Goal: Task Accomplishment & Management: Manage account settings

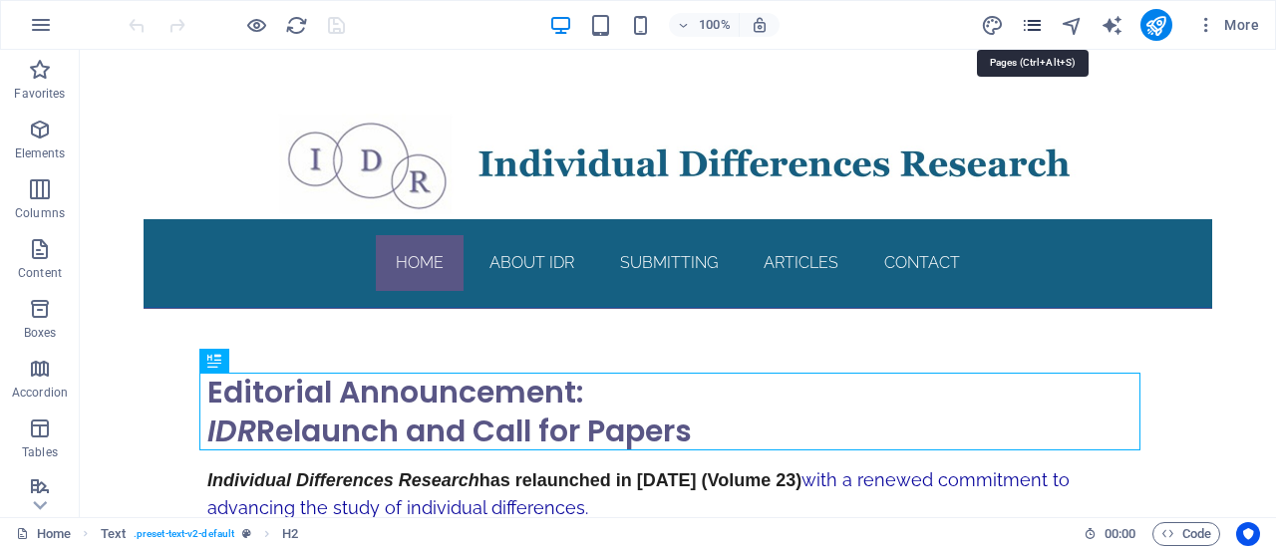
click at [1035, 24] on icon "pages" at bounding box center [1032, 25] width 23 height 23
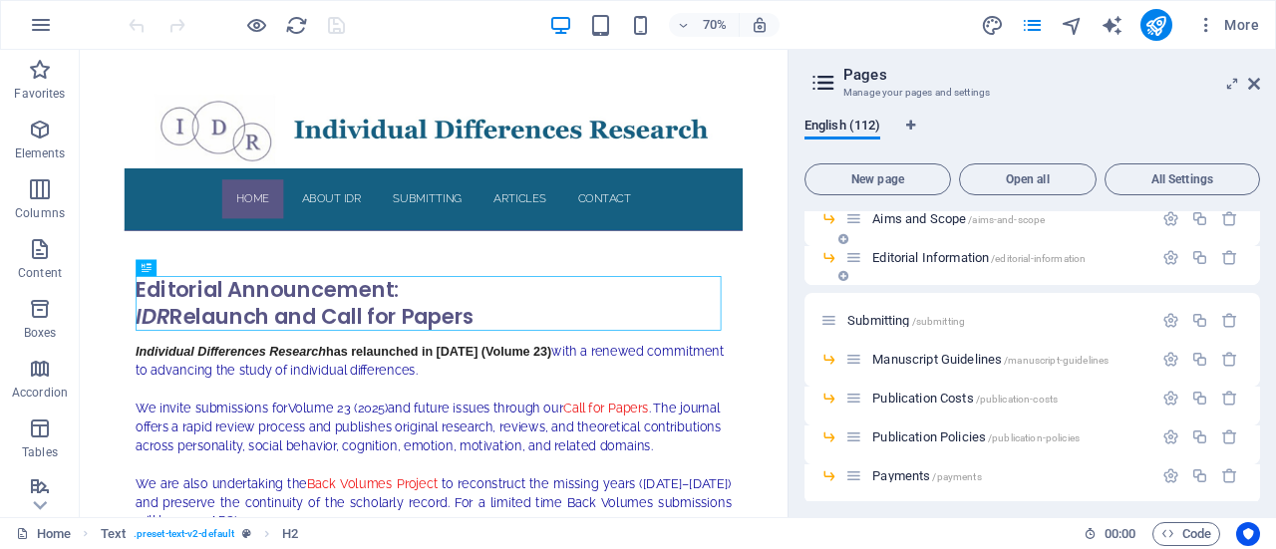
scroll to position [126, 0]
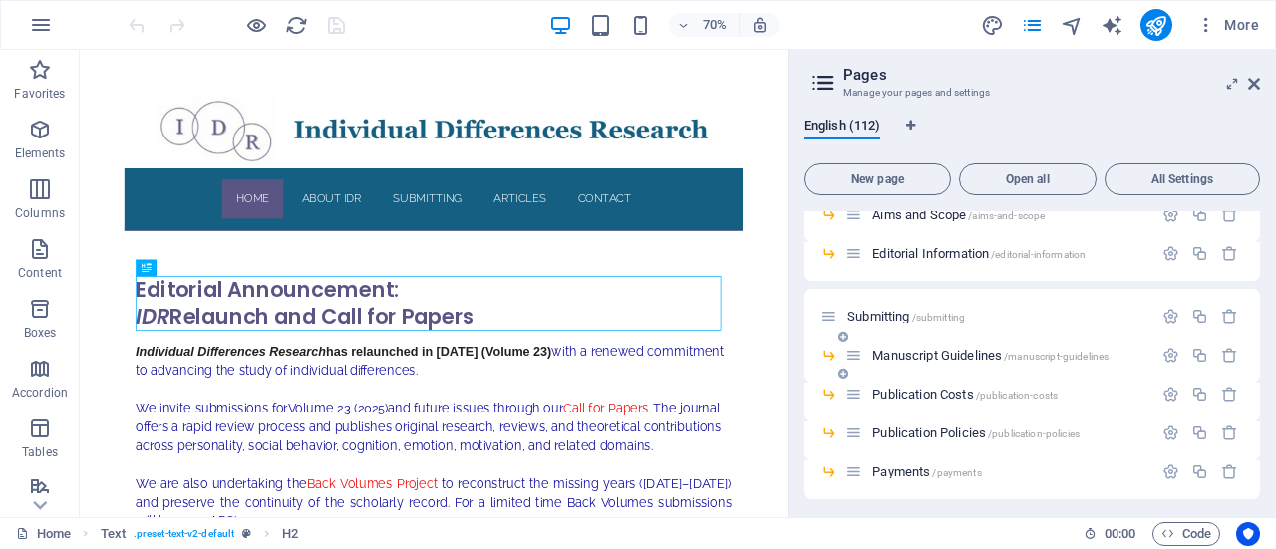
click at [924, 354] on span "Manuscript Guidelines /manuscript-guidelines" at bounding box center [990, 355] width 236 height 15
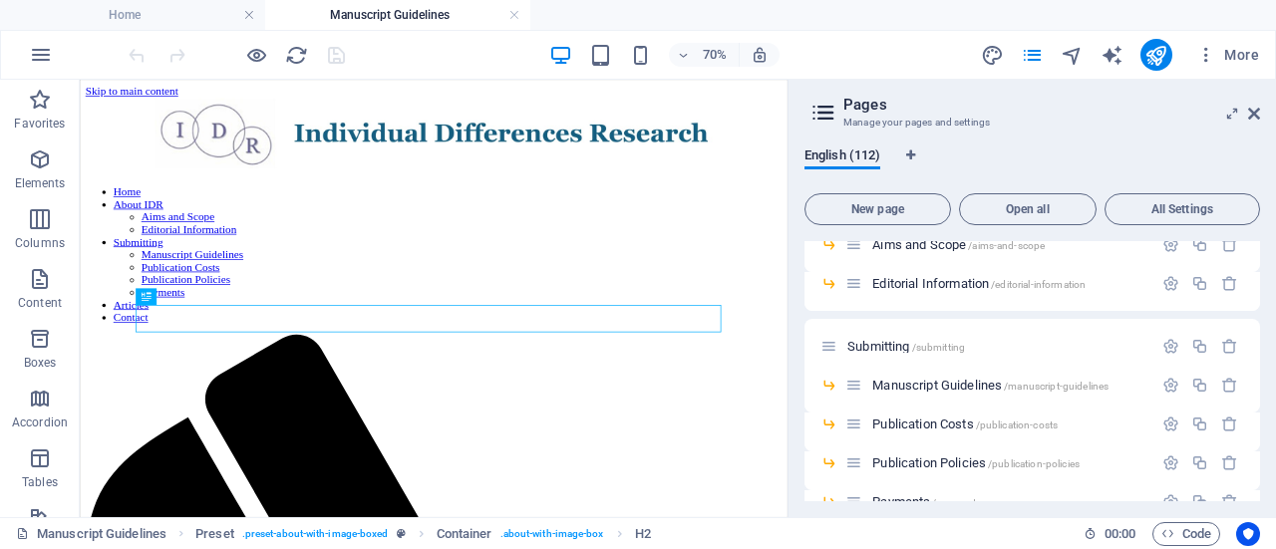
scroll to position [0, 0]
click at [1254, 111] on icon at bounding box center [1254, 114] width 12 height 16
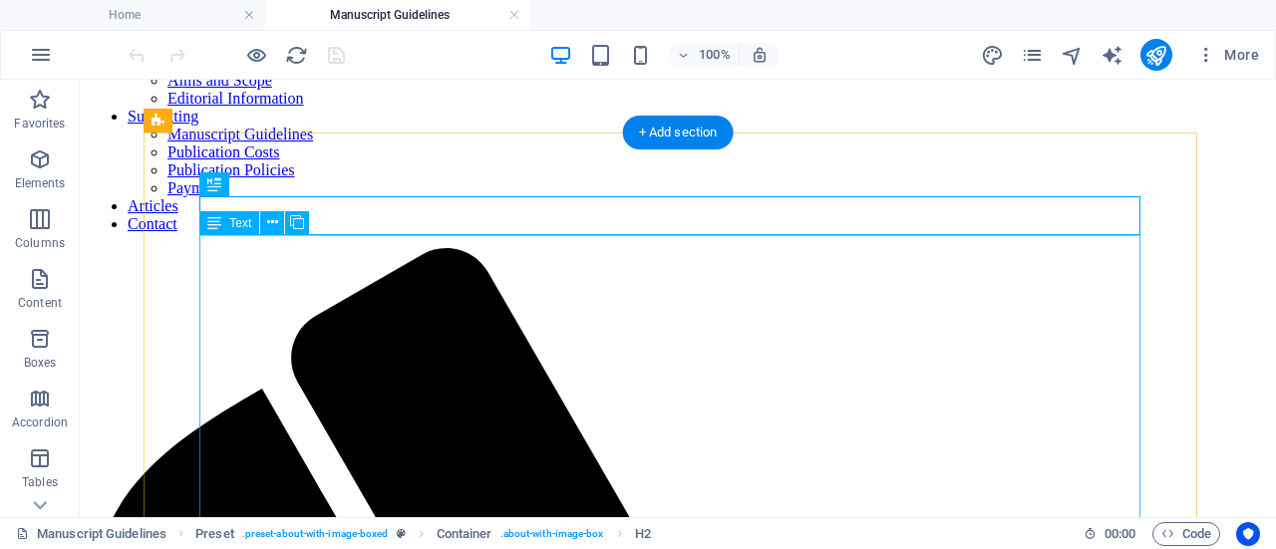
scroll to position [214, 0]
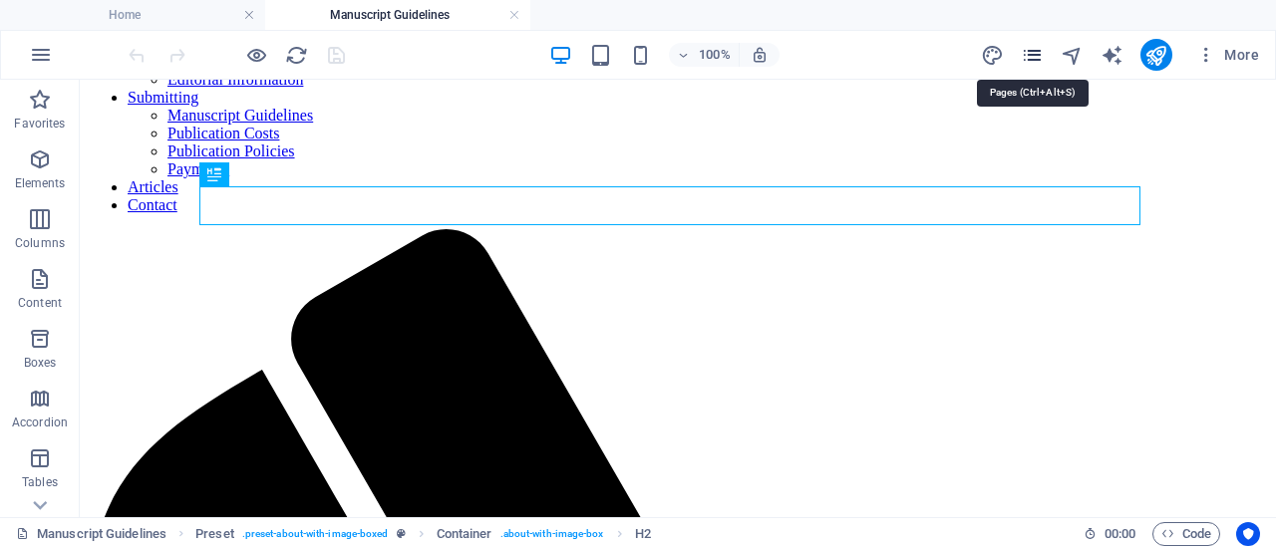
click at [1039, 53] on icon "pages" at bounding box center [1032, 55] width 23 height 23
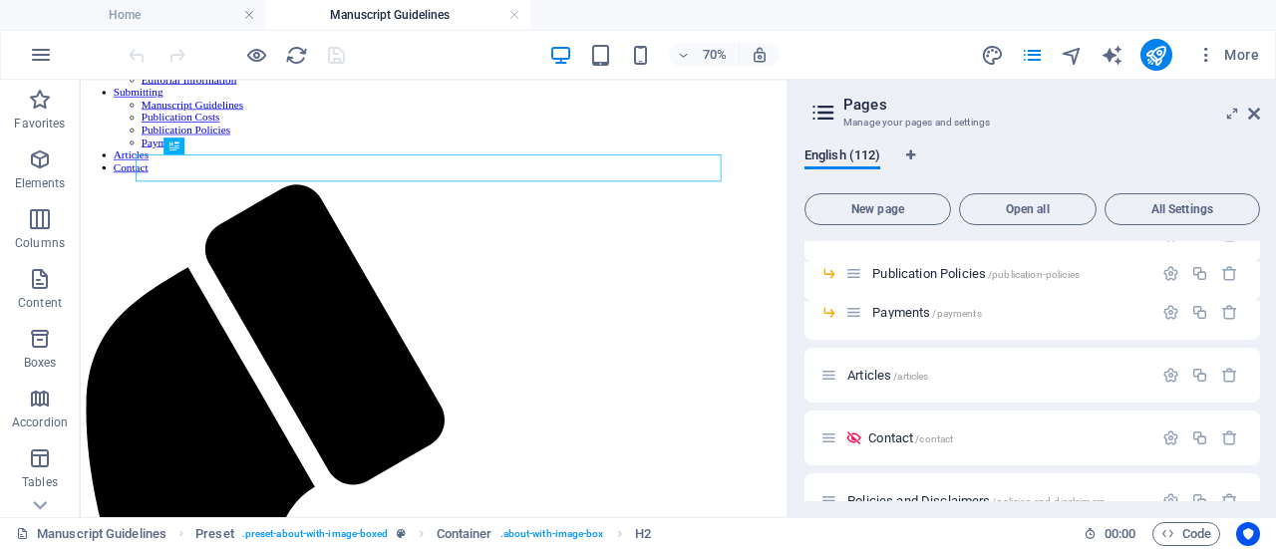
scroll to position [317, 0]
click at [887, 369] on span "Articles /articles" at bounding box center [887, 373] width 81 height 15
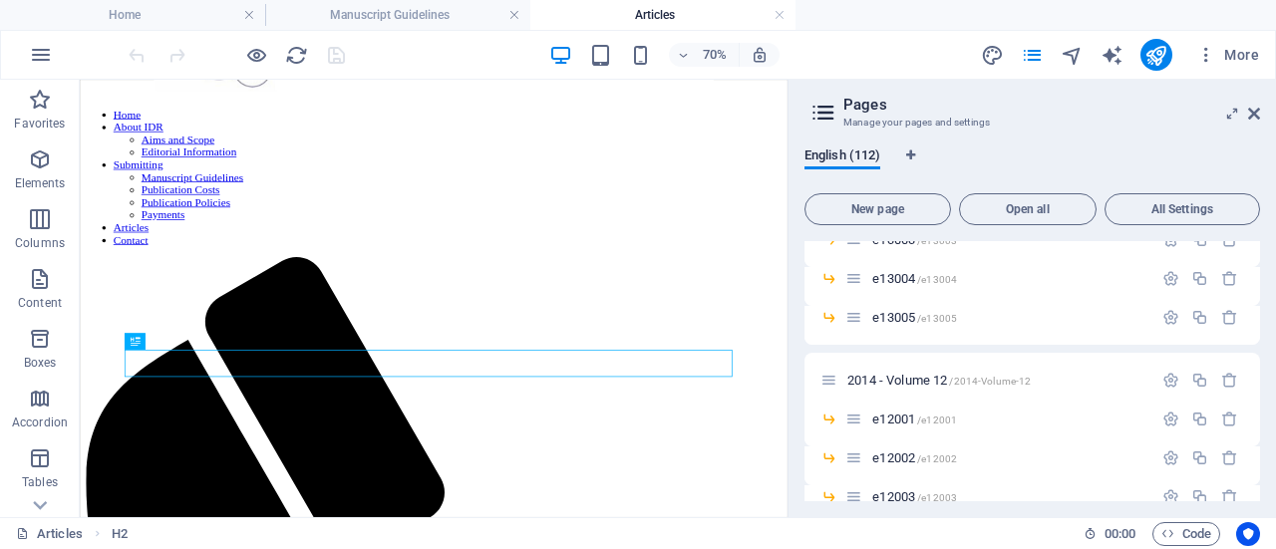
scroll to position [857, 0]
click at [917, 384] on span "2014 - Volume 12 /2014-Volume-12" at bounding box center [938, 380] width 183 height 15
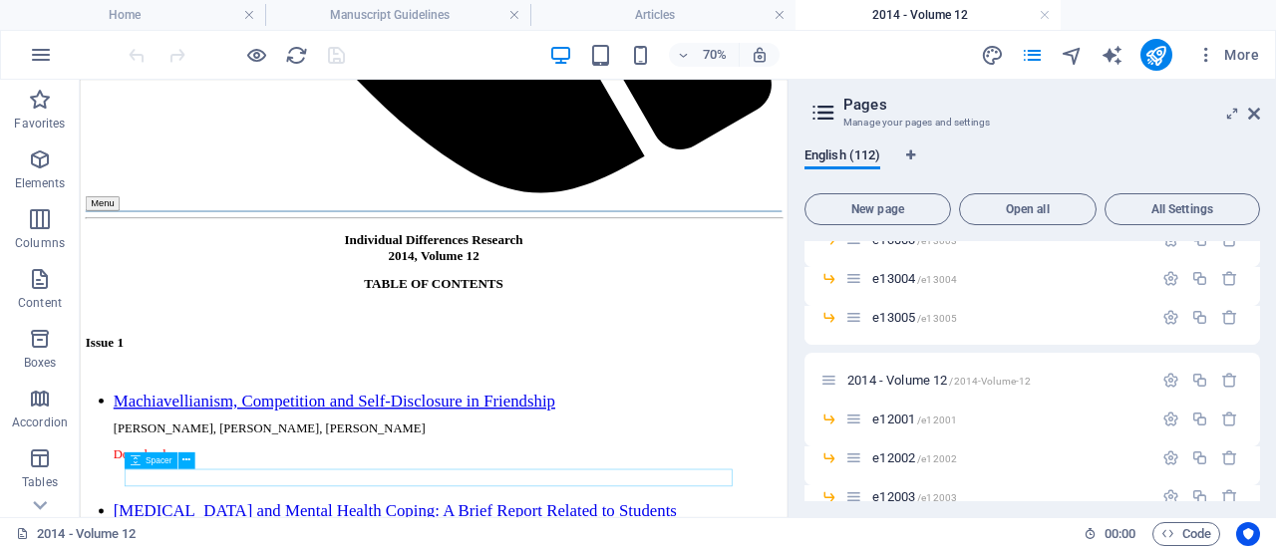
scroll to position [1528, 0]
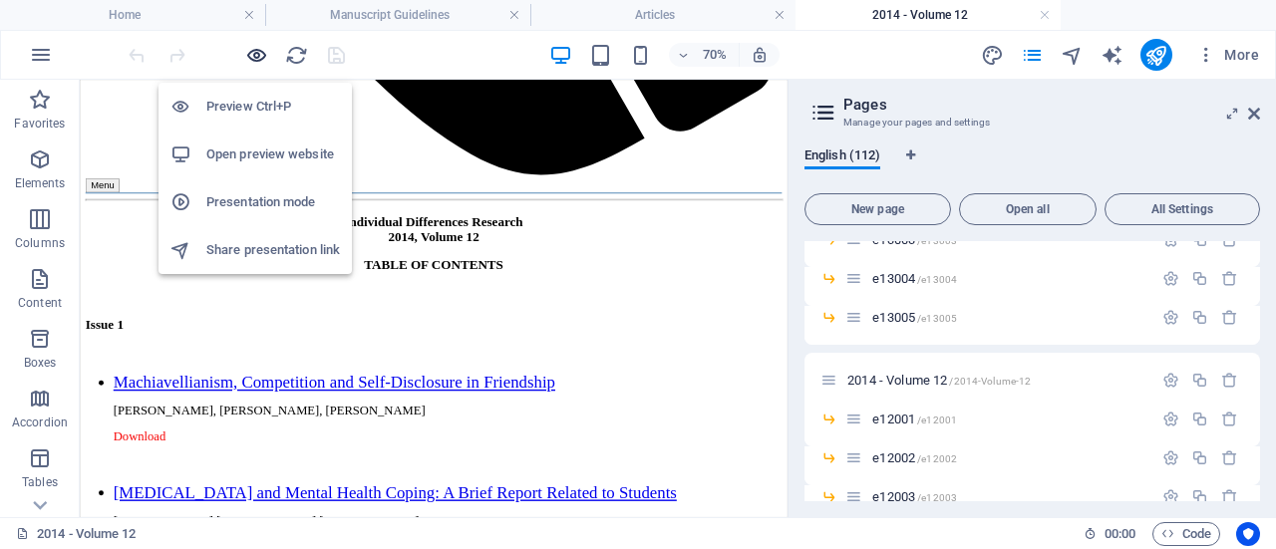
click at [257, 51] on icon "button" at bounding box center [256, 55] width 23 height 23
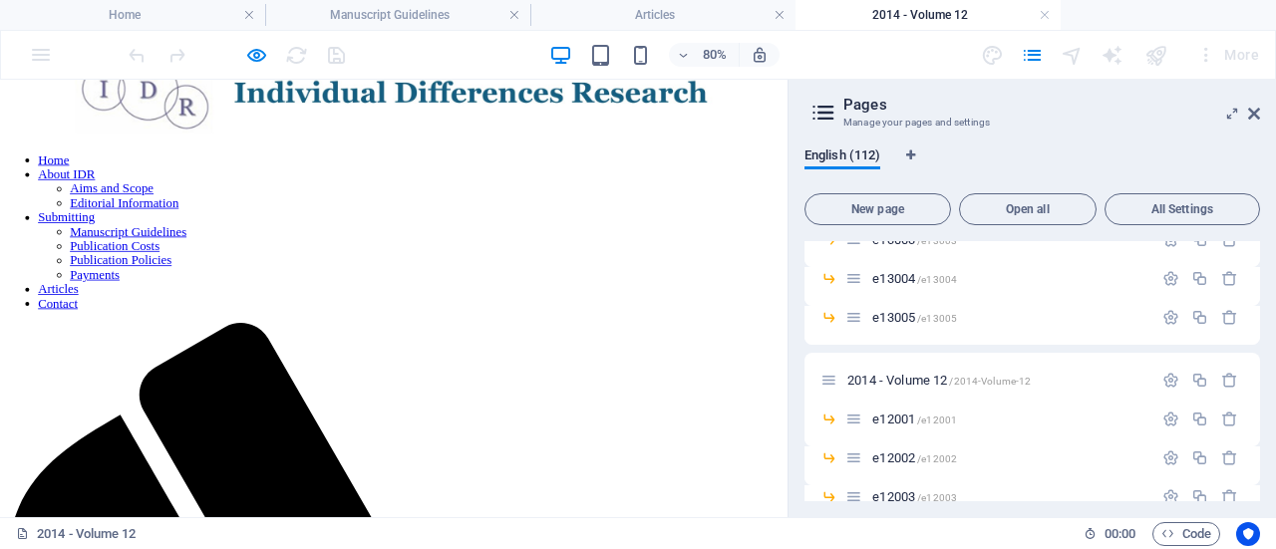
scroll to position [0, 0]
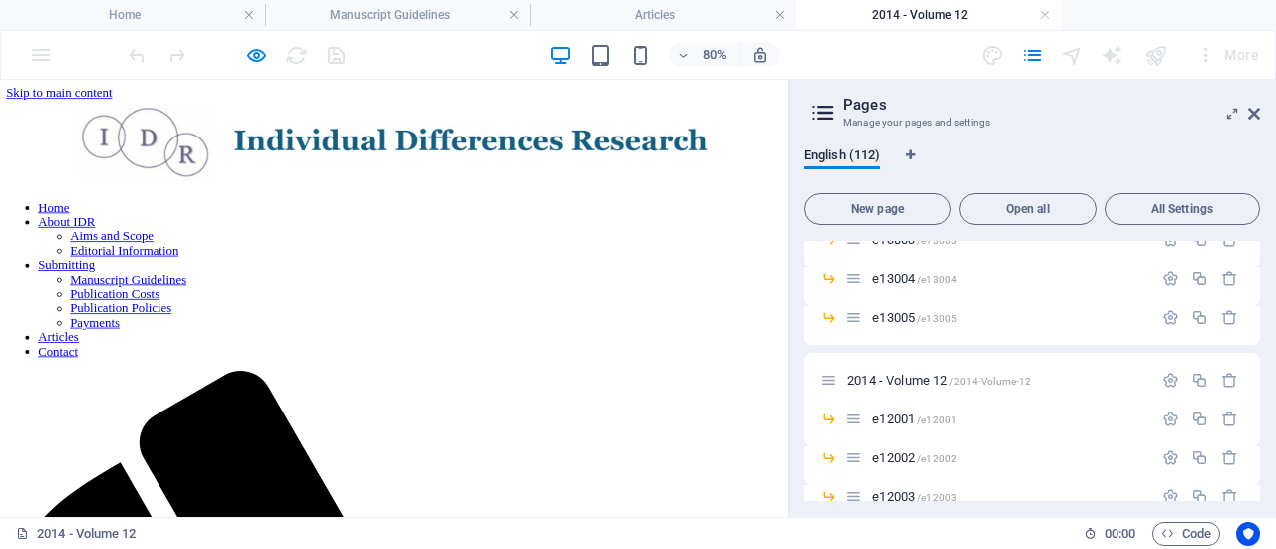
click at [1260, 113] on aside "Pages Manage your pages and settings English (112) New page Open all All Settin…" at bounding box center [1032, 299] width 488 height 438
click at [1252, 113] on icon at bounding box center [1254, 114] width 12 height 16
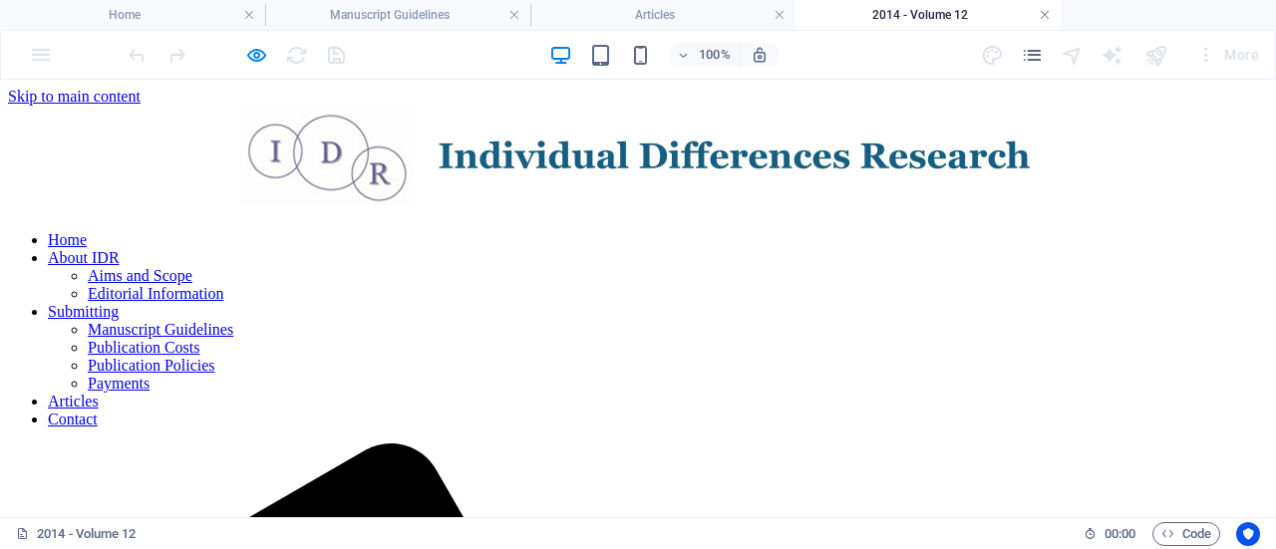
click at [1049, 18] on link at bounding box center [1045, 15] width 12 height 19
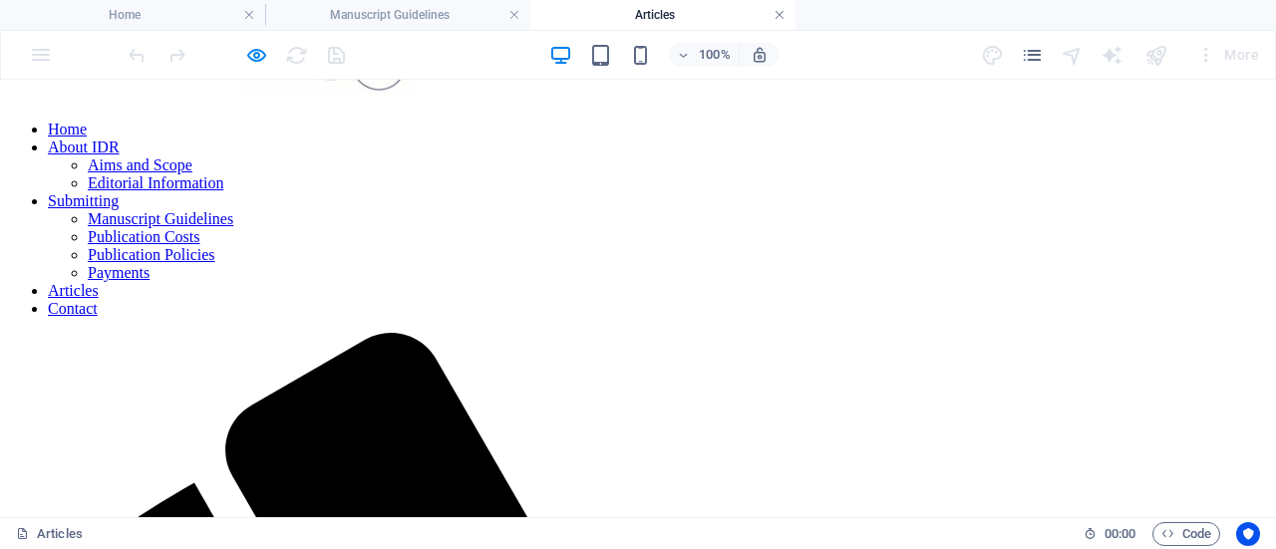
click at [779, 15] on link at bounding box center [780, 15] width 12 height 19
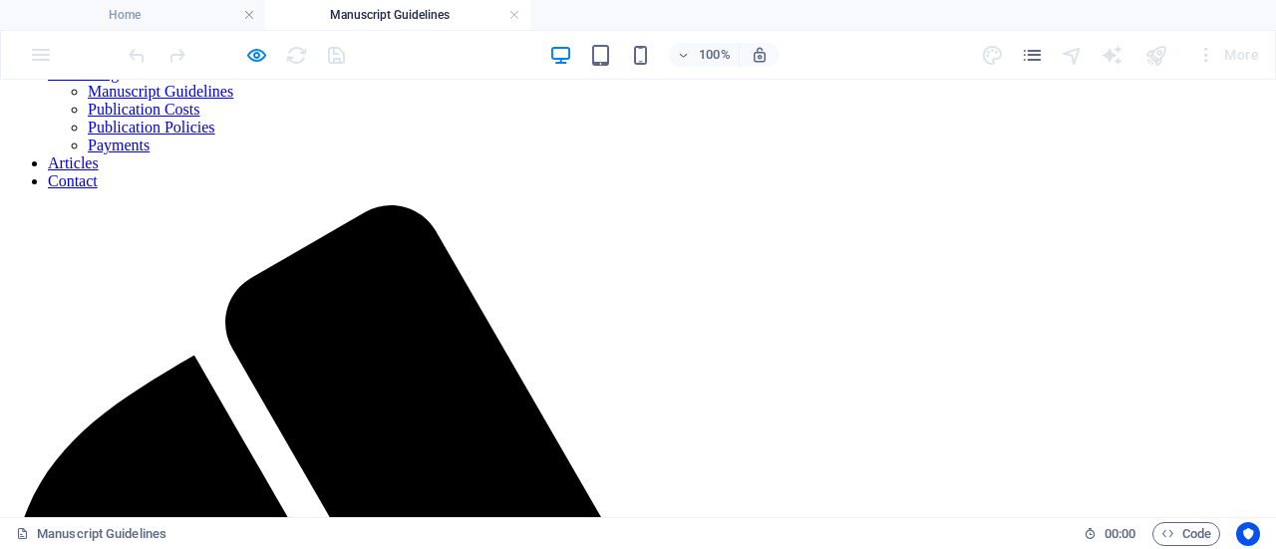
scroll to position [302, 0]
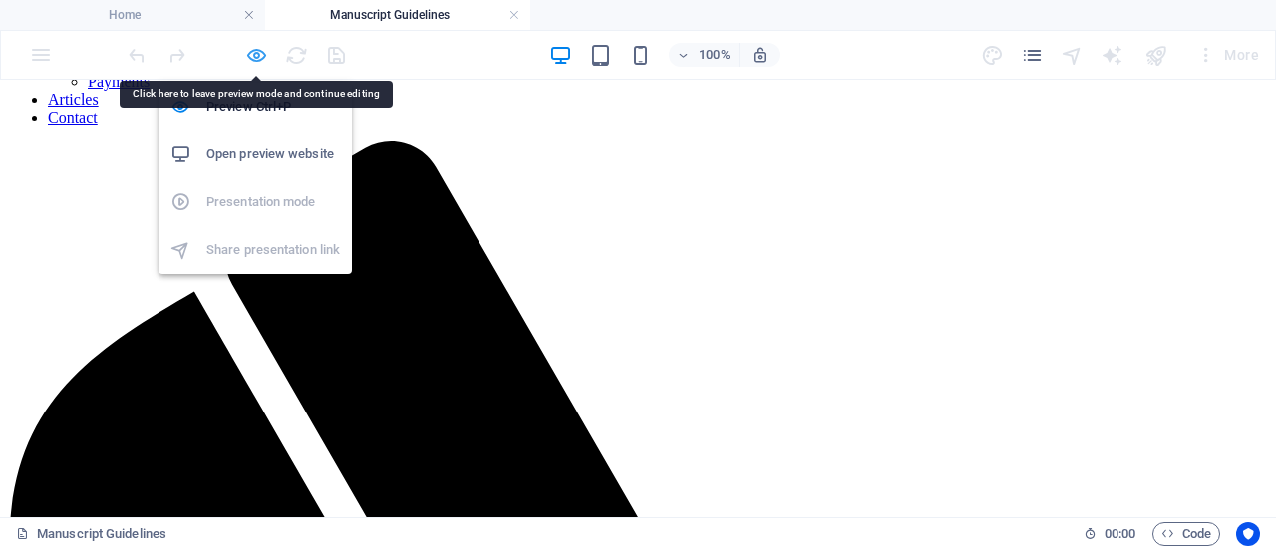
click at [257, 55] on icon "button" at bounding box center [256, 55] width 23 height 23
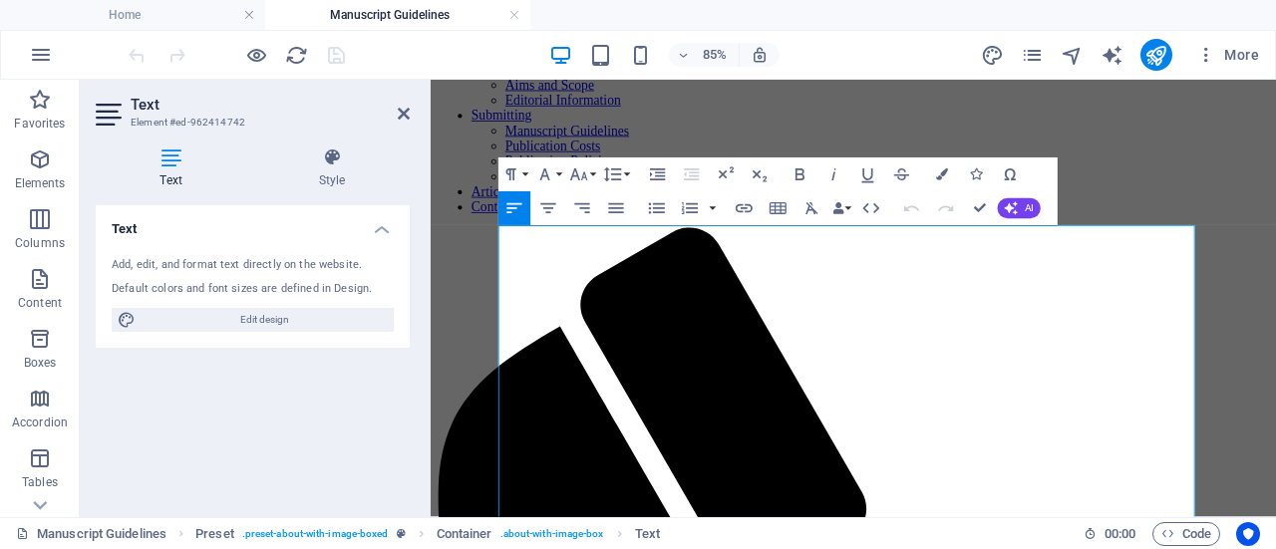
scroll to position [188, 0]
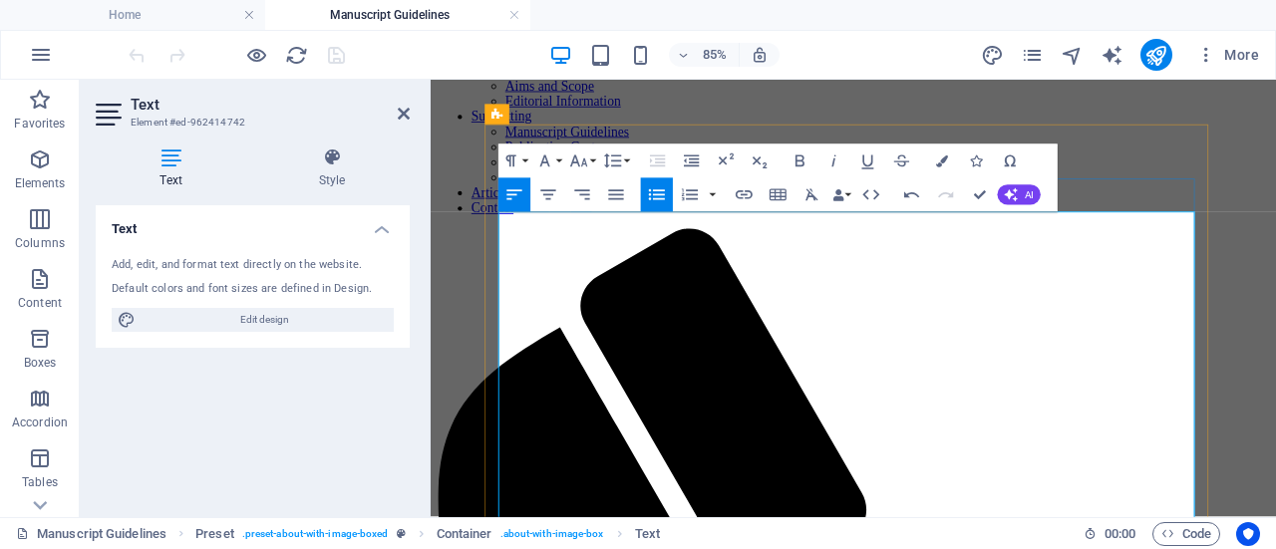
scroll to position [208, 0]
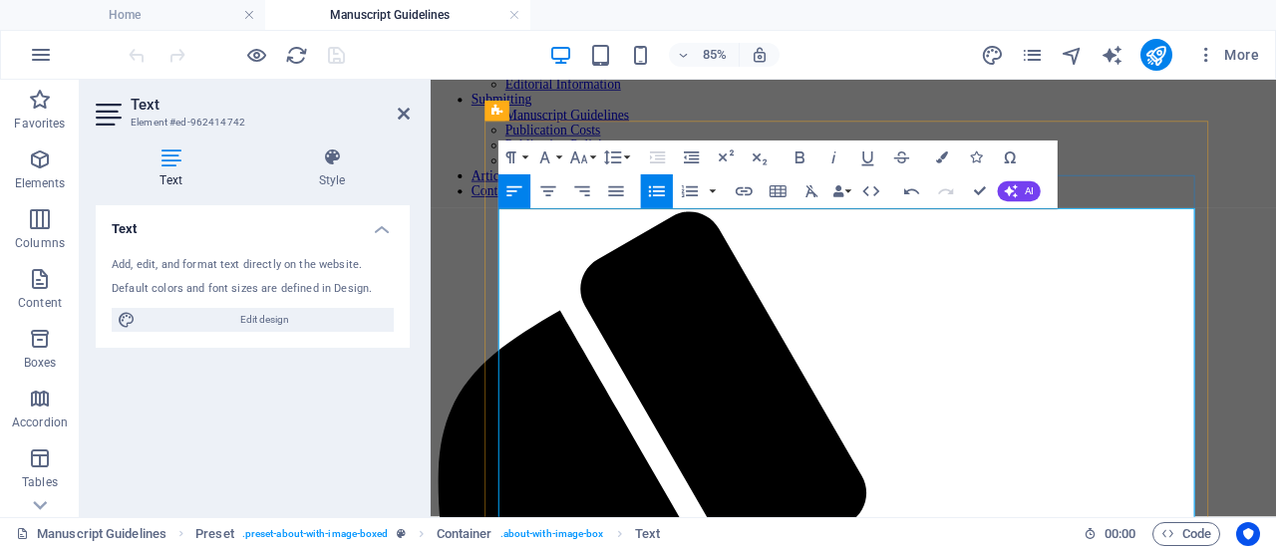
drag, startPoint x: 1061, startPoint y: 351, endPoint x: 519, endPoint y: 359, distance: 541.4
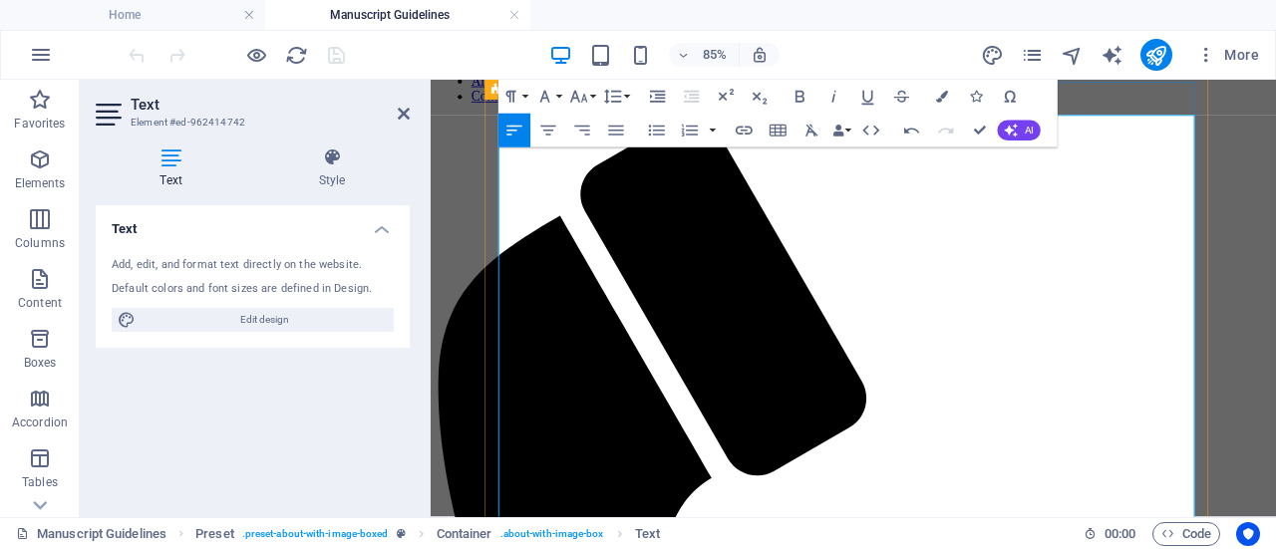
scroll to position [361, 0]
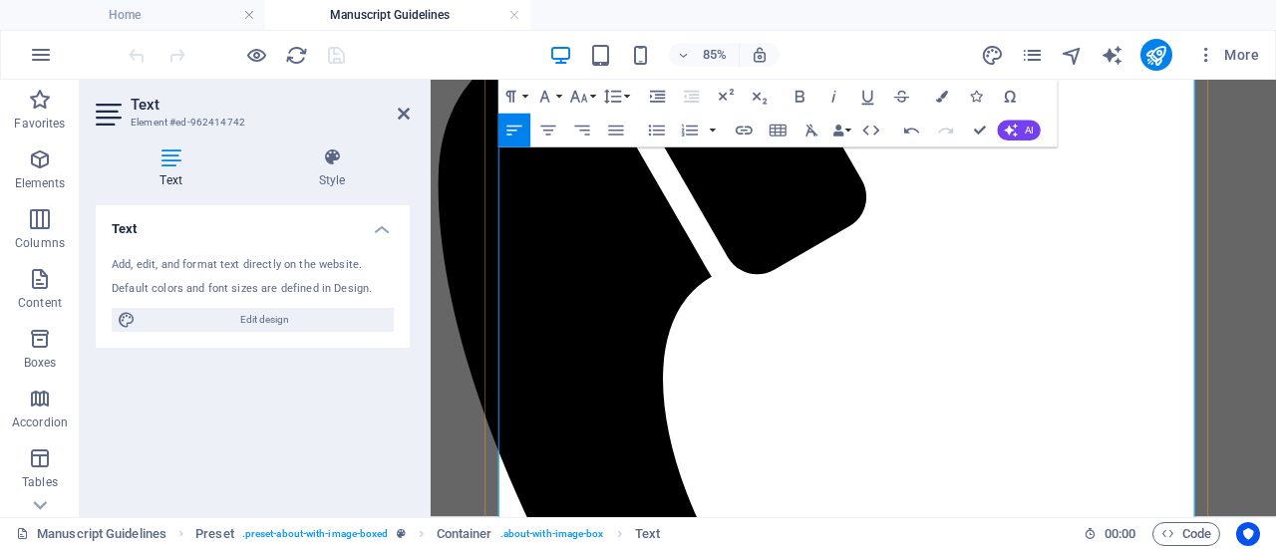
scroll to position [558, 0]
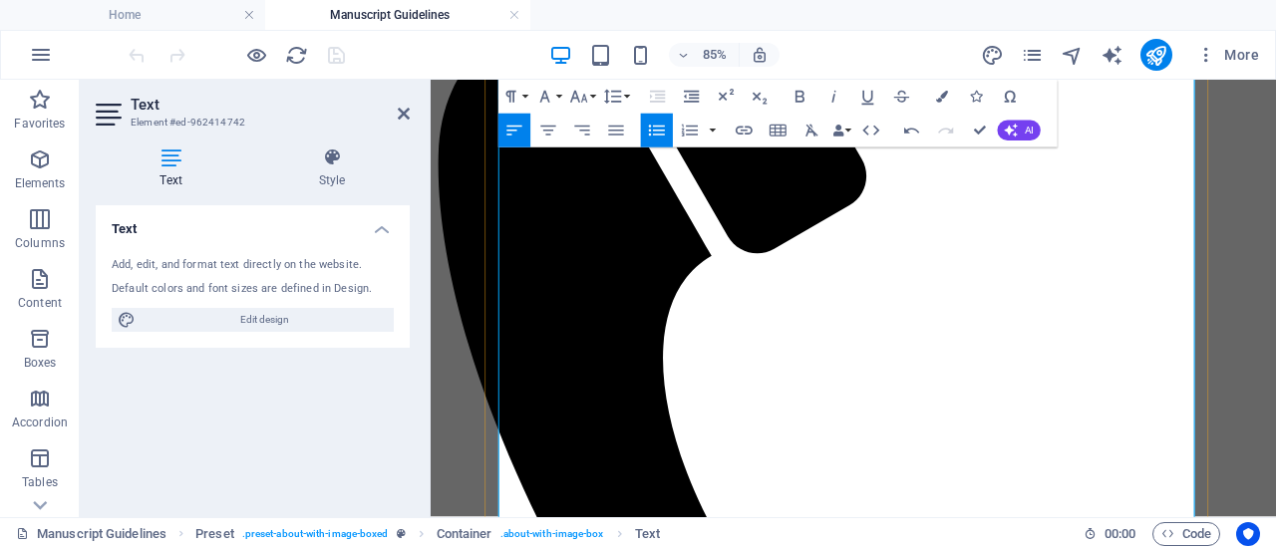
scroll to position [583, 0]
click at [408, 115] on icon at bounding box center [404, 114] width 12 height 16
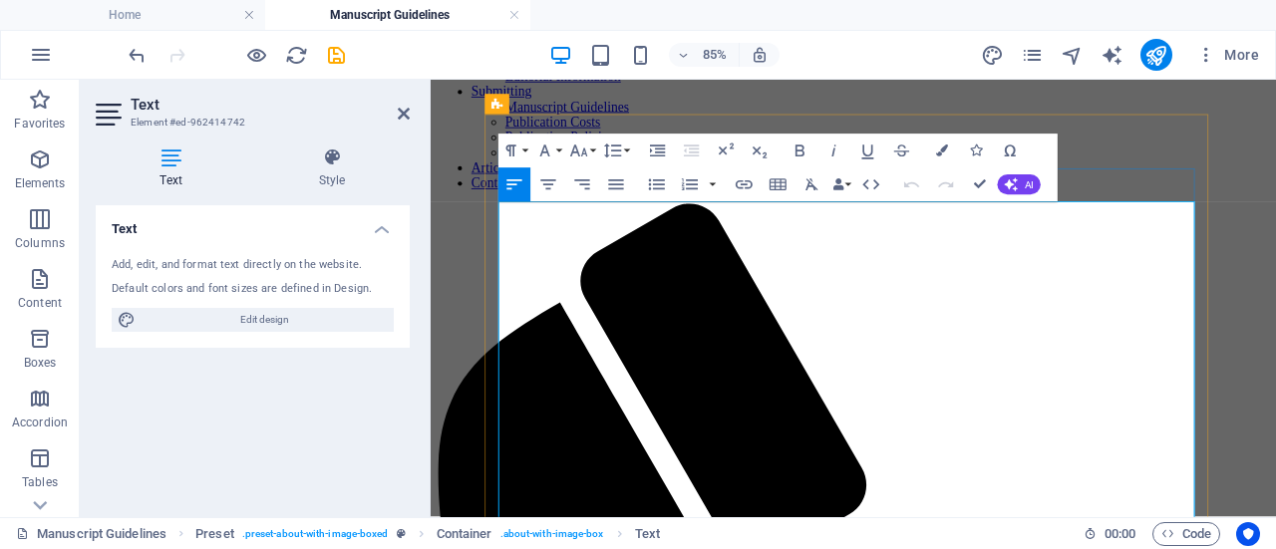
scroll to position [215, 0]
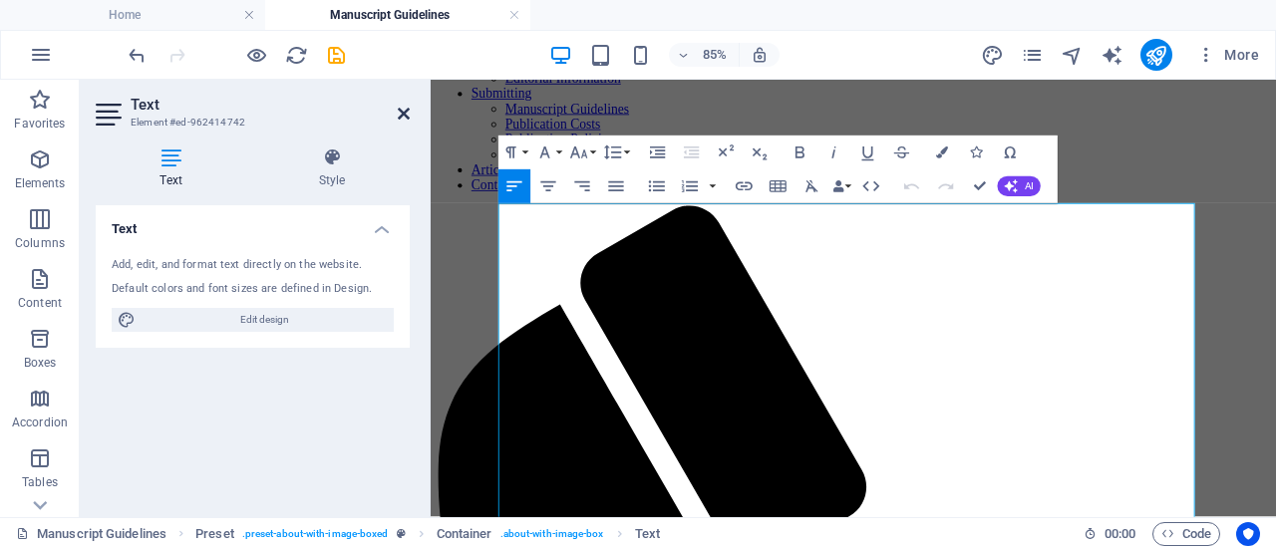
click at [403, 113] on icon at bounding box center [404, 114] width 12 height 16
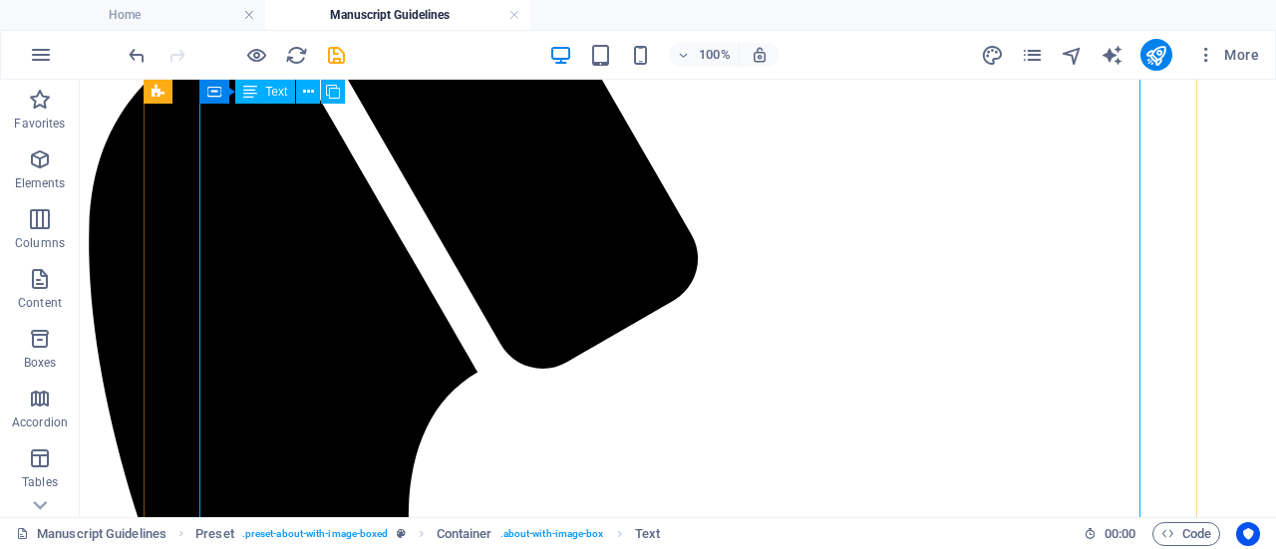
scroll to position [586, 0]
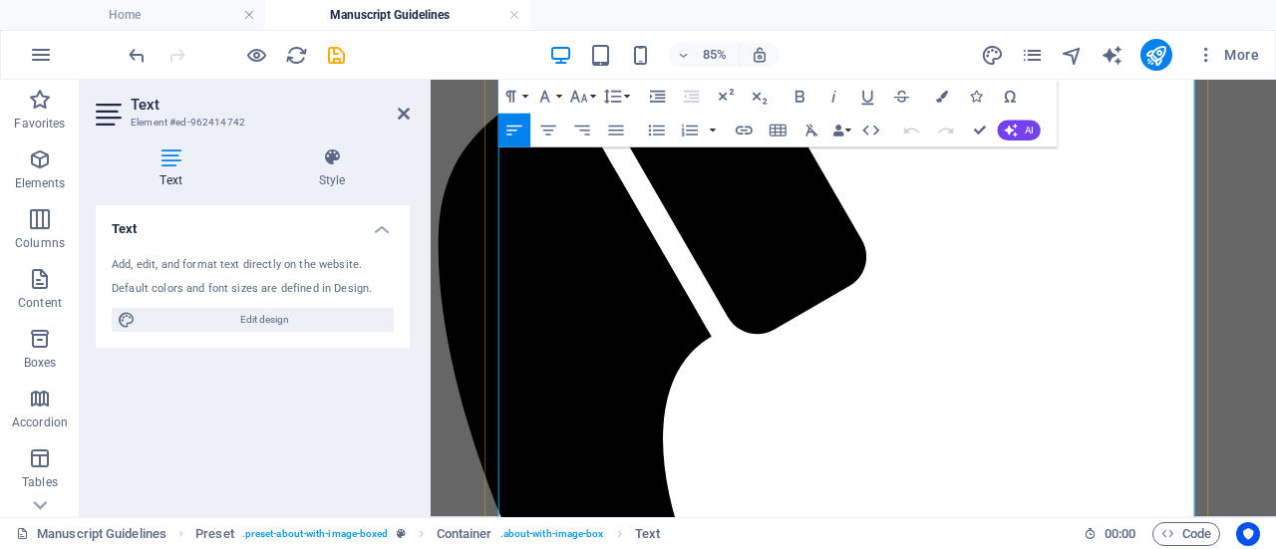
scroll to position [485, 0]
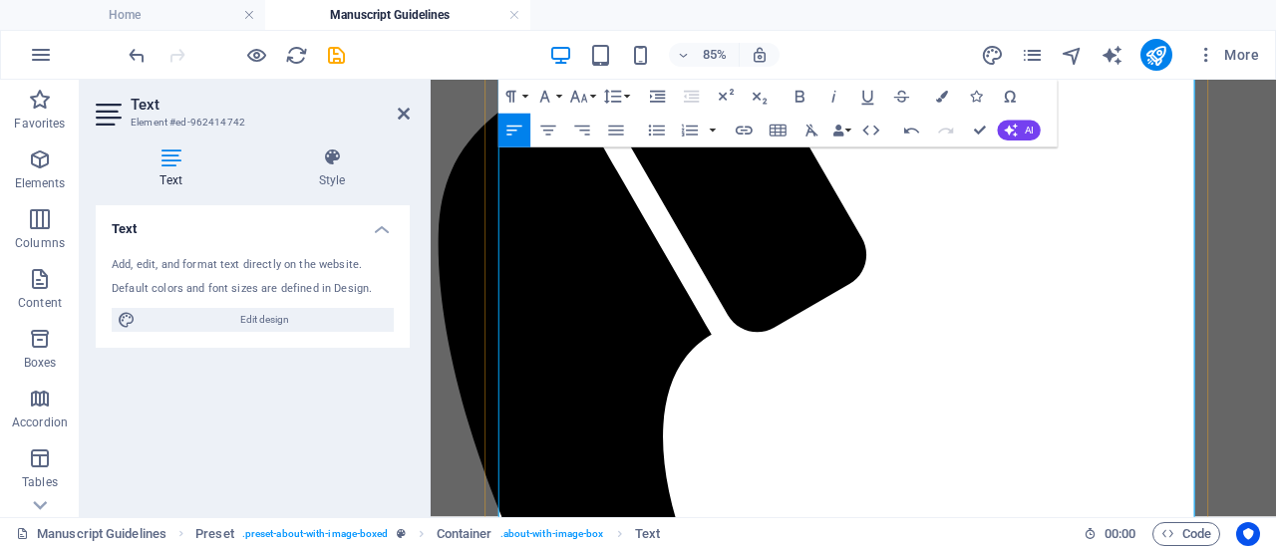
scroll to position [489, 0]
drag, startPoint x: 924, startPoint y: 306, endPoint x: 789, endPoint y: 211, distance: 165.4
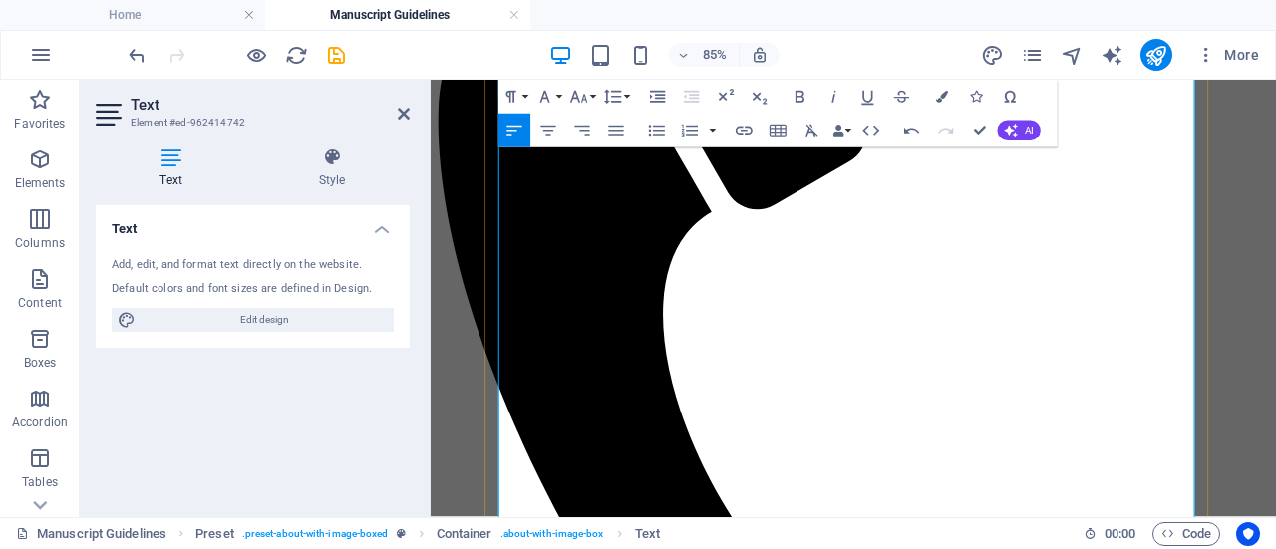
scroll to position [632, 0]
drag, startPoint x: 926, startPoint y: 258, endPoint x: 1068, endPoint y: 257, distance: 141.6
drag, startPoint x: 968, startPoint y: 255, endPoint x: 1123, endPoint y: 251, distance: 154.6
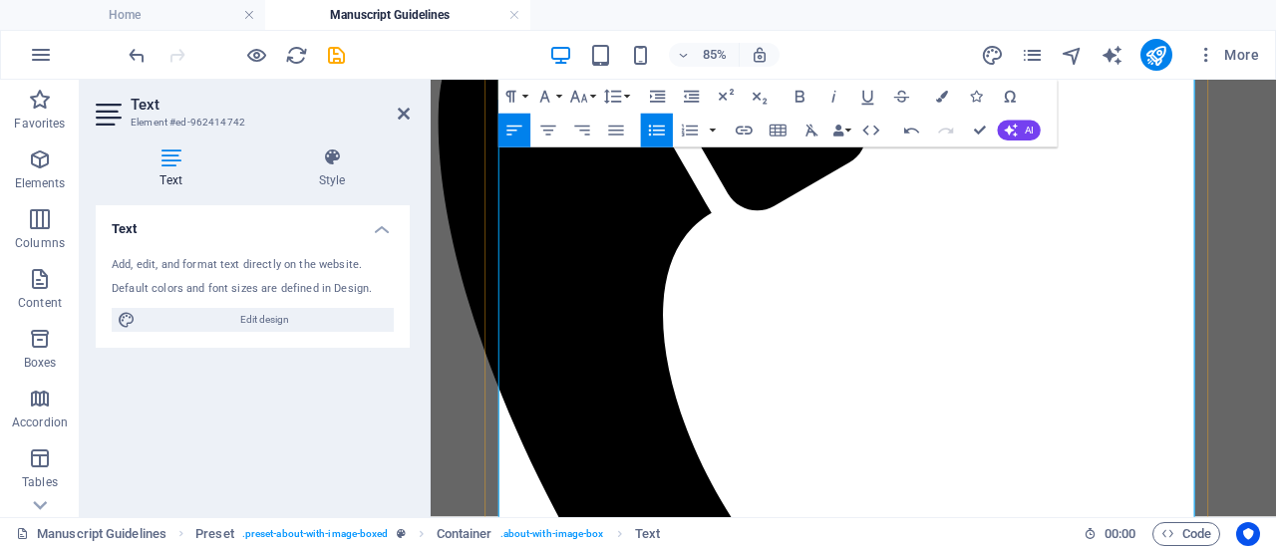
scroll to position [638, 0]
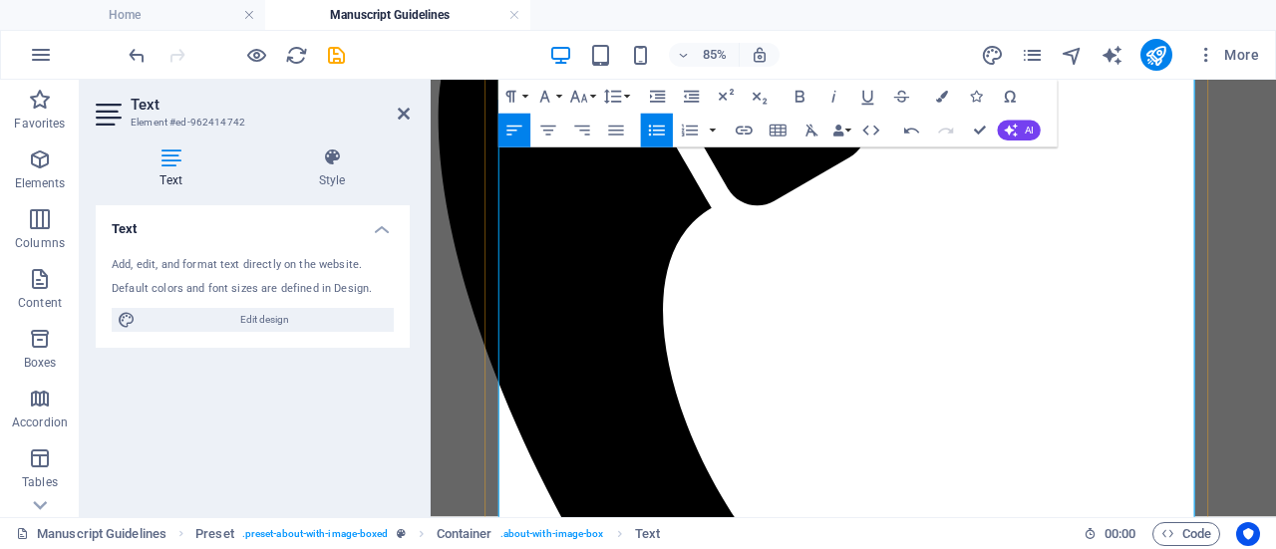
drag, startPoint x: 1189, startPoint y: 288, endPoint x: 529, endPoint y: 296, distance: 660.0
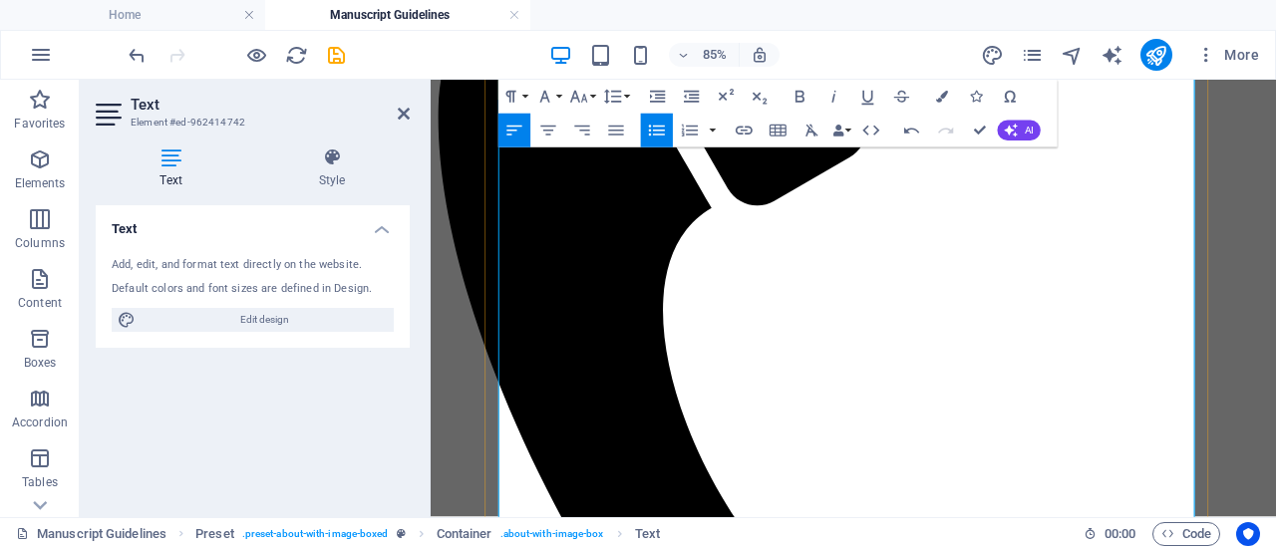
drag, startPoint x: 1177, startPoint y: 340, endPoint x: 529, endPoint y: 345, distance: 648.0
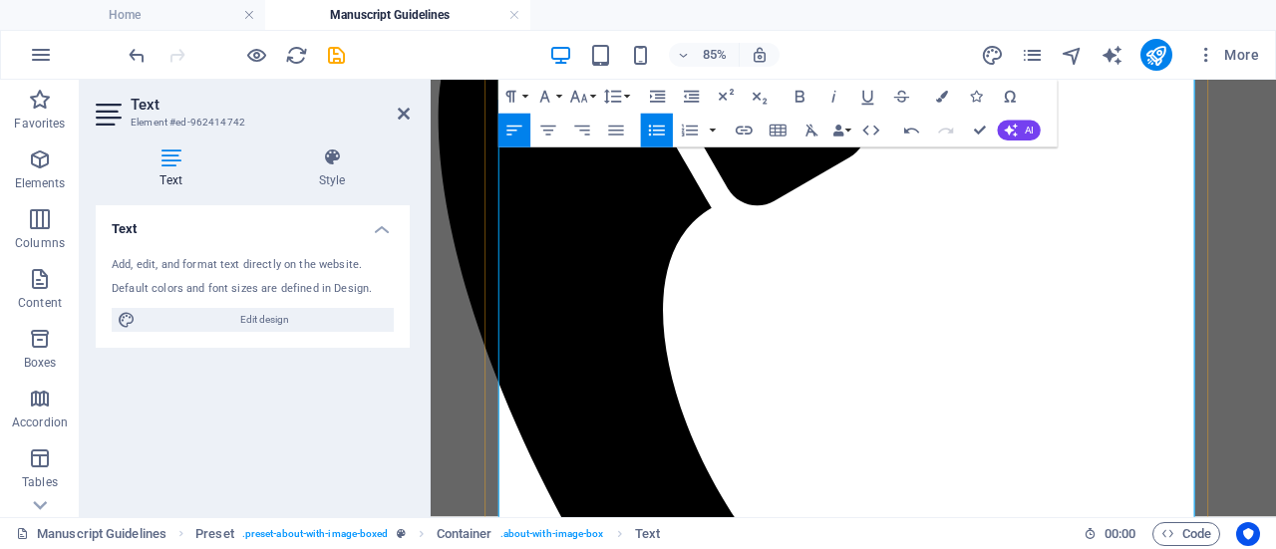
drag, startPoint x: 537, startPoint y: 424, endPoint x: 545, endPoint y: 415, distance: 12.0
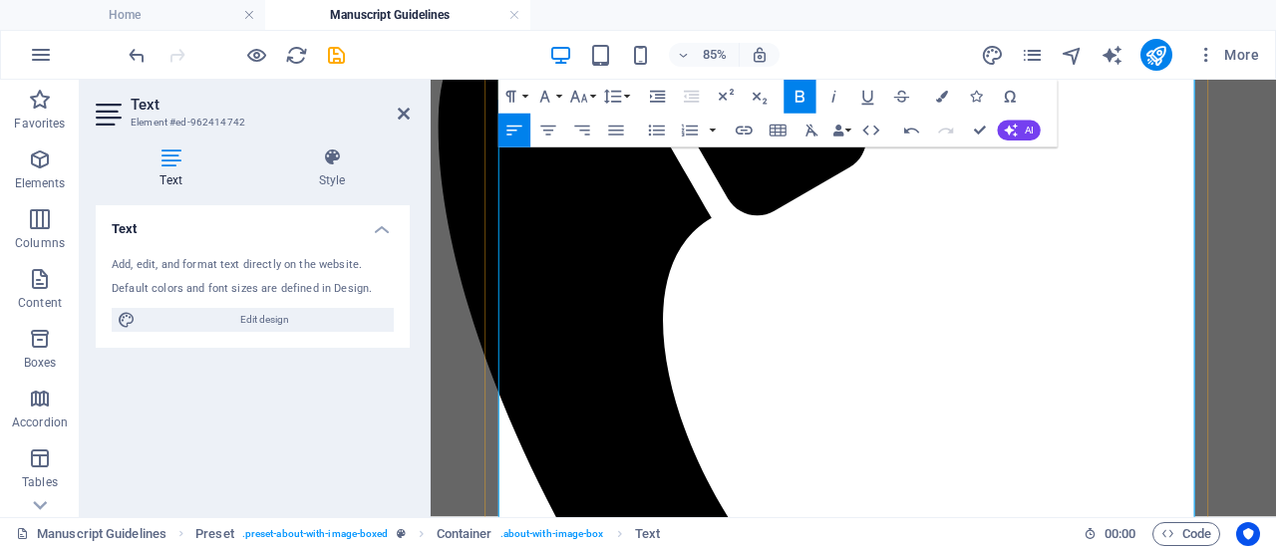
scroll to position [624, 0]
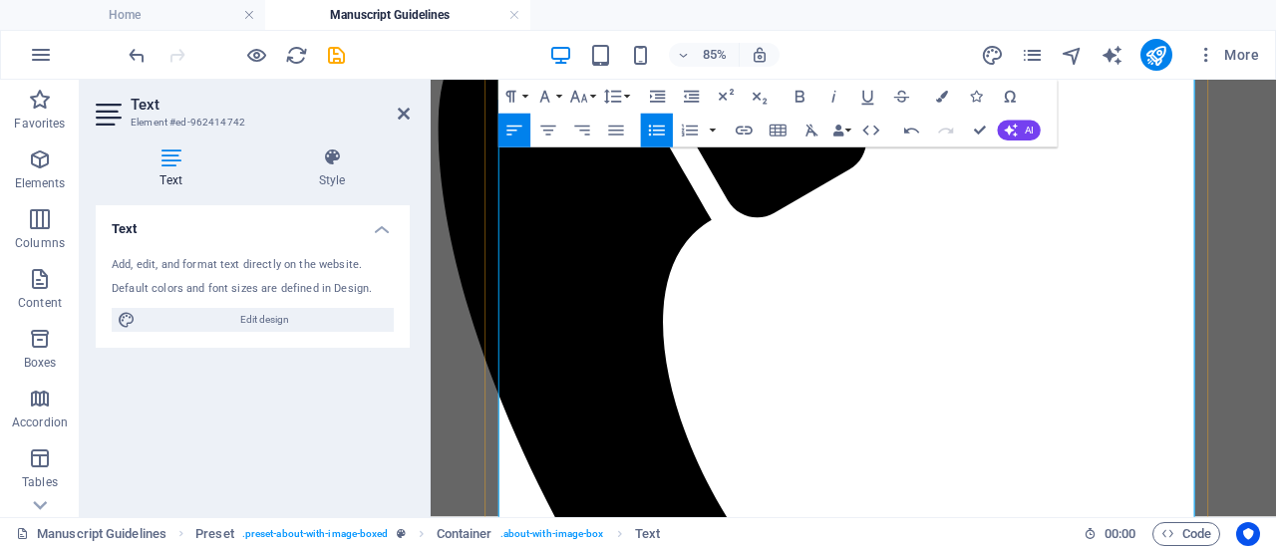
drag, startPoint x: 1137, startPoint y: 440, endPoint x: 566, endPoint y: 437, distance: 571.2
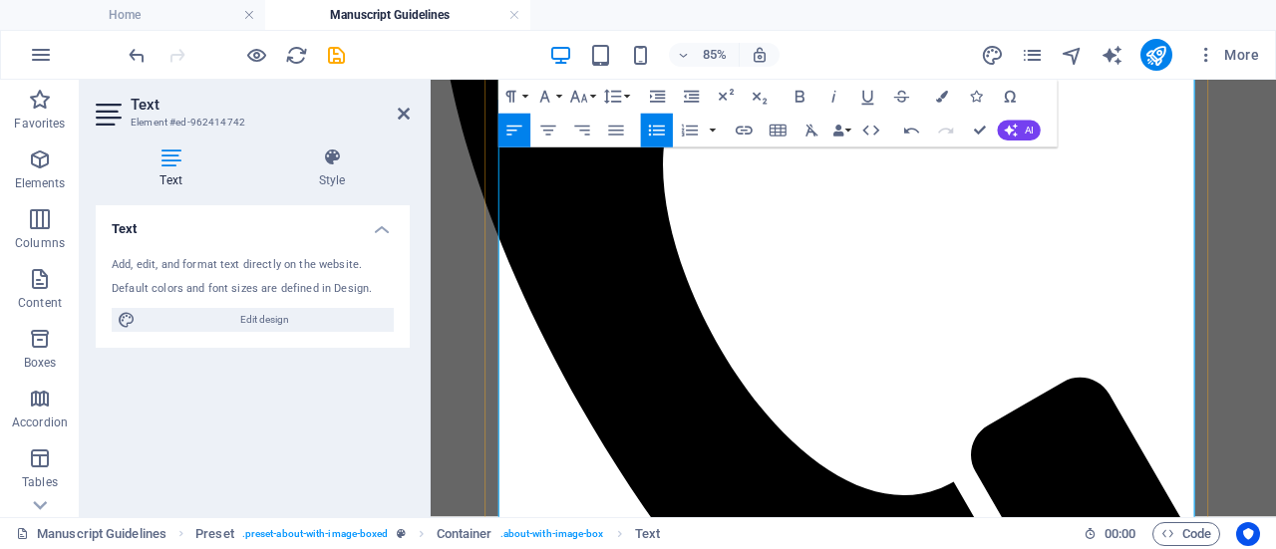
scroll to position [814, 0]
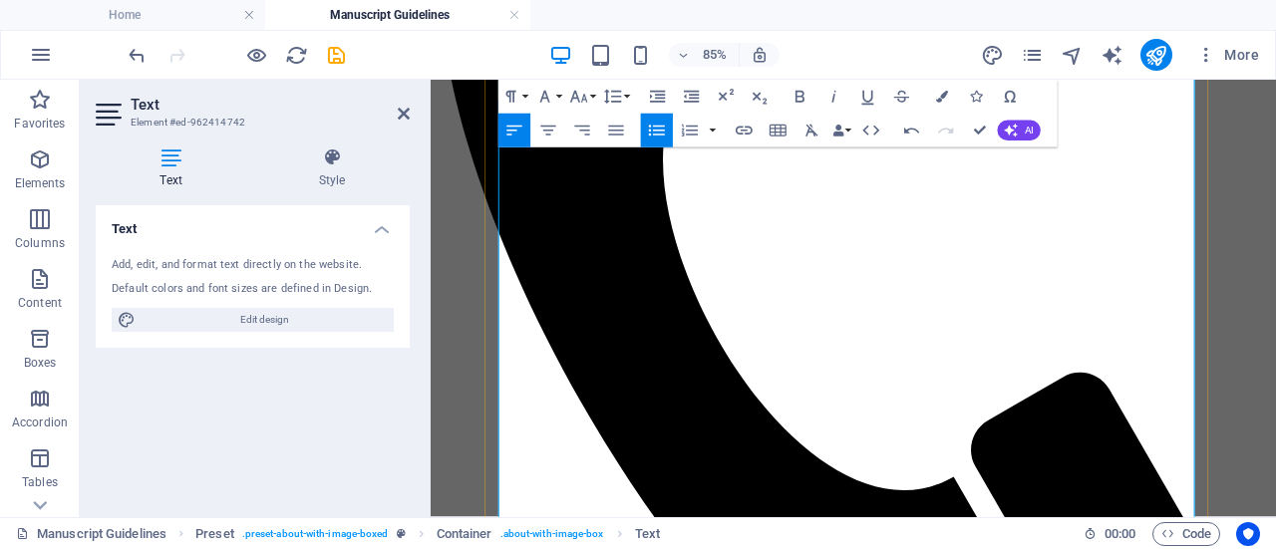
drag, startPoint x: 654, startPoint y: 358, endPoint x: 721, endPoint y: 348, distance: 67.5
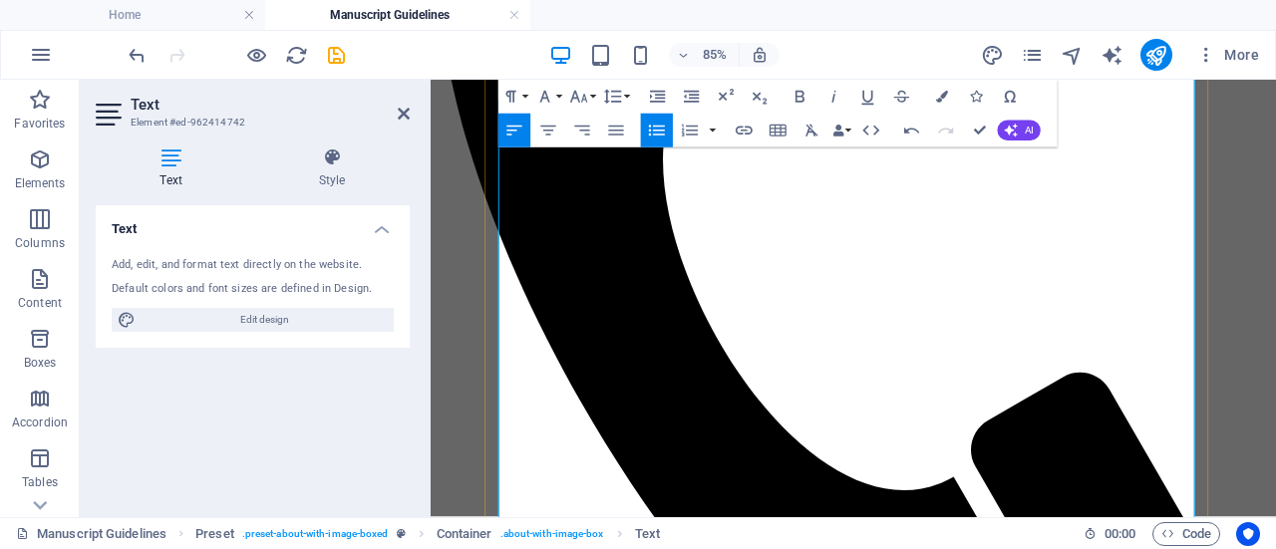
drag, startPoint x: 1095, startPoint y: 349, endPoint x: 1087, endPoint y: 372, distance: 24.3
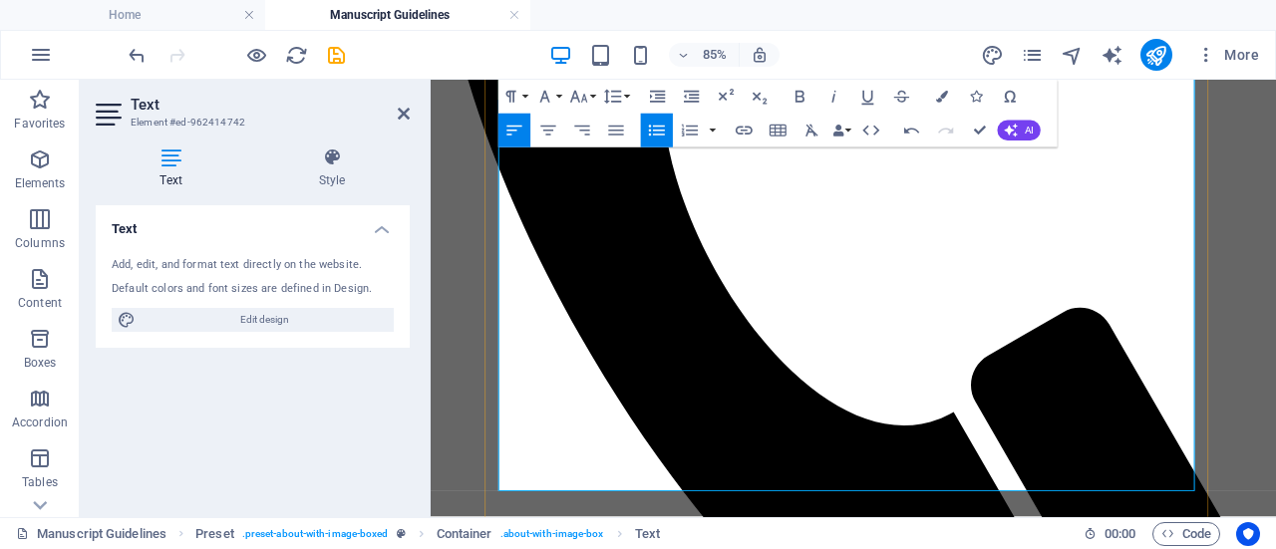
scroll to position [933, 0]
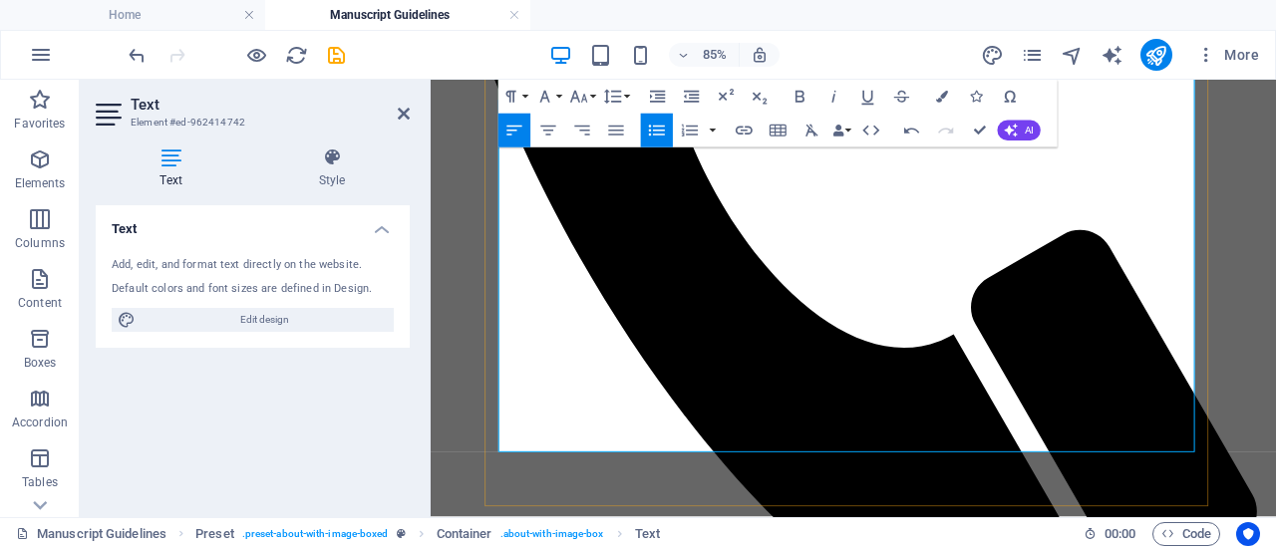
scroll to position [982, 0]
drag, startPoint x: 1078, startPoint y: 339, endPoint x: 531, endPoint y: 339, distance: 546.3
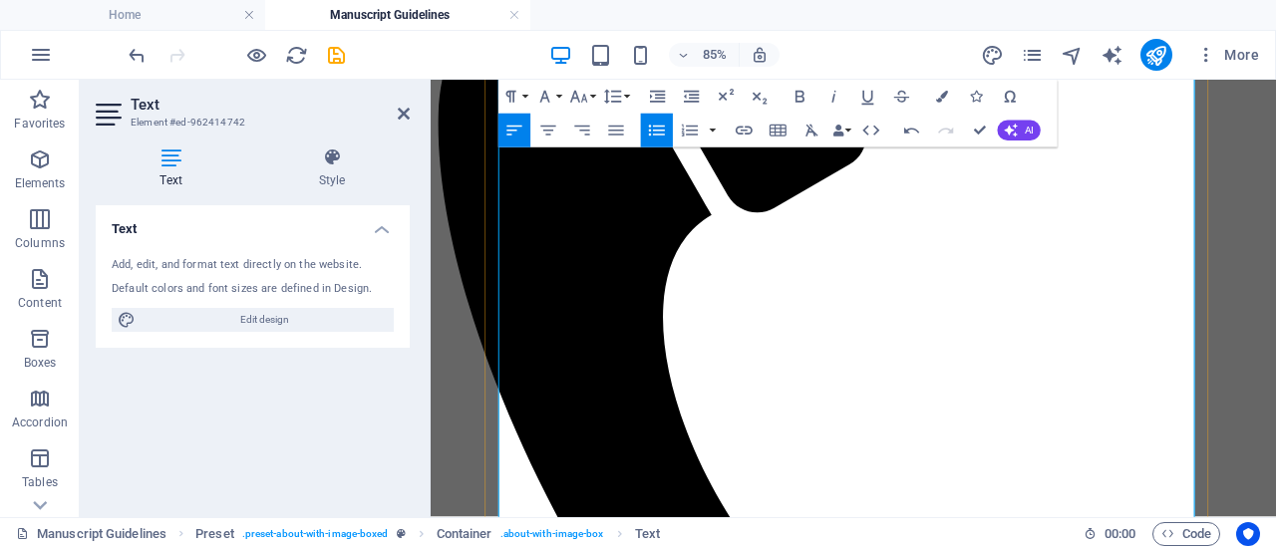
scroll to position [630, 0]
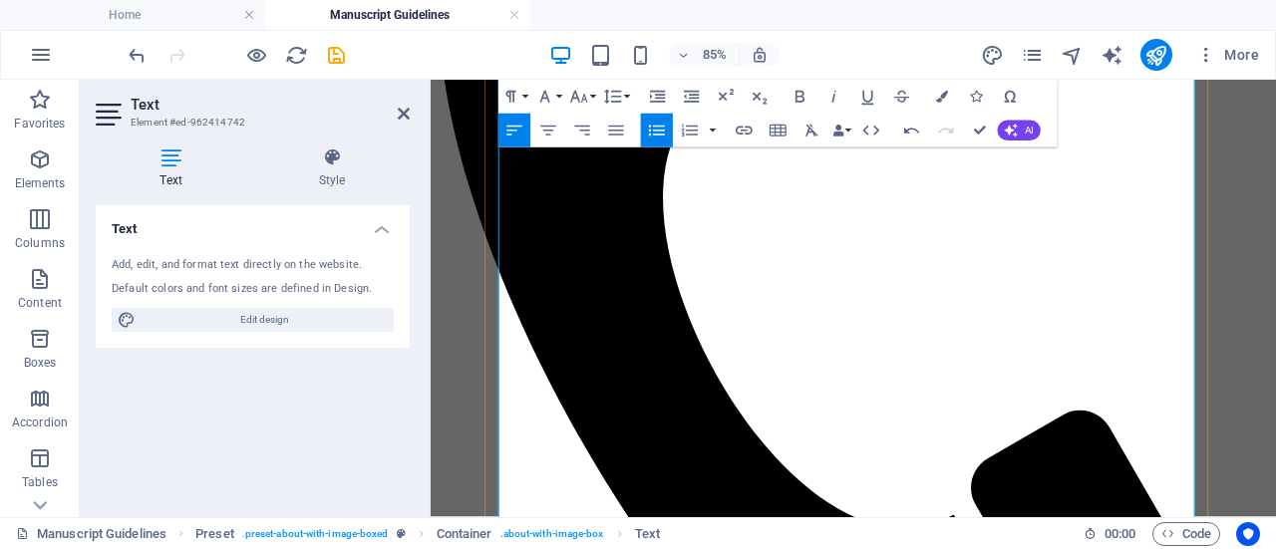
scroll to position [796, 0]
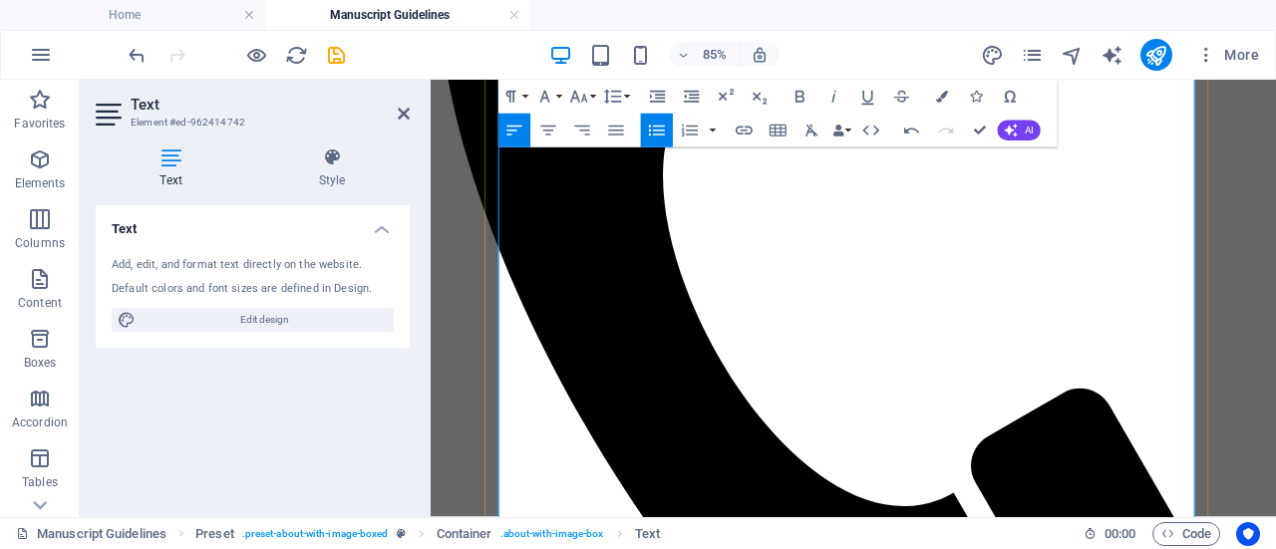
drag, startPoint x: 1080, startPoint y: 258, endPoint x: 511, endPoint y: 259, distance: 568.2
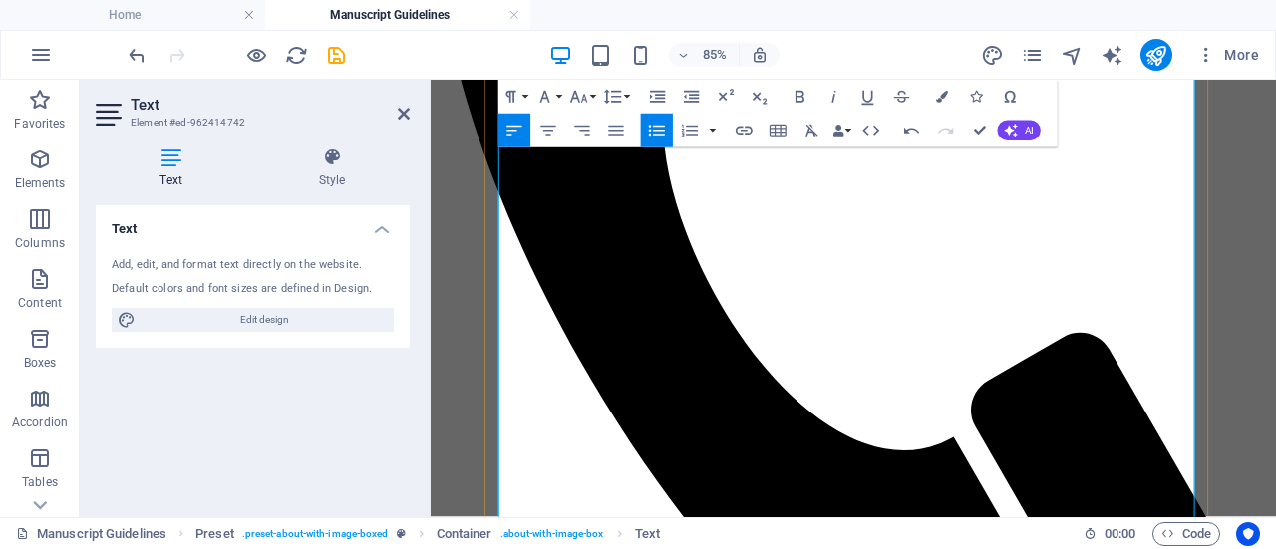
scroll to position [863, 0]
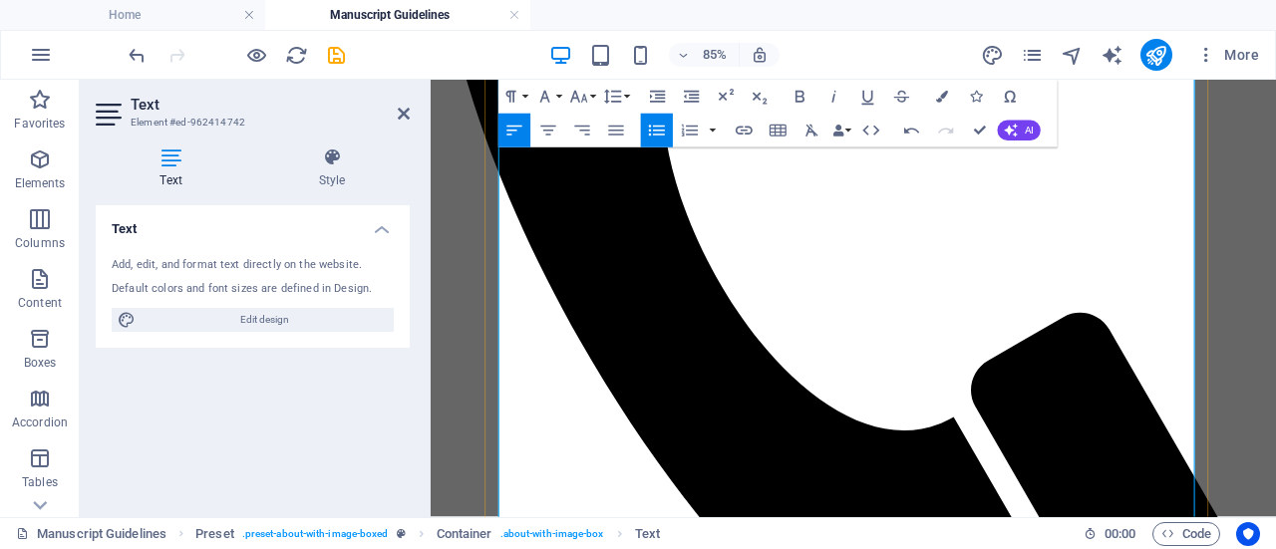
drag, startPoint x: 1143, startPoint y: 433, endPoint x: 525, endPoint y: 426, distance: 618.1
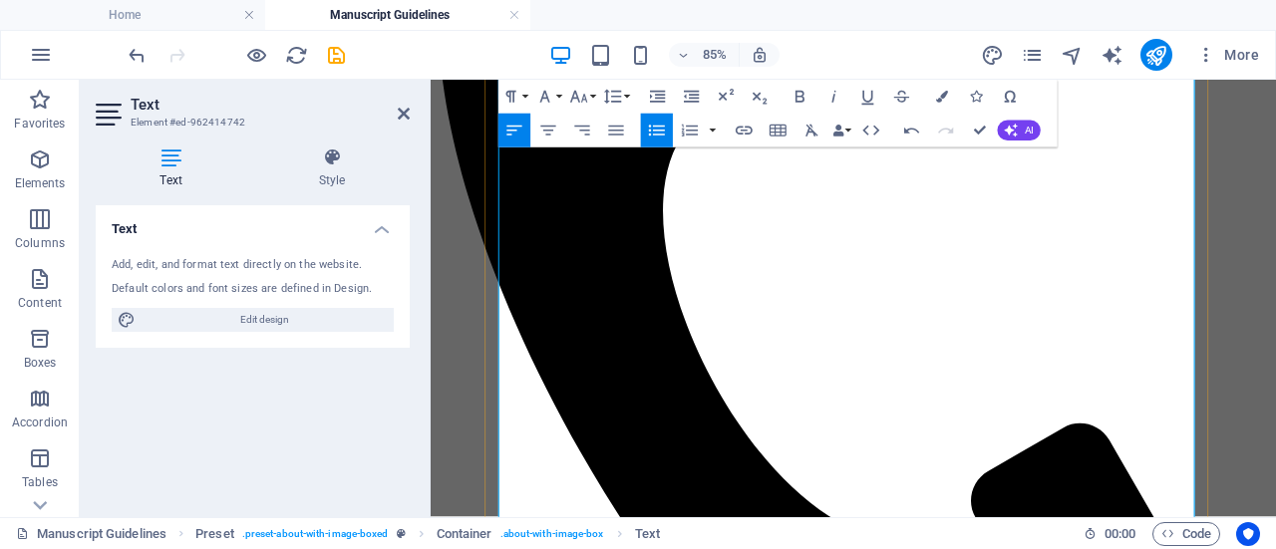
scroll to position [754, 0]
click at [337, 55] on icon "save" at bounding box center [336, 55] width 23 height 23
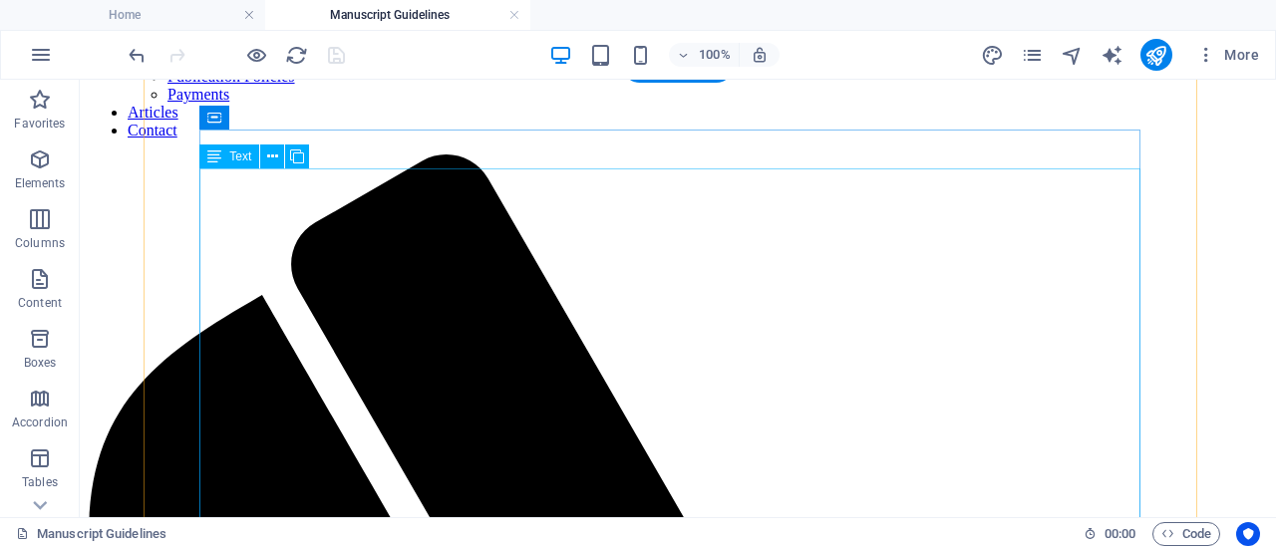
scroll to position [299, 0]
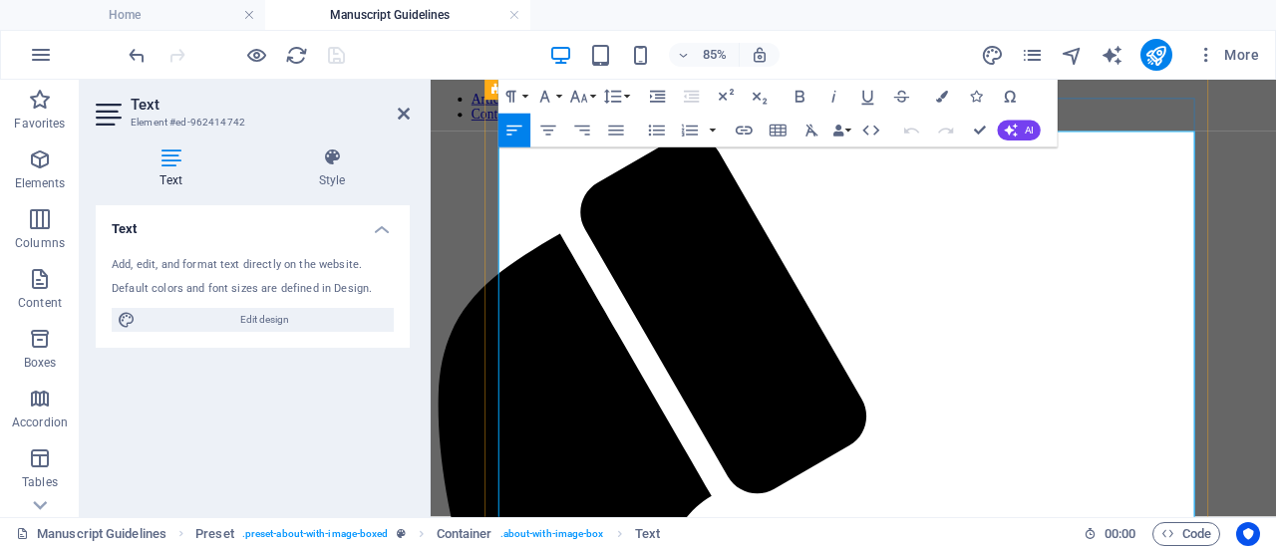
click at [406, 113] on icon at bounding box center [404, 114] width 12 height 16
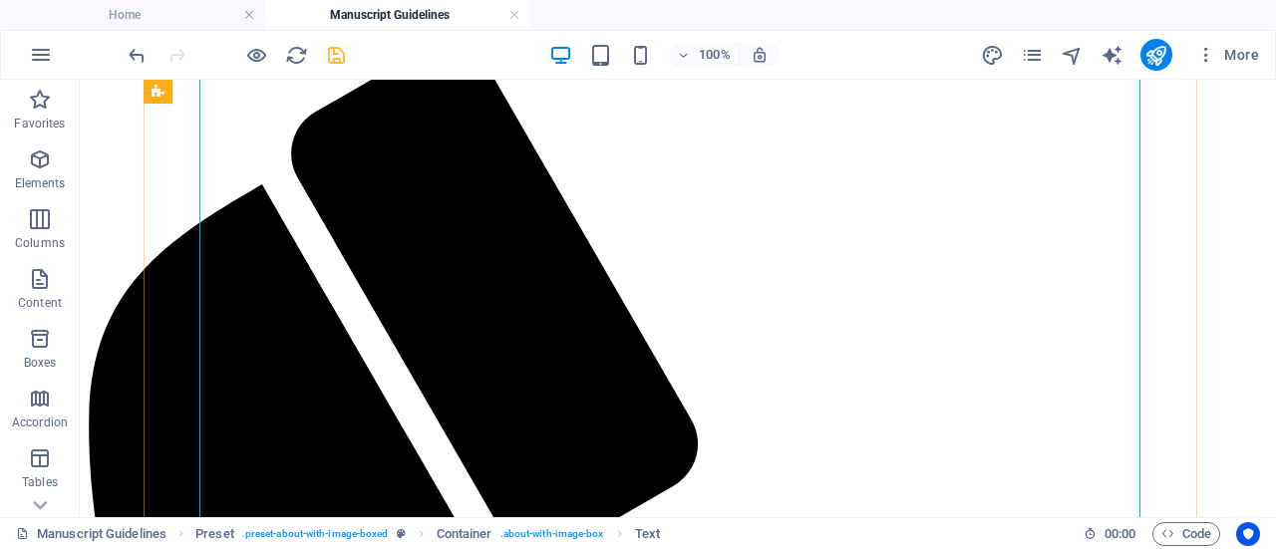
scroll to position [403, 0]
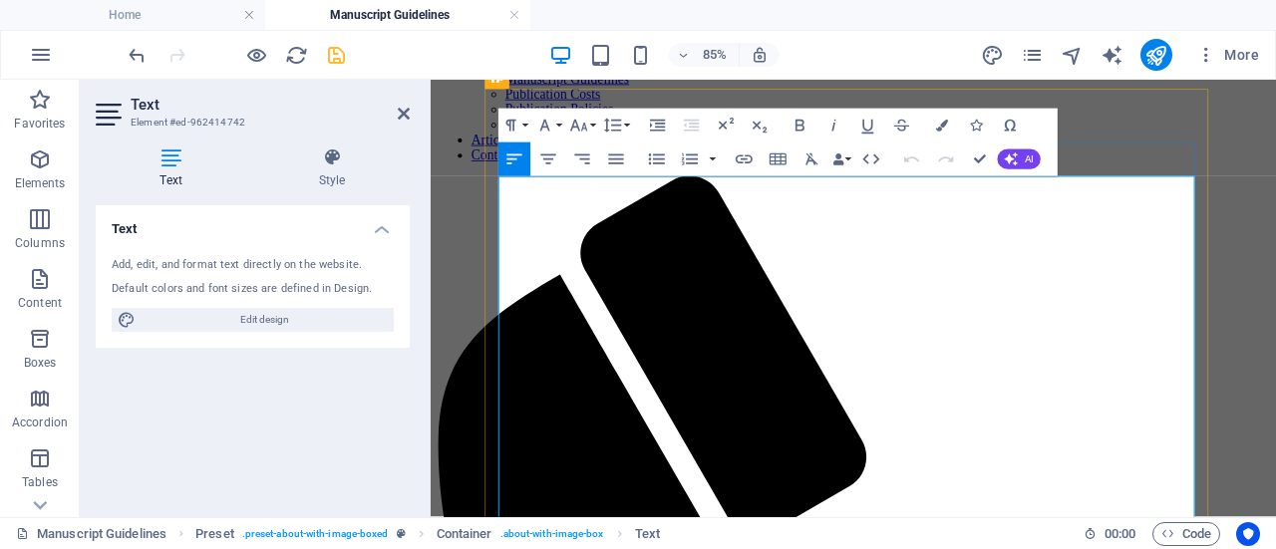
scroll to position [258, 0]
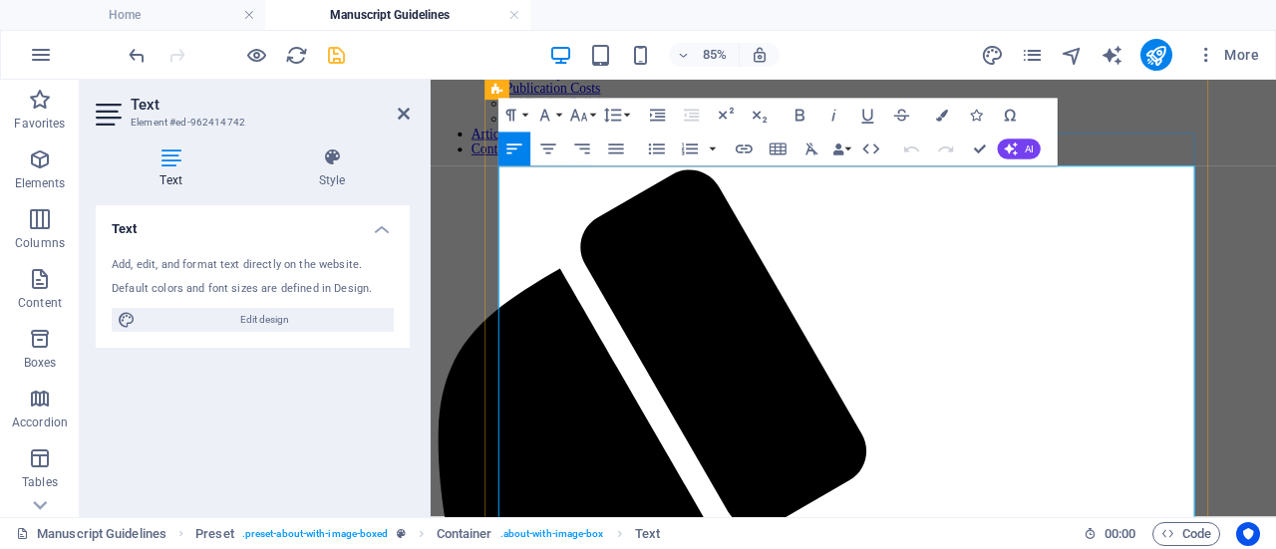
click at [407, 115] on icon at bounding box center [404, 114] width 12 height 16
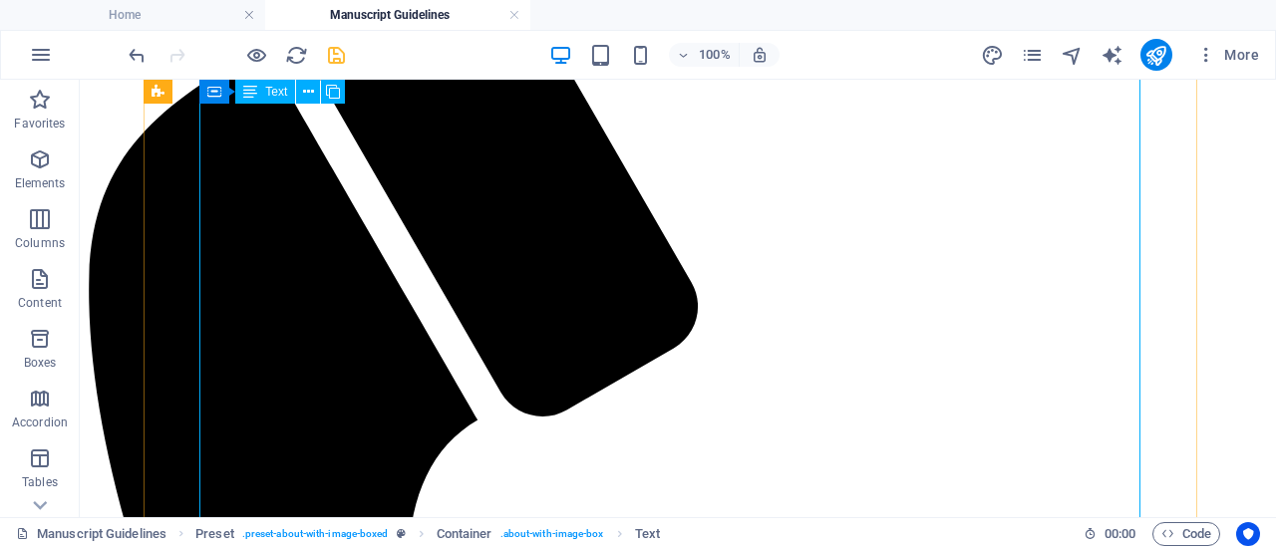
scroll to position [535, 0]
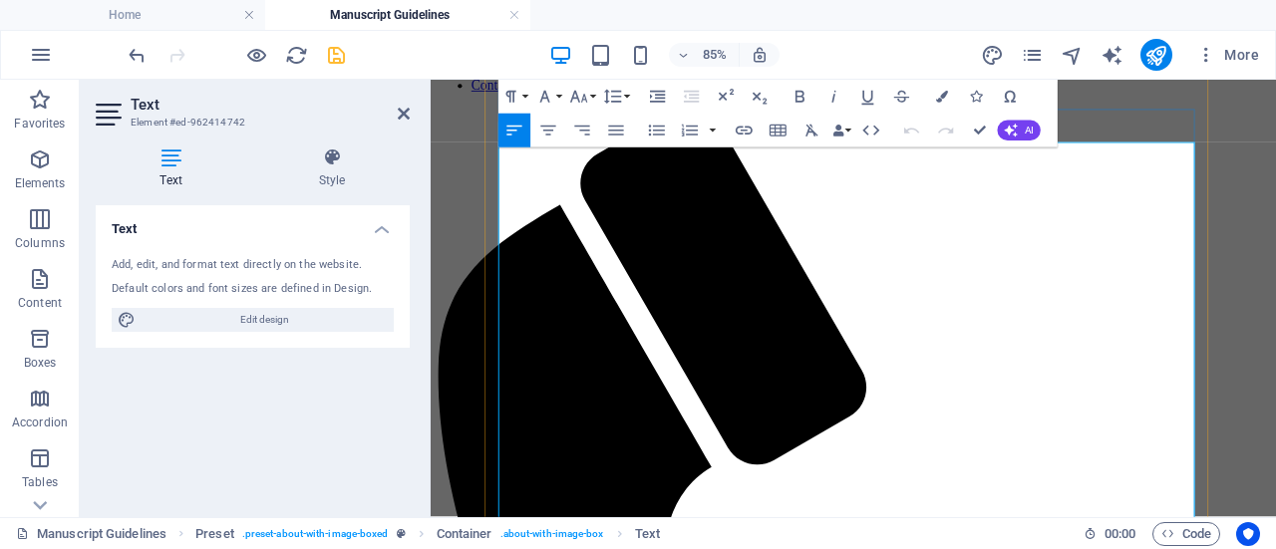
scroll to position [334, 0]
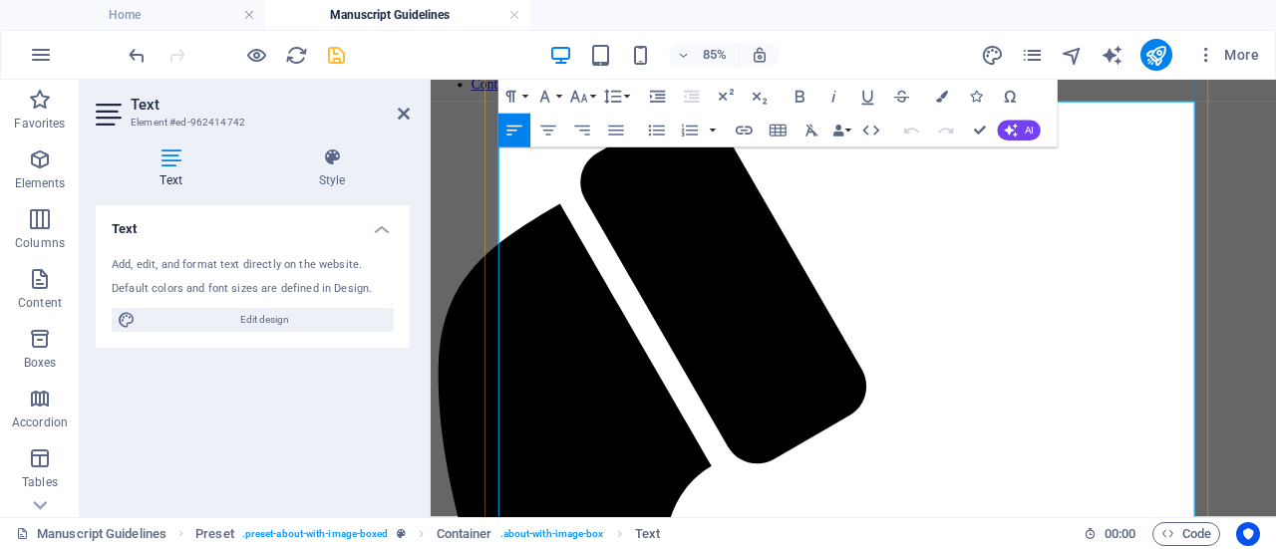
click at [405, 113] on icon at bounding box center [404, 114] width 12 height 16
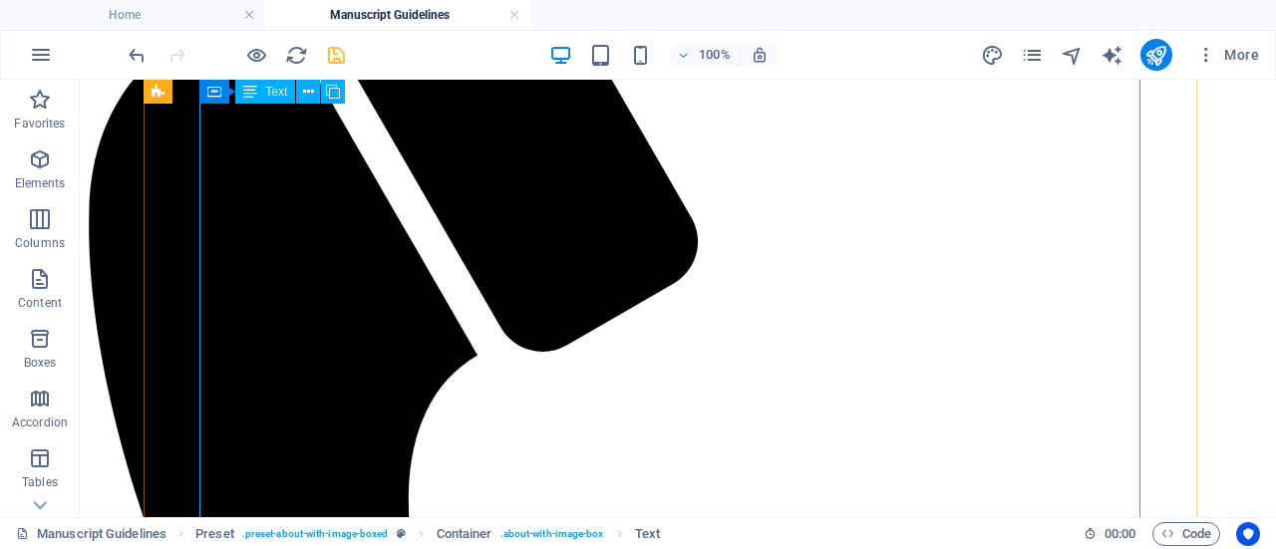
scroll to position [604, 0]
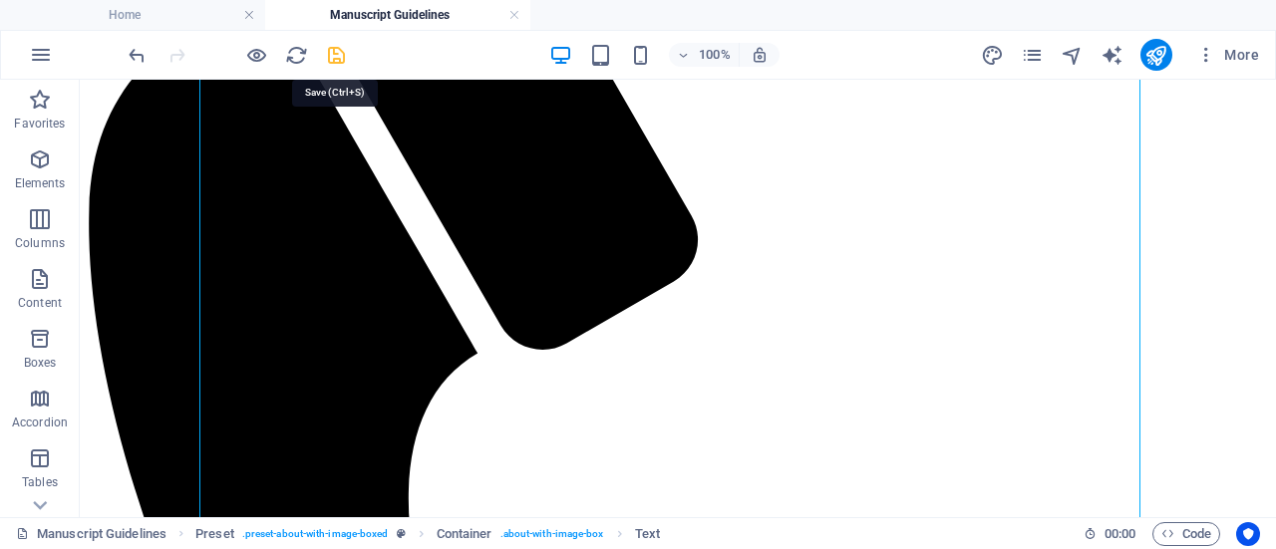
click at [333, 50] on icon "save" at bounding box center [336, 55] width 23 height 23
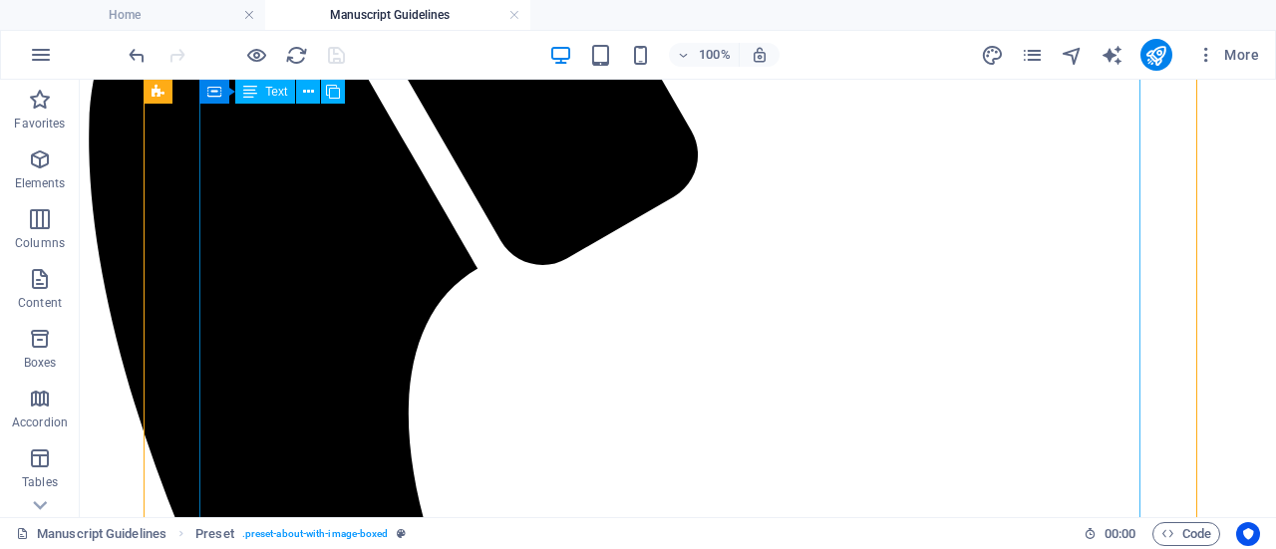
scroll to position [690, 0]
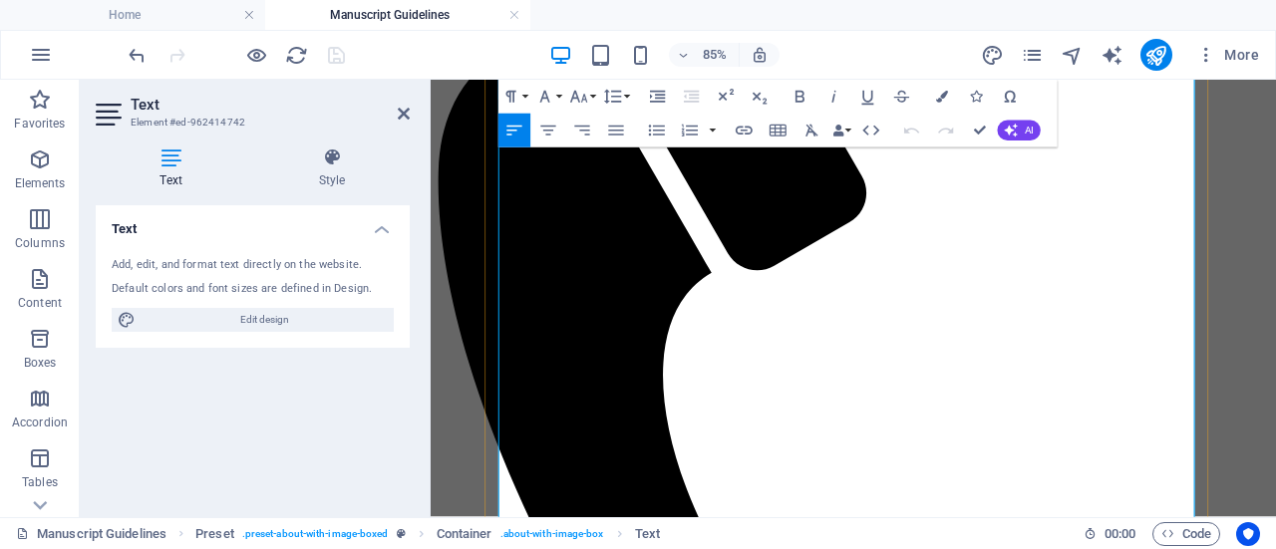
scroll to position [595, 0]
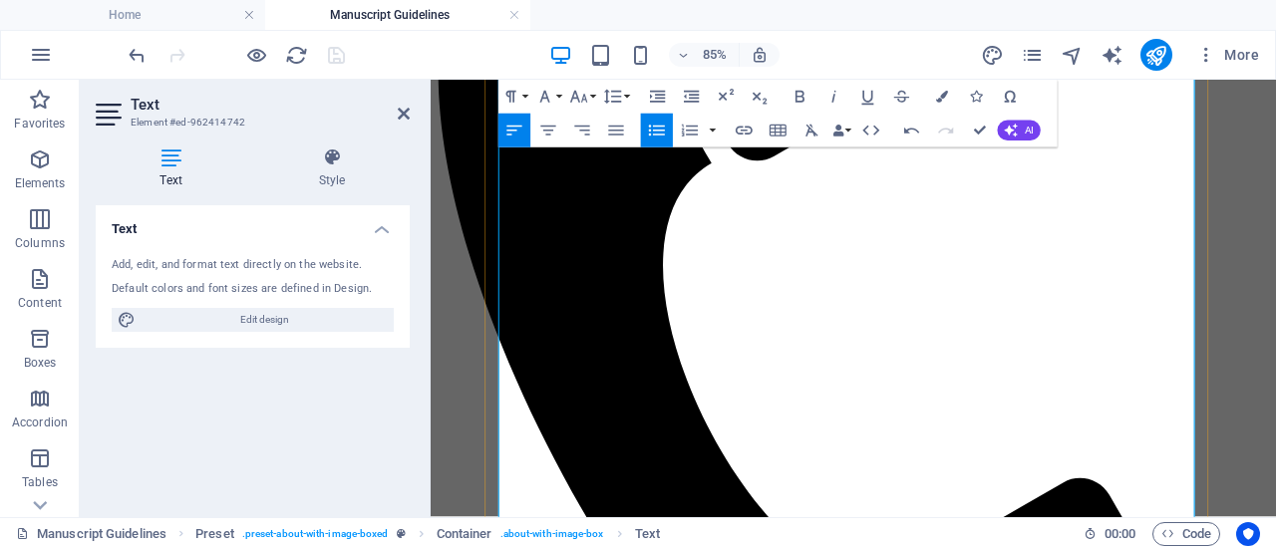
scroll to position [689, 0]
click at [405, 112] on icon at bounding box center [404, 114] width 12 height 16
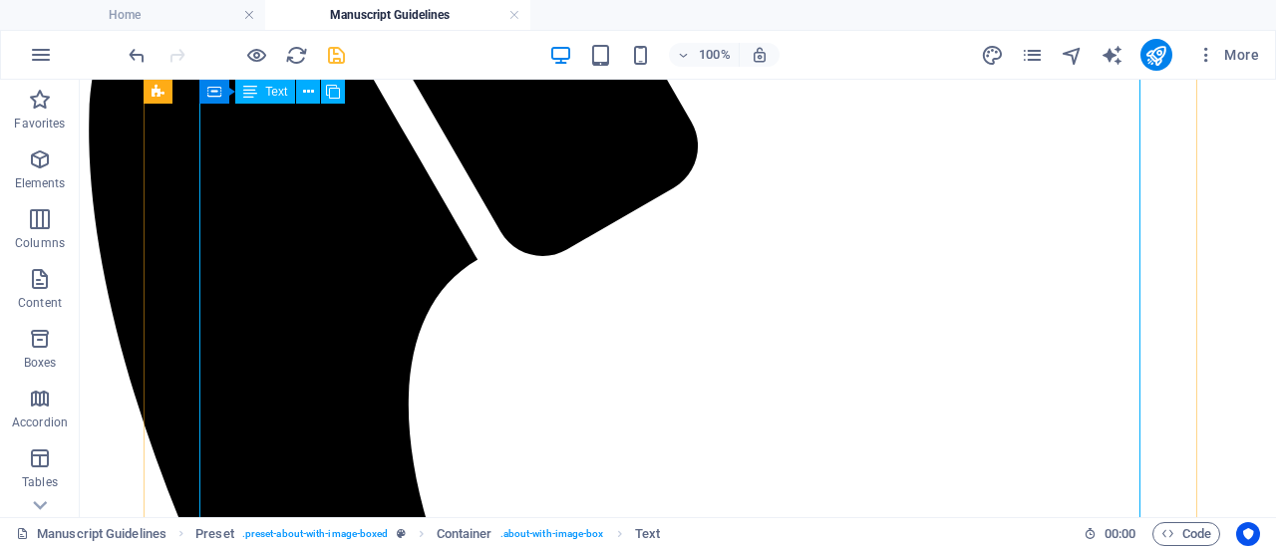
scroll to position [699, 0]
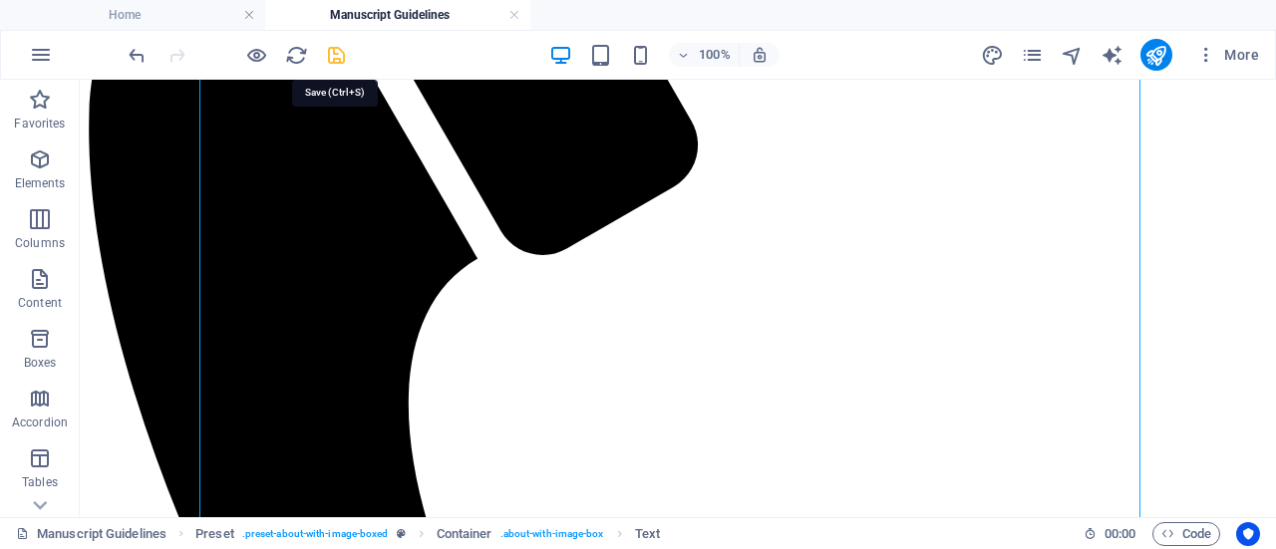
click at [337, 57] on icon "save" at bounding box center [336, 55] width 23 height 23
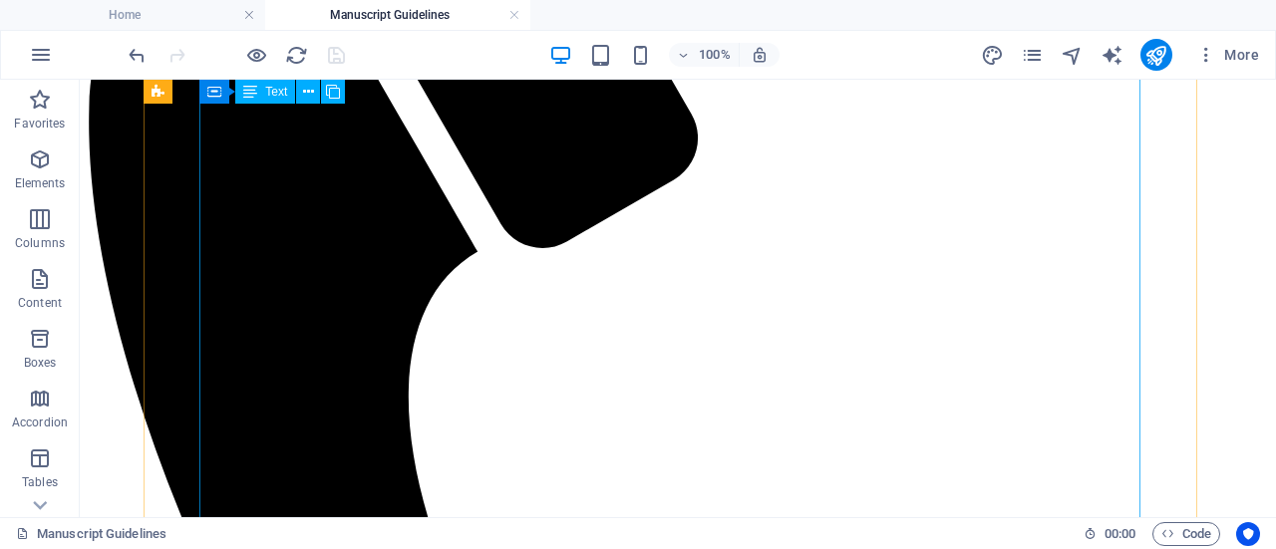
scroll to position [705, 0]
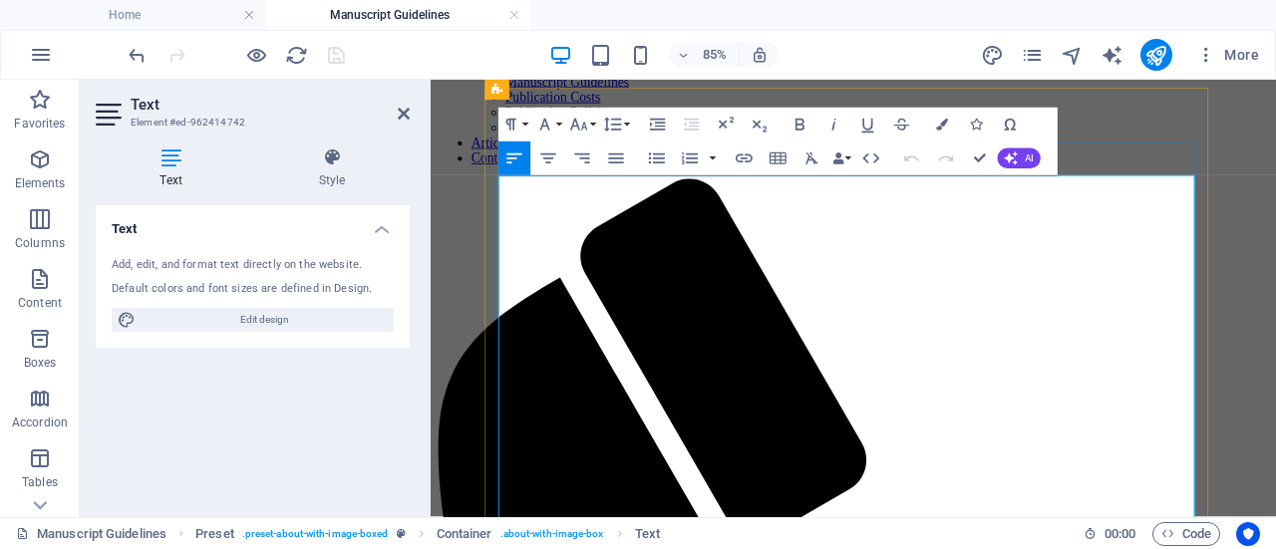
scroll to position [244, 0]
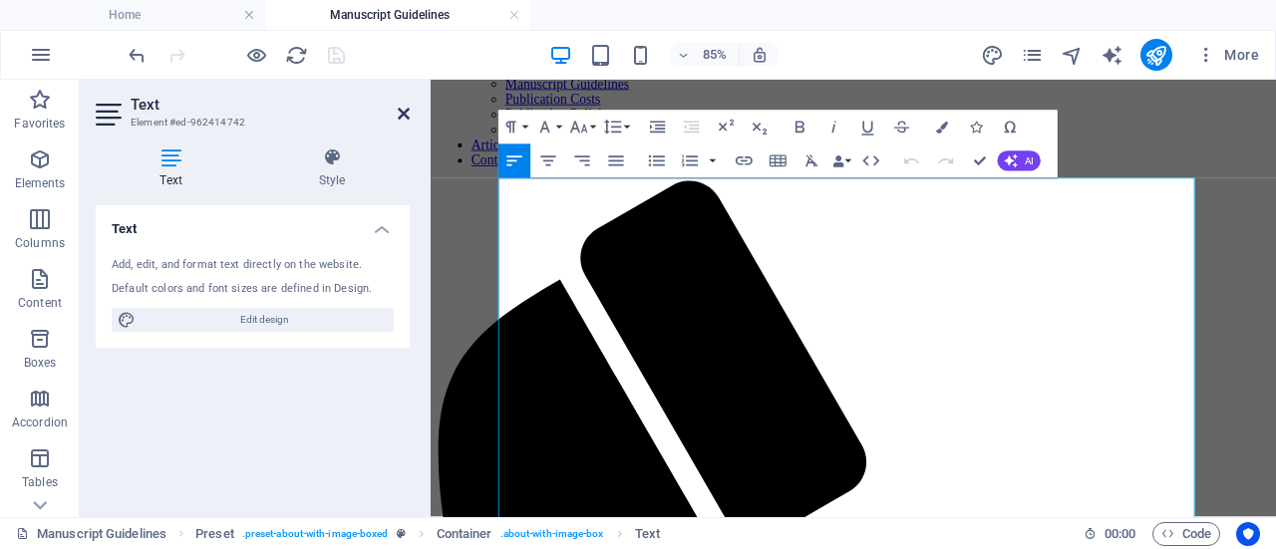
click at [403, 115] on icon at bounding box center [404, 114] width 12 height 16
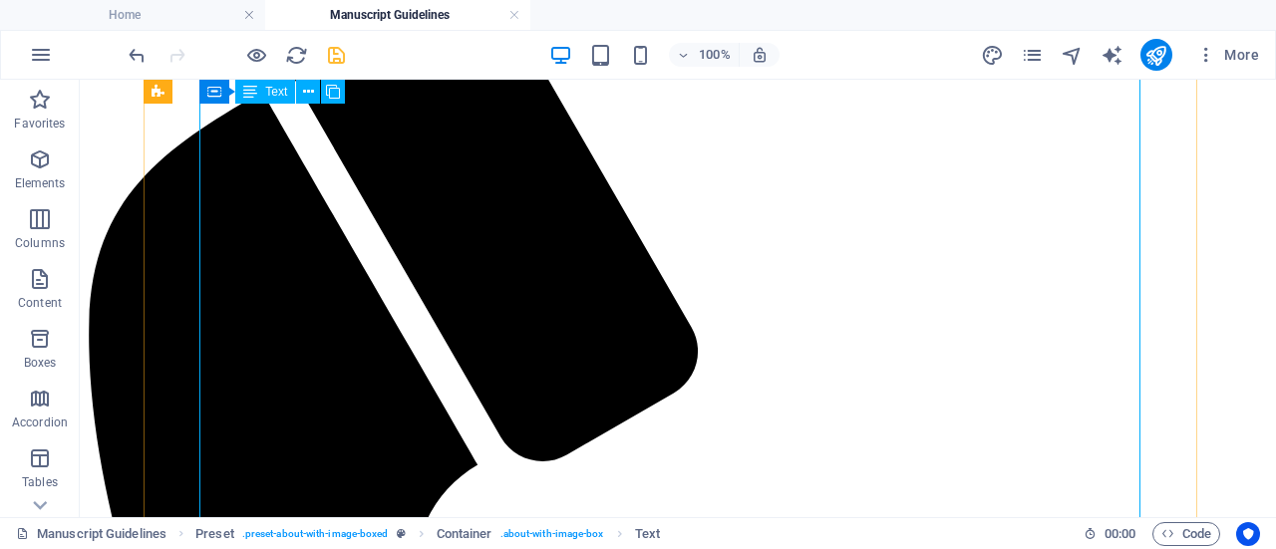
scroll to position [493, 0]
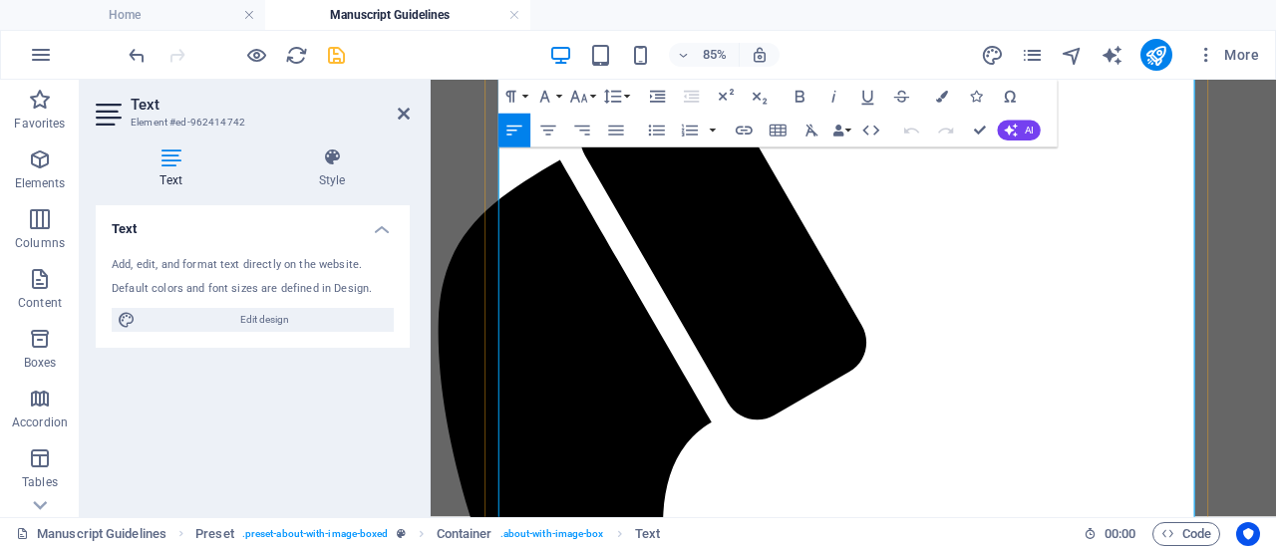
scroll to position [388, 0]
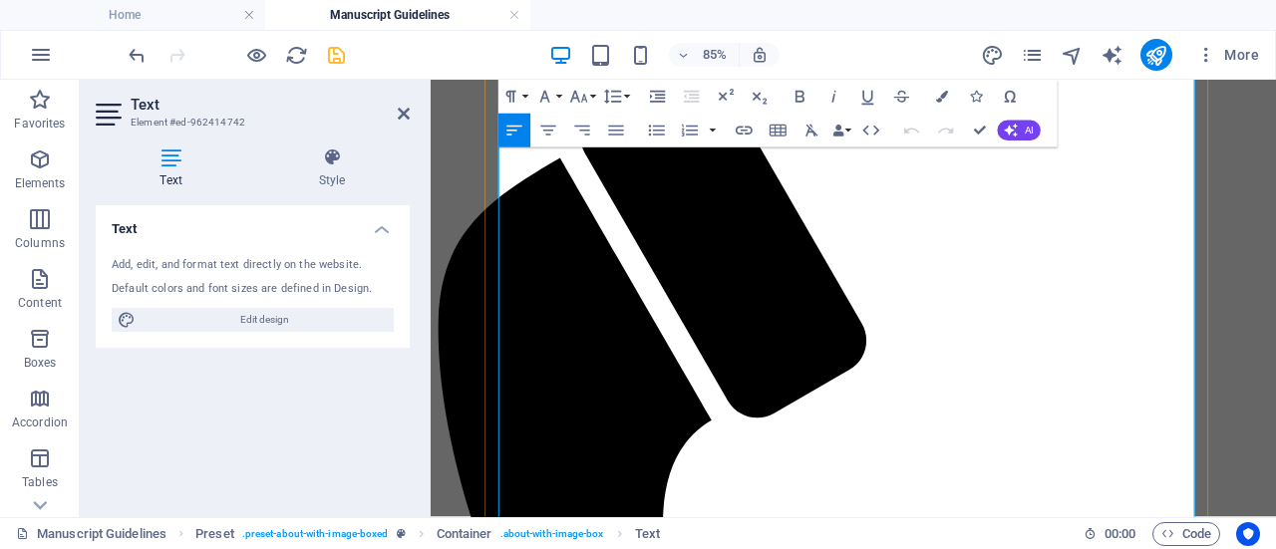
click at [402, 111] on icon at bounding box center [404, 114] width 12 height 16
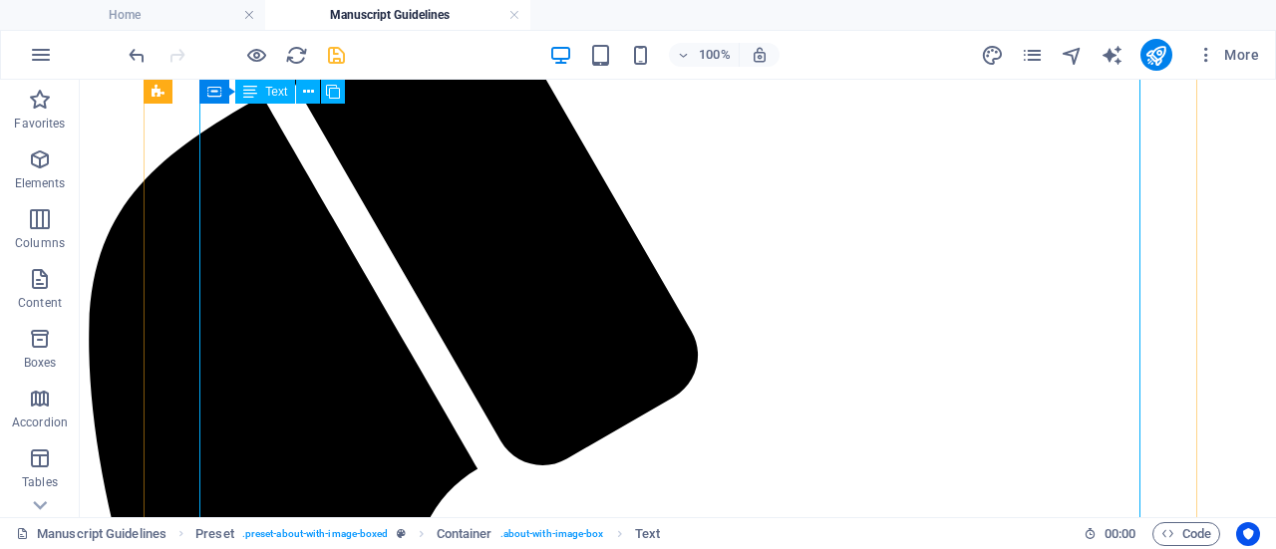
scroll to position [489, 0]
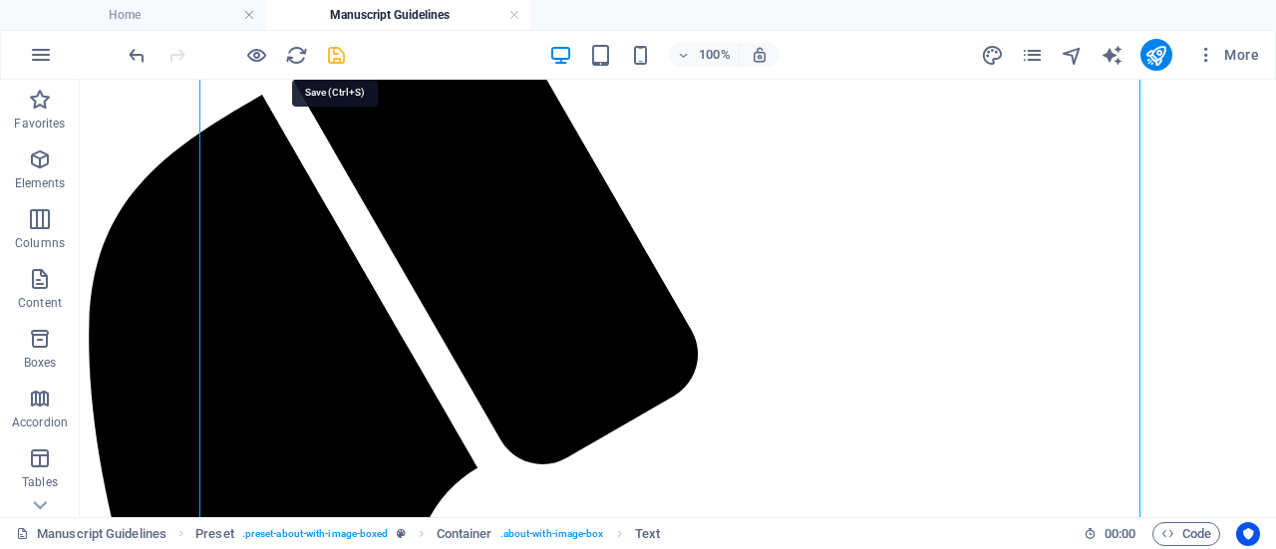
click at [337, 57] on icon "save" at bounding box center [336, 55] width 23 height 23
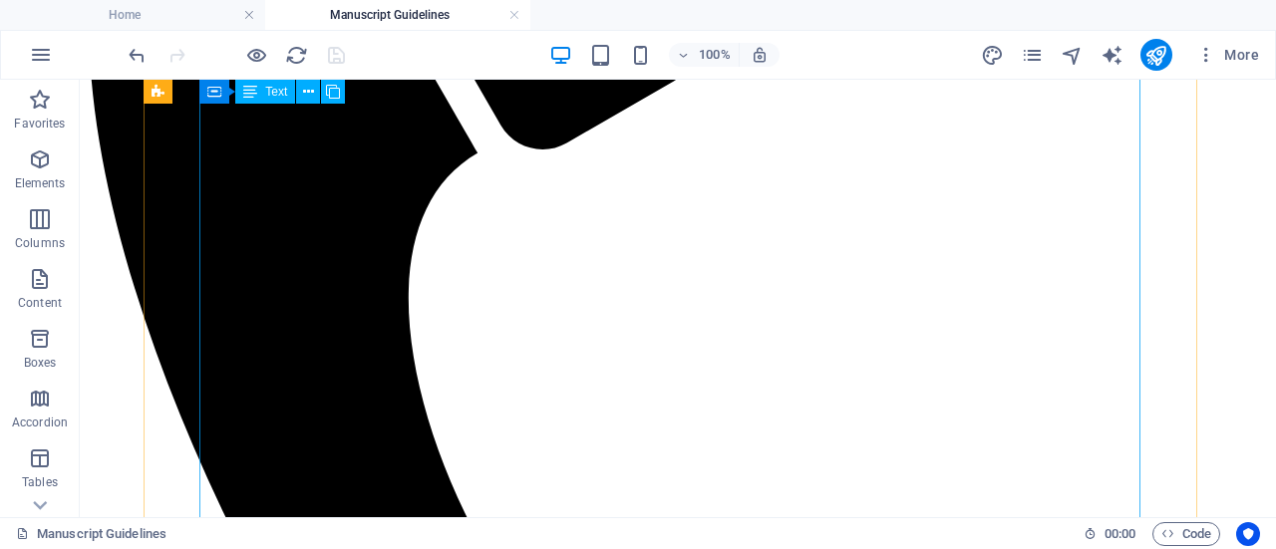
scroll to position [805, 0]
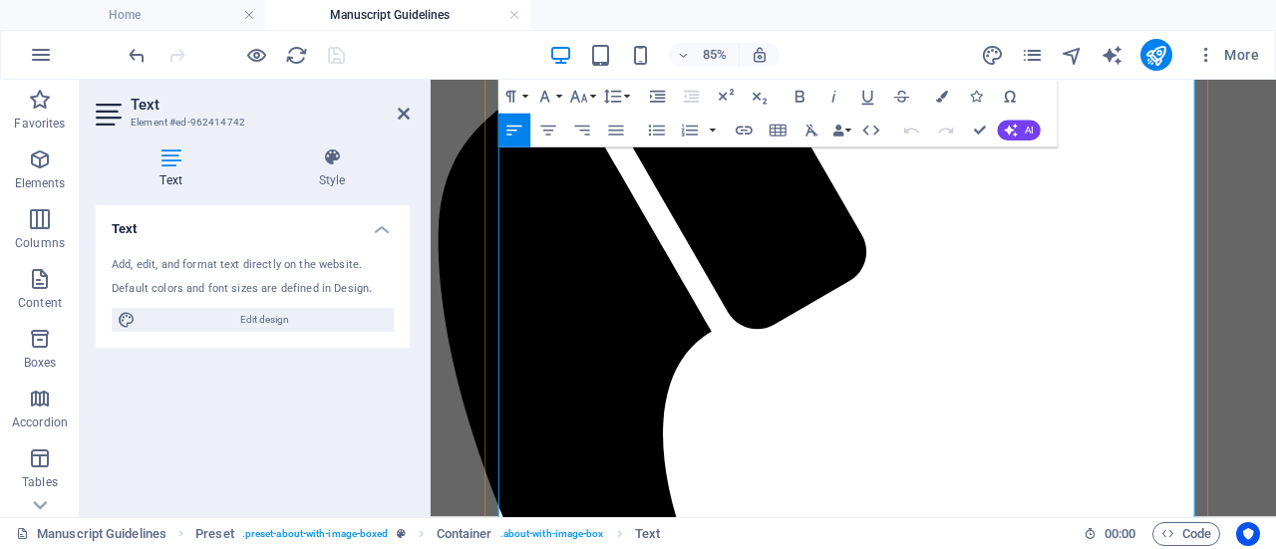
scroll to position [523, 0]
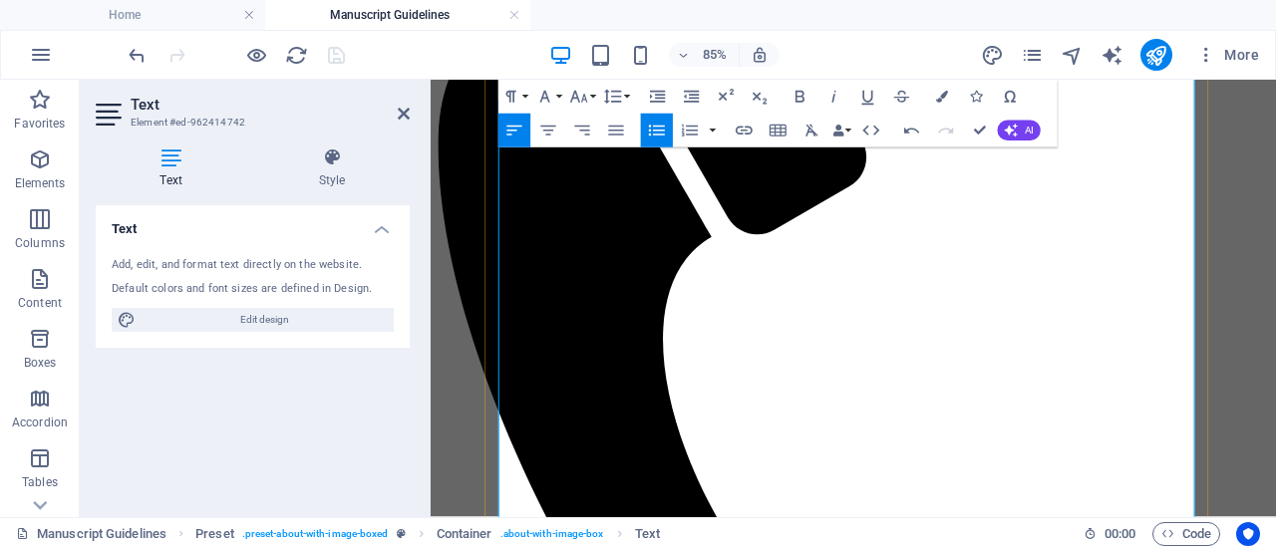
scroll to position [604, 0]
click at [408, 111] on icon at bounding box center [404, 114] width 12 height 16
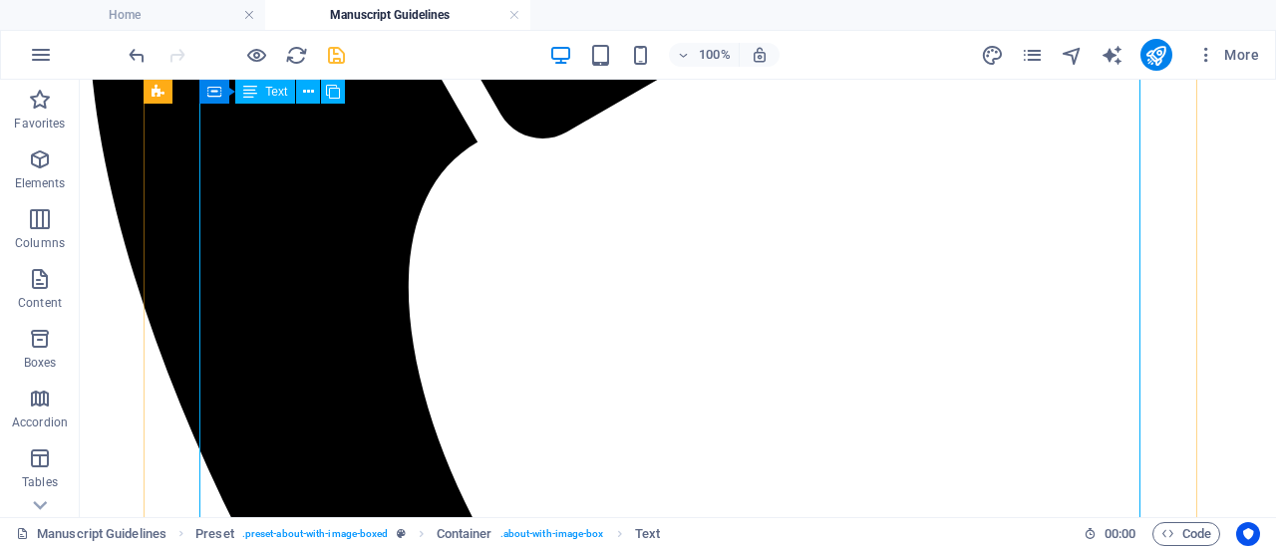
scroll to position [817, 0]
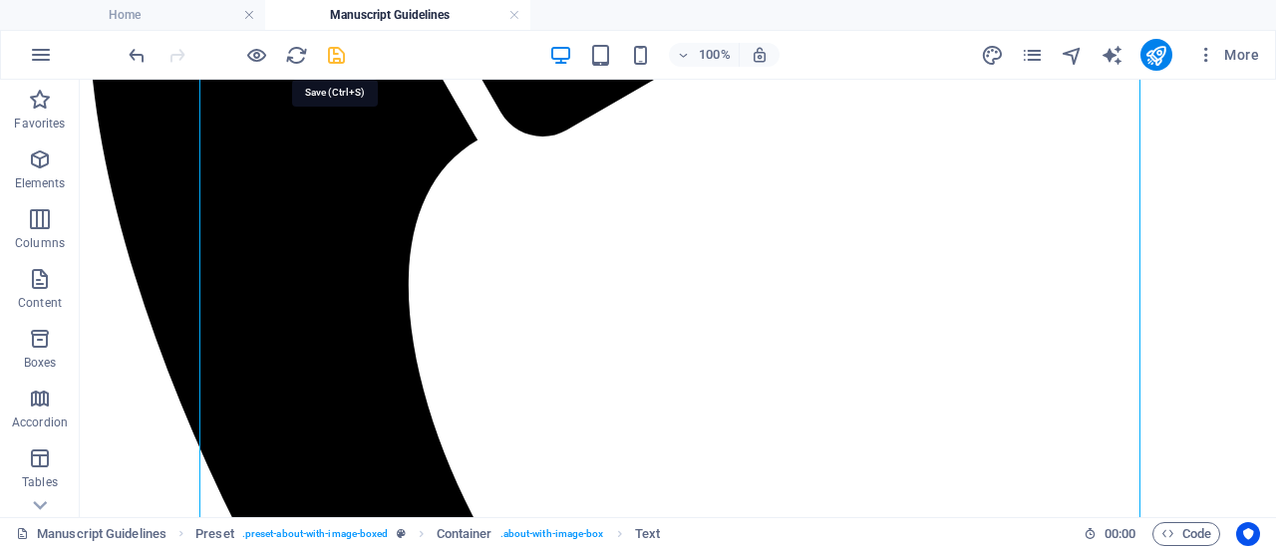
click at [339, 51] on icon "save" at bounding box center [336, 55] width 23 height 23
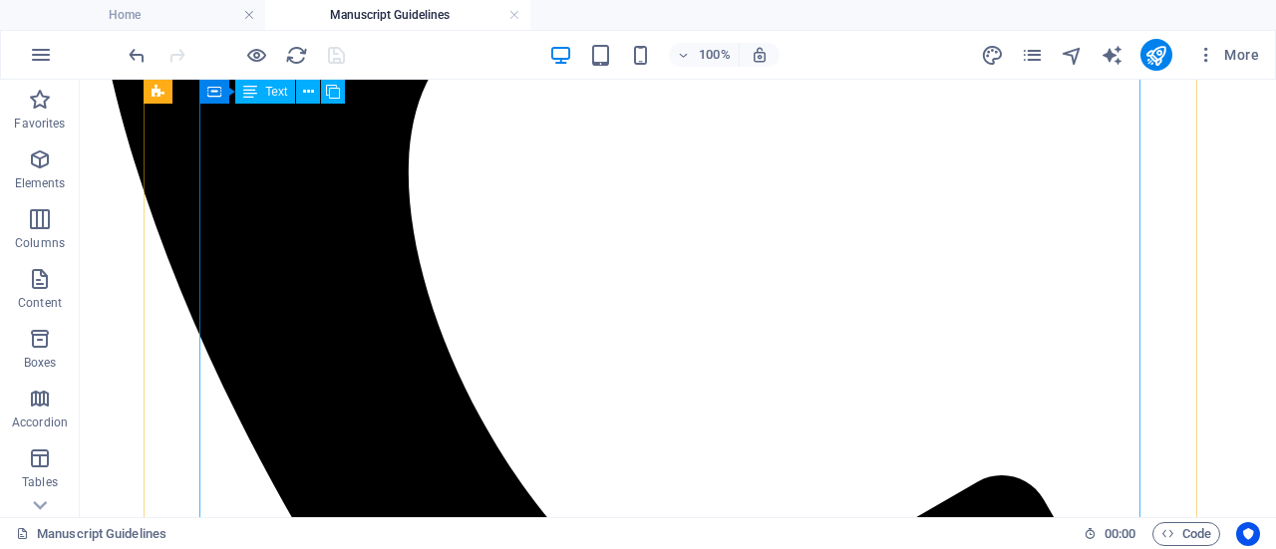
scroll to position [931, 0]
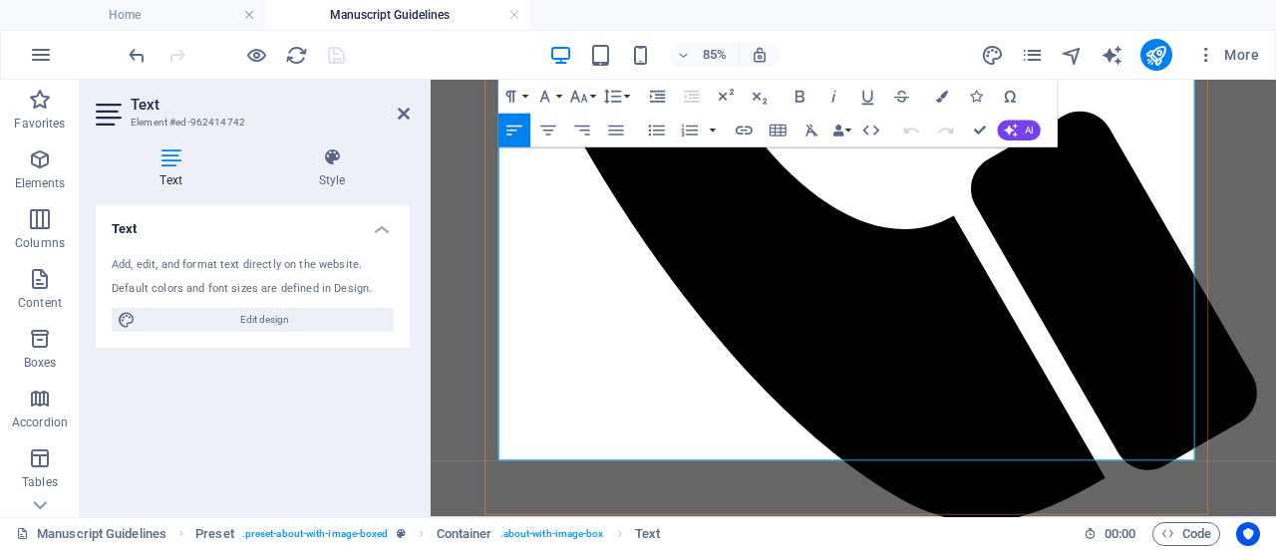
scroll to position [942, 0]
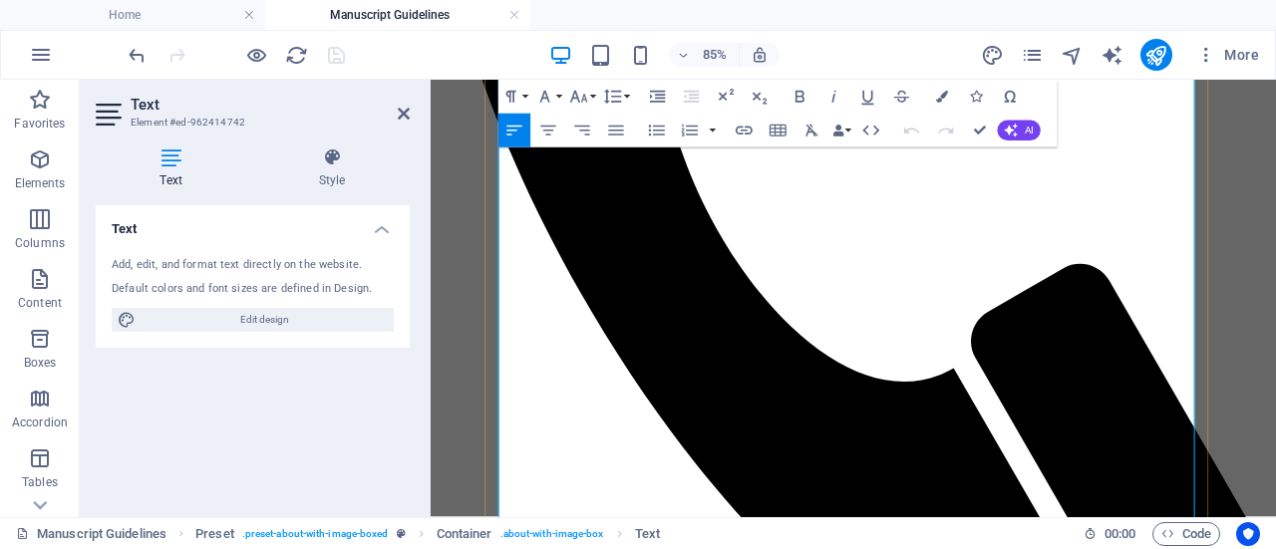
click at [405, 112] on icon at bounding box center [404, 114] width 12 height 16
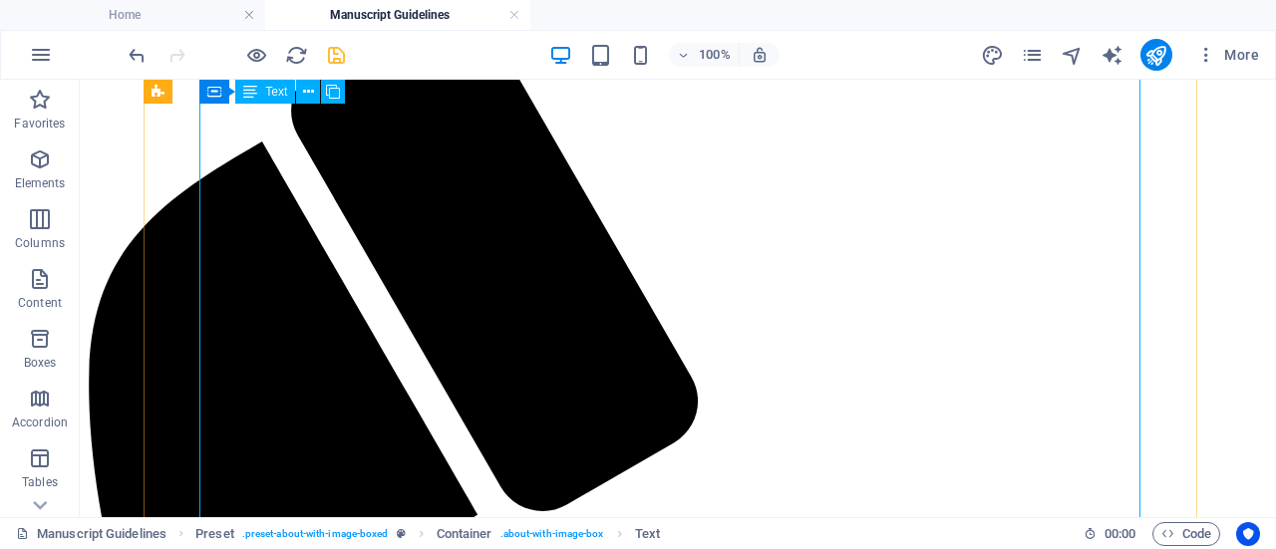
scroll to position [441, 0]
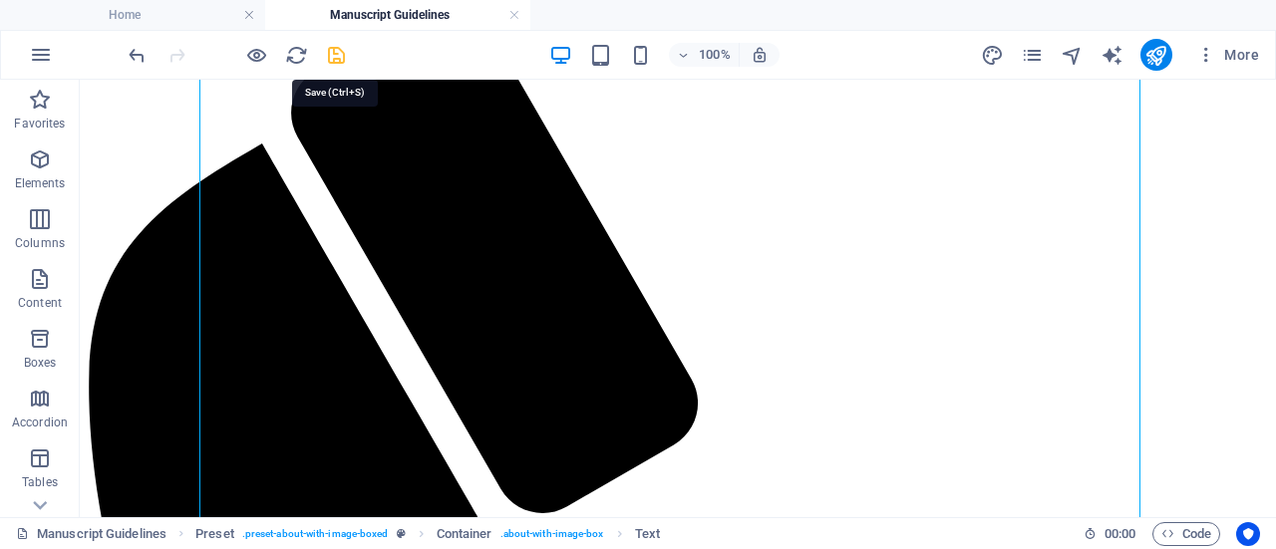
click at [339, 61] on icon "save" at bounding box center [336, 55] width 23 height 23
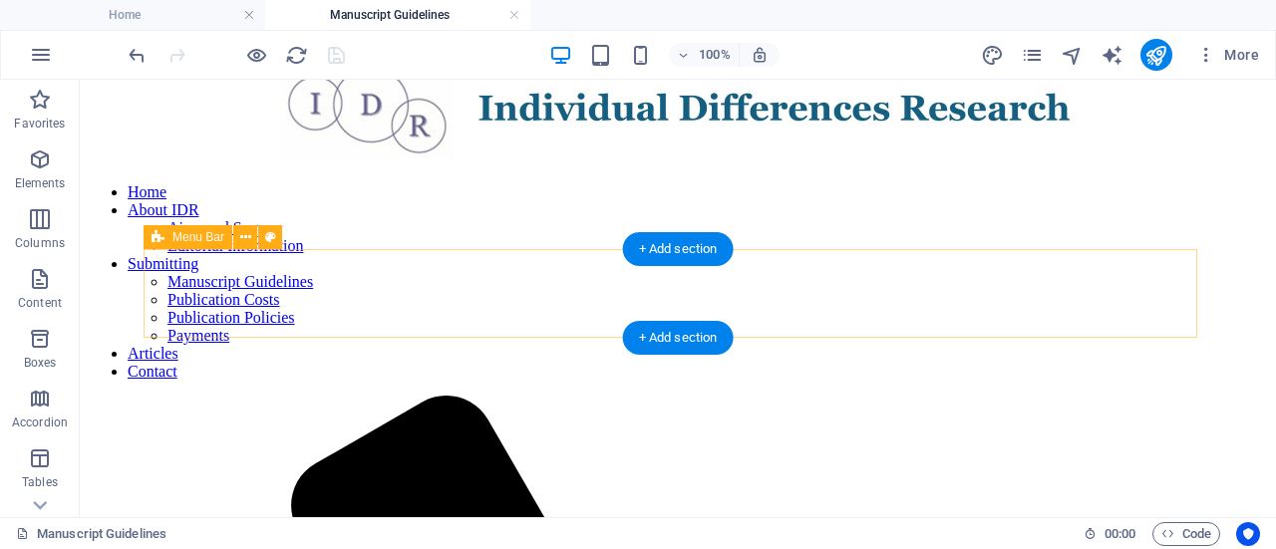
scroll to position [0, 0]
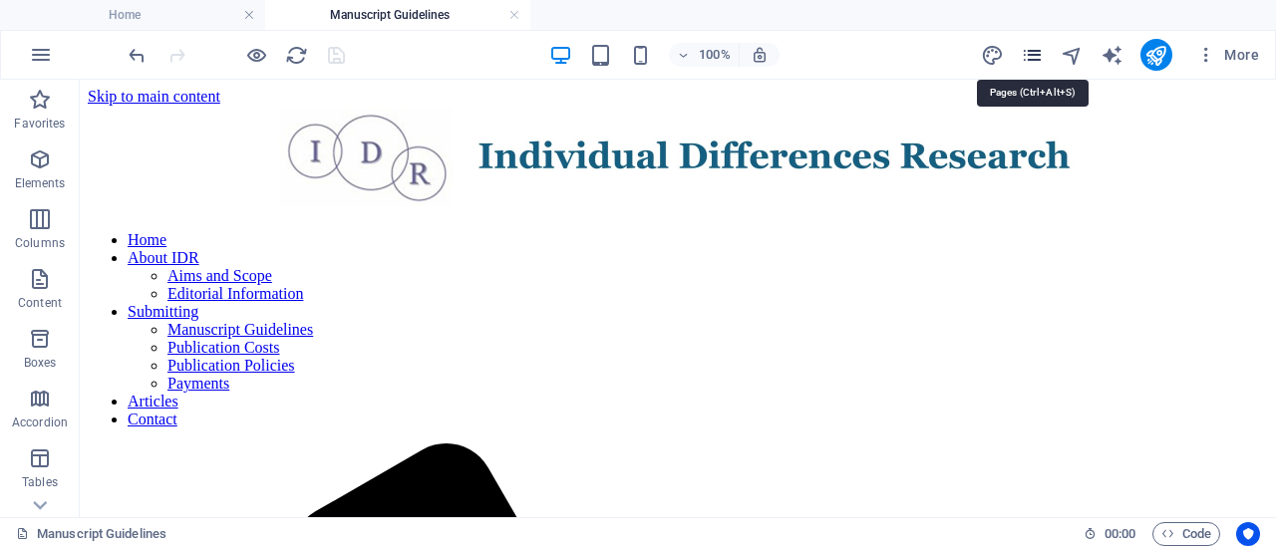
click at [1031, 55] on icon "pages" at bounding box center [1032, 55] width 23 height 23
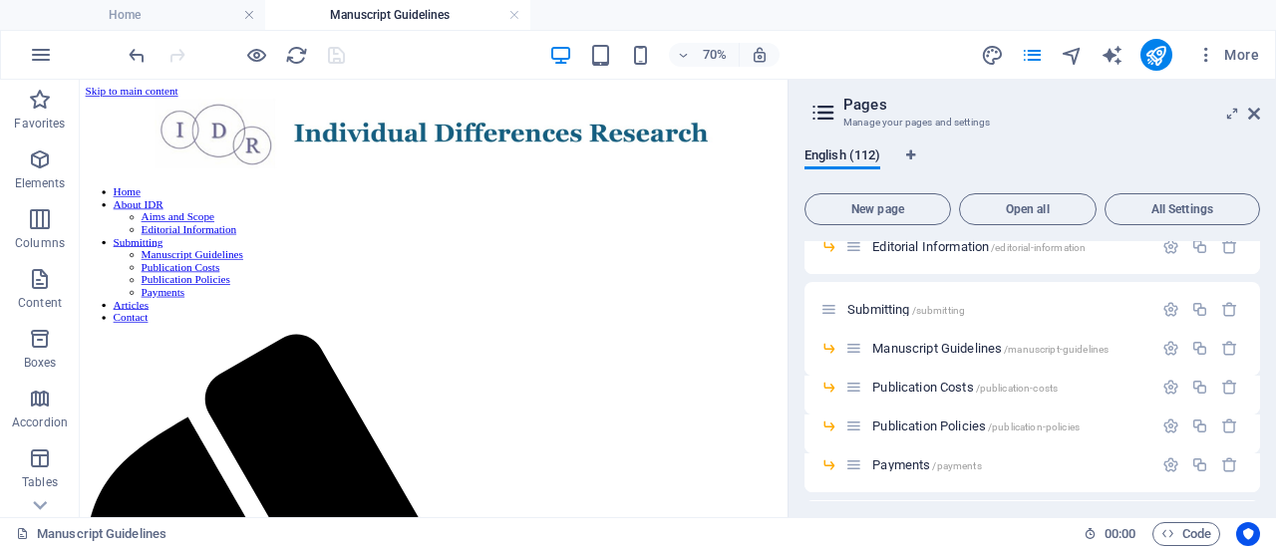
scroll to position [191, 0]
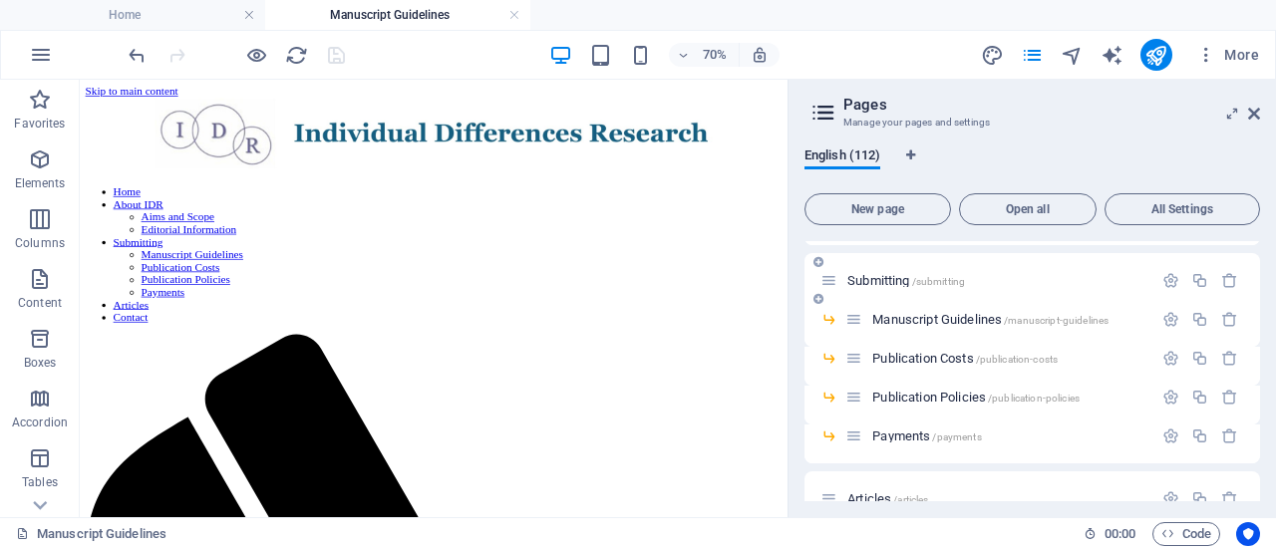
click at [875, 283] on span "Submitting /submitting" at bounding box center [906, 280] width 118 height 15
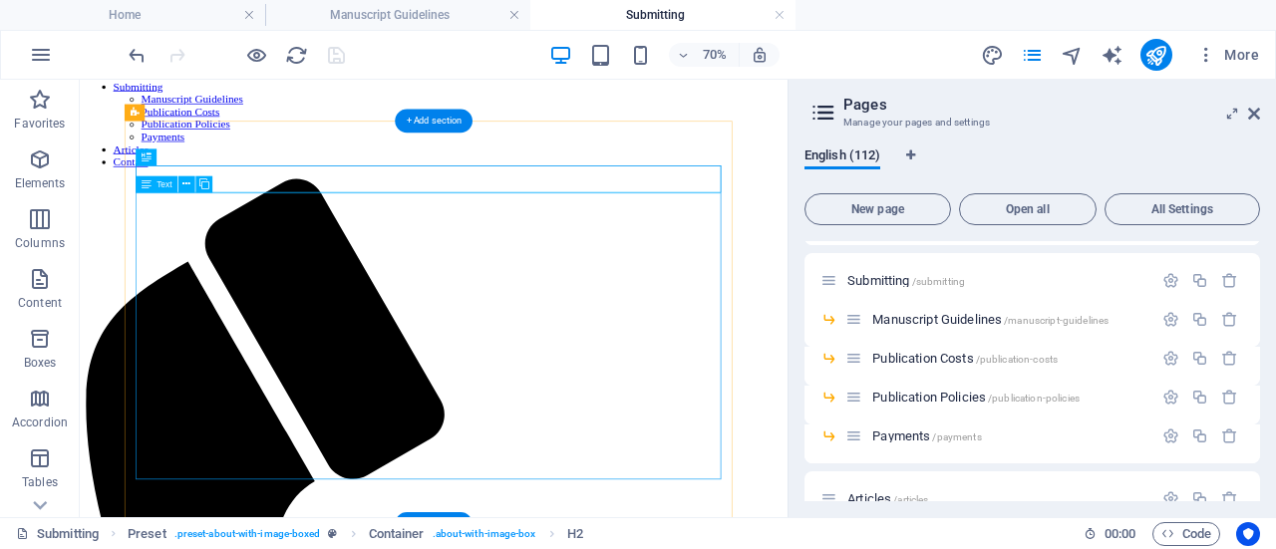
scroll to position [257, 0]
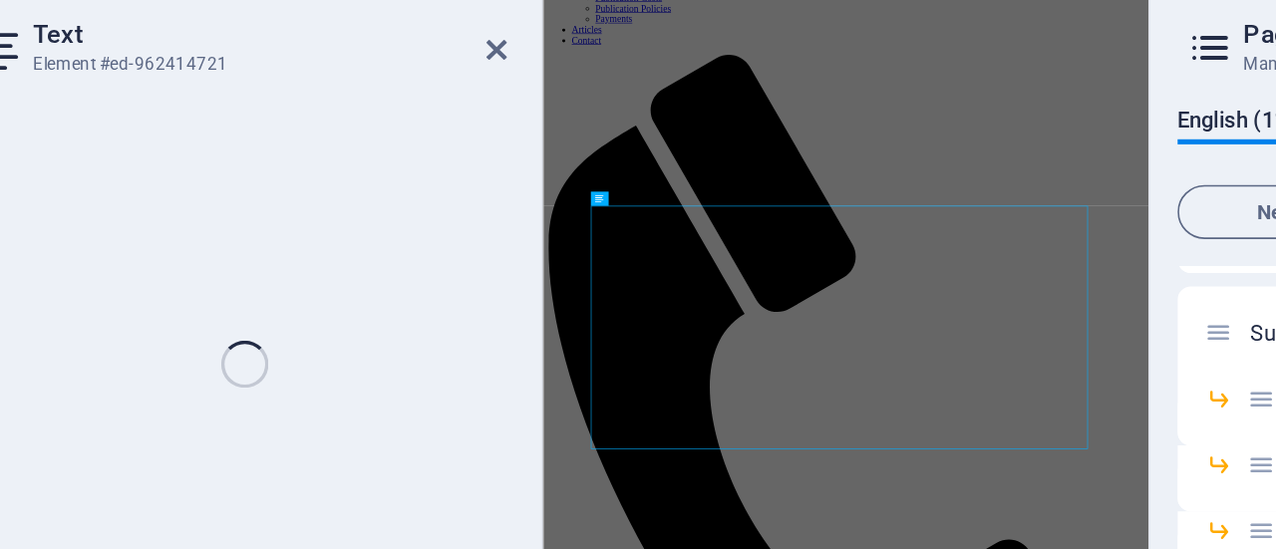
scroll to position [0, 0]
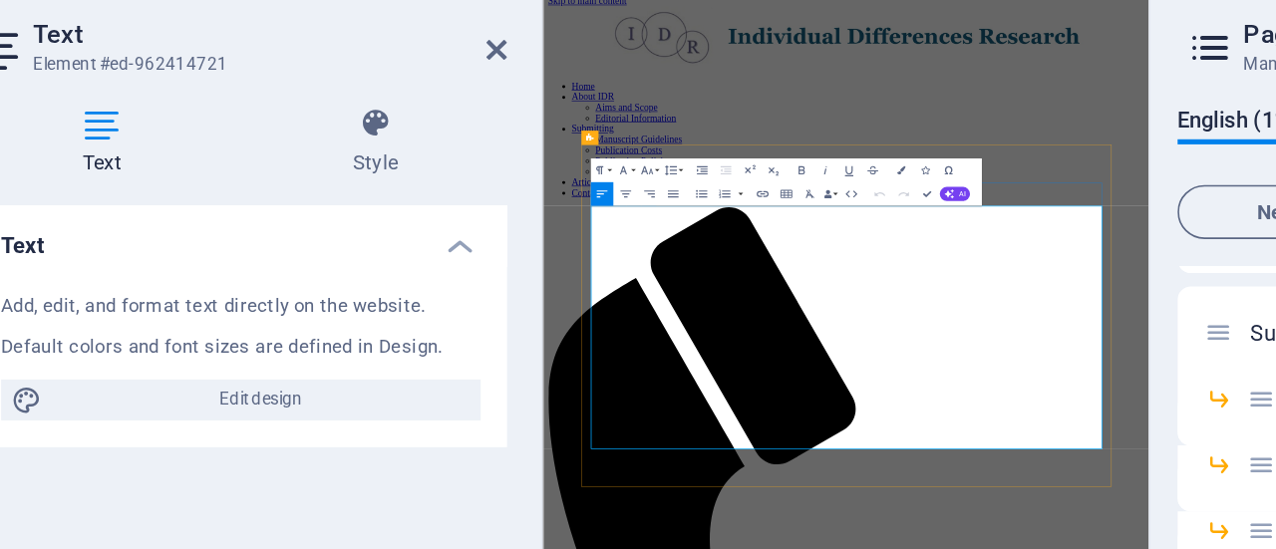
click at [402, 115] on icon at bounding box center [404, 114] width 12 height 16
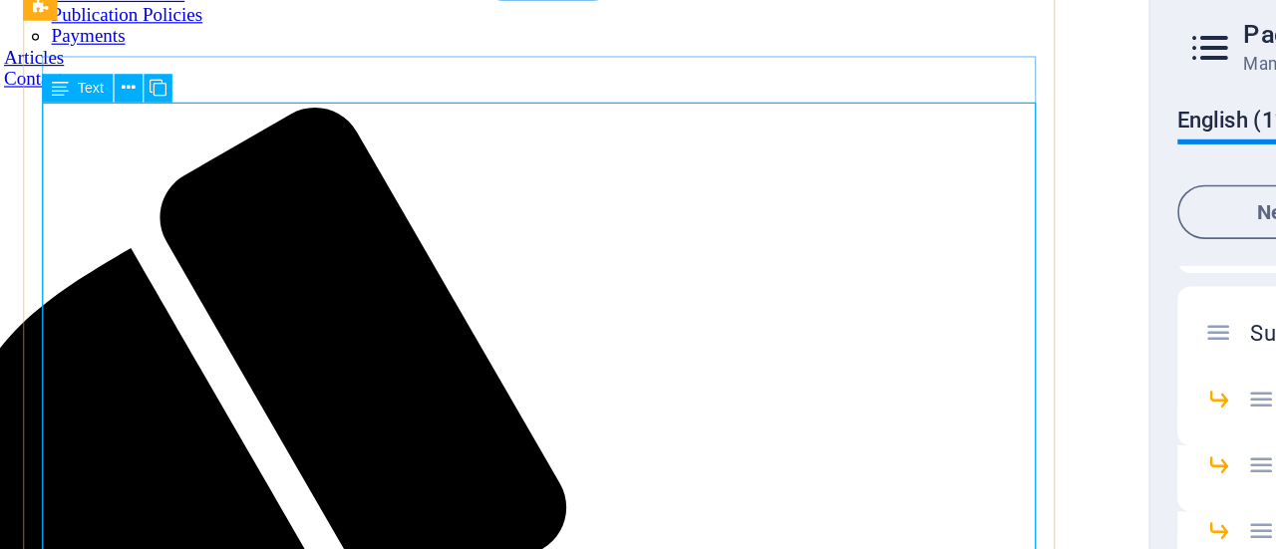
scroll to position [336, 0]
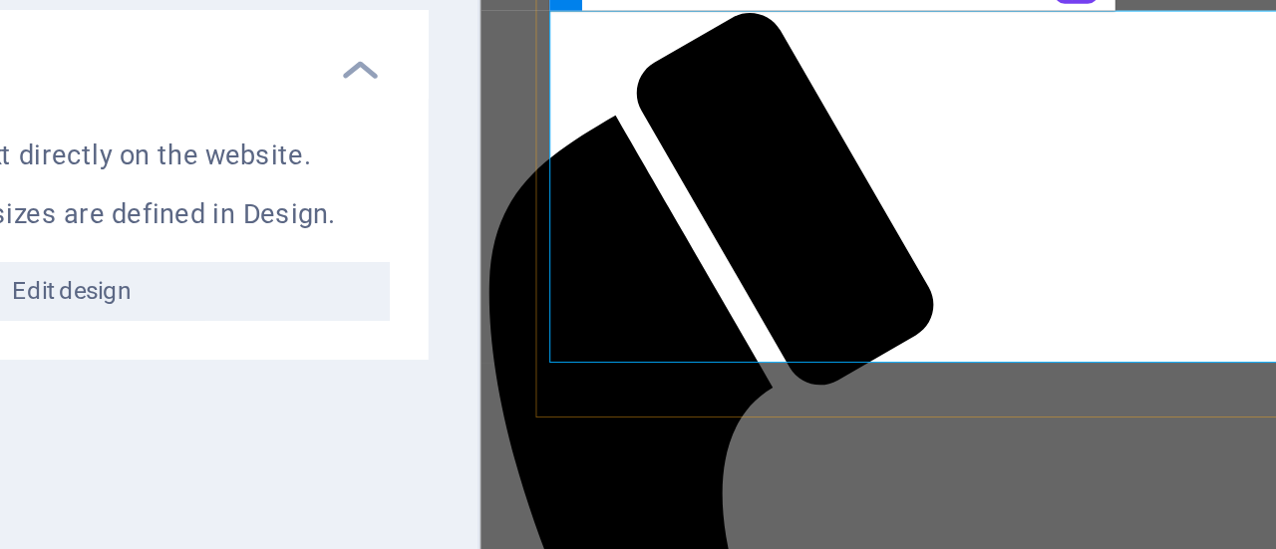
drag, startPoint x: 651, startPoint y: 242, endPoint x: 573, endPoint y: 238, distance: 77.9
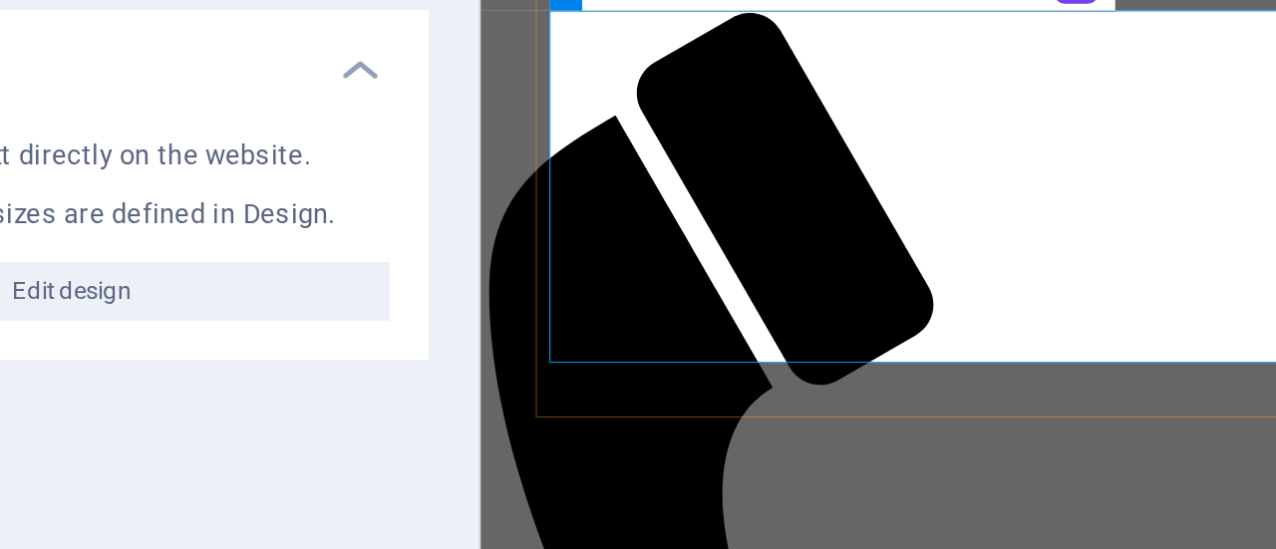
drag, startPoint x: 1161, startPoint y: 238, endPoint x: 578, endPoint y: 242, distance: 583.2
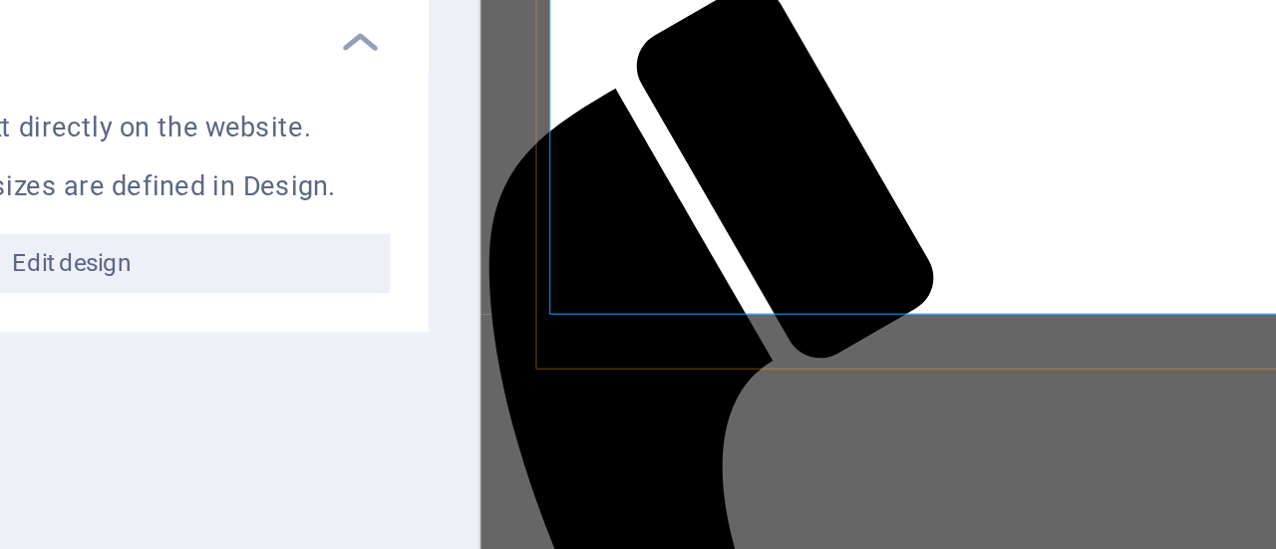
drag, startPoint x: 578, startPoint y: 258, endPoint x: 847, endPoint y: 277, distance: 269.8
drag, startPoint x: 574, startPoint y: 263, endPoint x: 656, endPoint y: 283, distance: 84.1
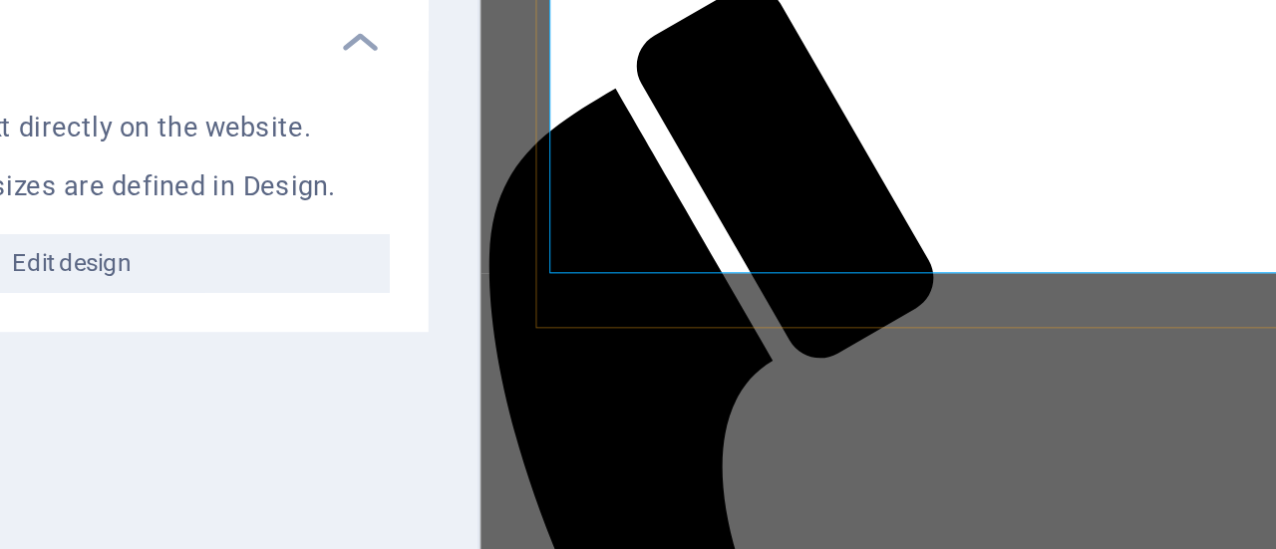
drag, startPoint x: 1180, startPoint y: 257, endPoint x: 1310, endPoint y: 264, distance: 129.8
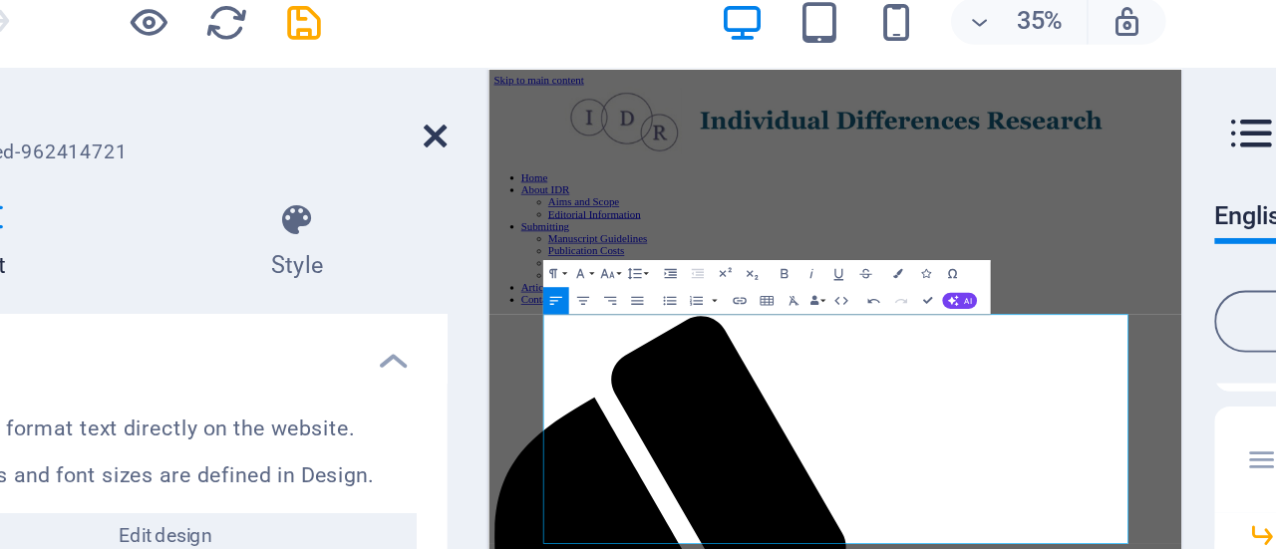
drag, startPoint x: 480, startPoint y: 60, endPoint x: 404, endPoint y: 110, distance: 90.7
click at [404, 110] on icon at bounding box center [404, 114] width 12 height 16
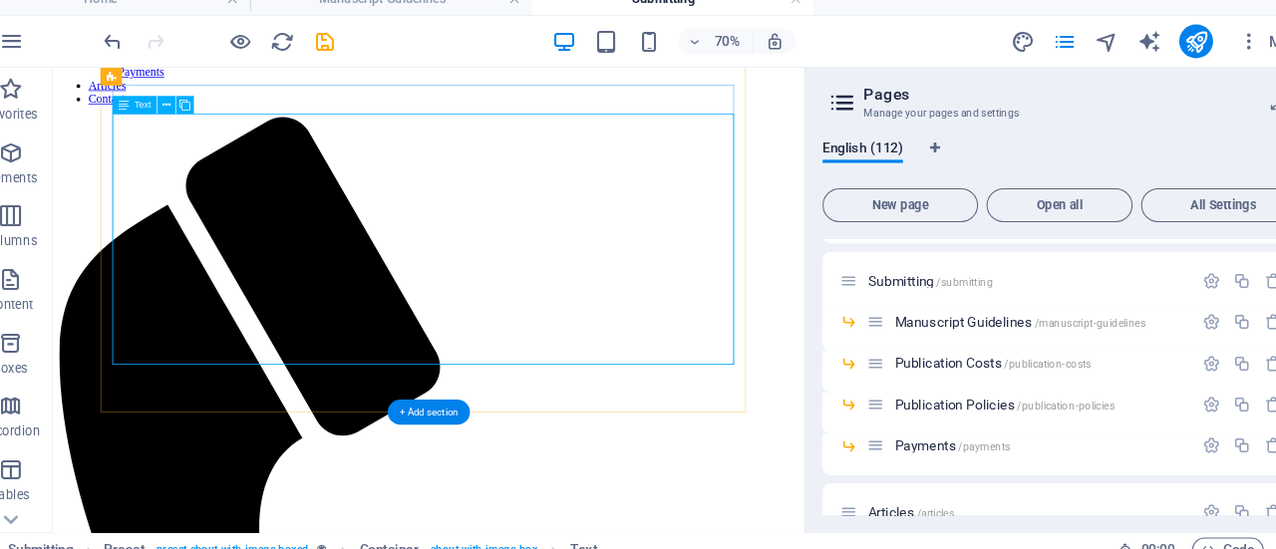
scroll to position [299, 0]
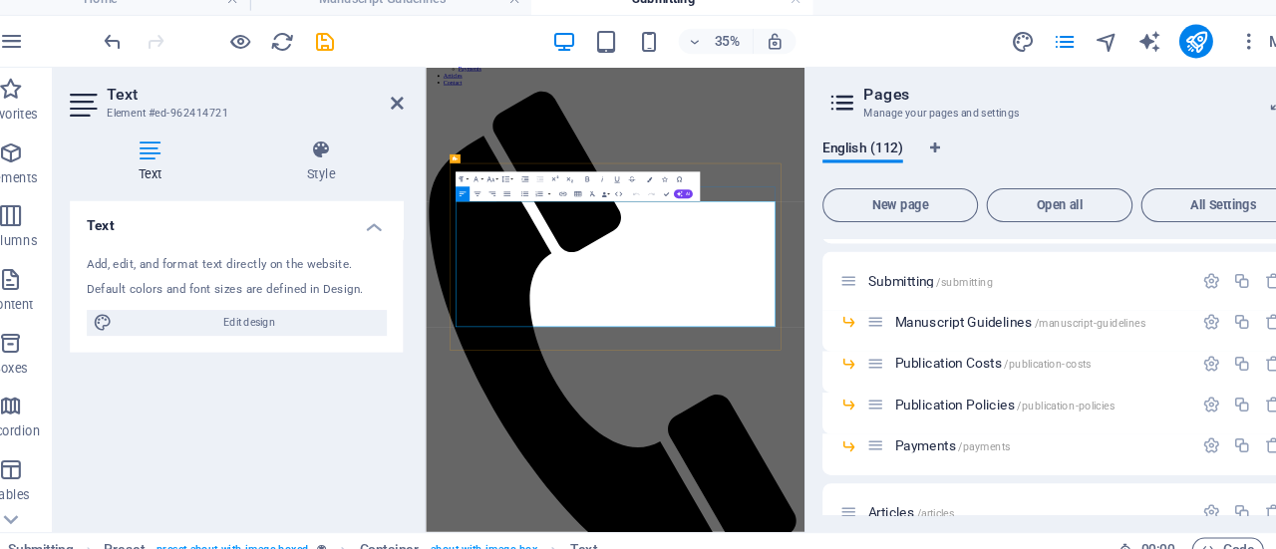
scroll to position [0, 0]
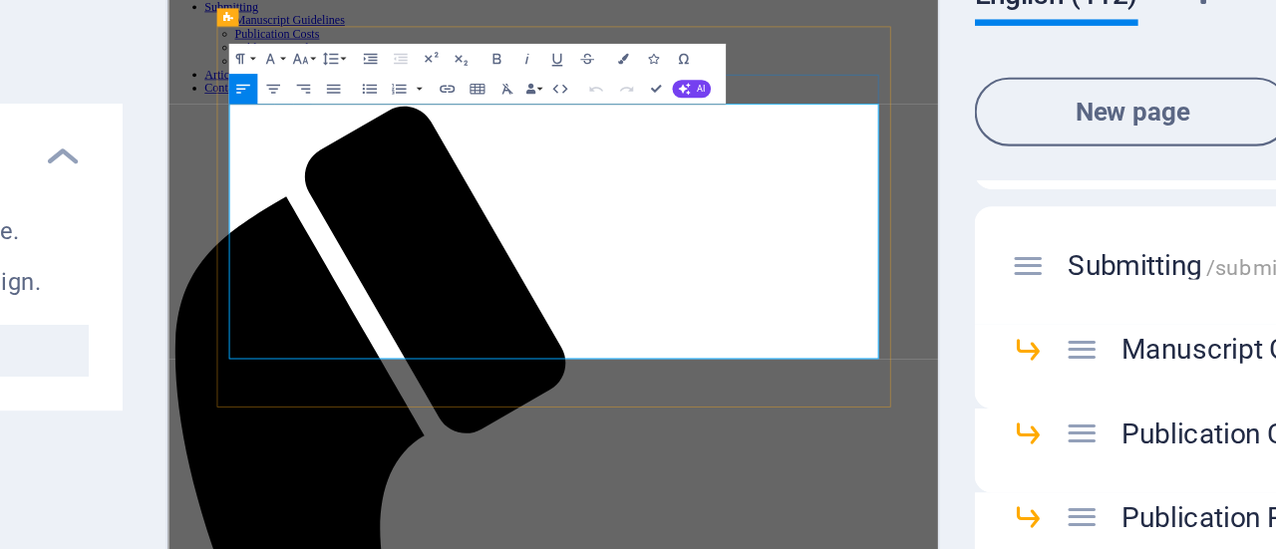
drag, startPoint x: 868, startPoint y: 418, endPoint x: 263, endPoint y: 422, distance: 605.1
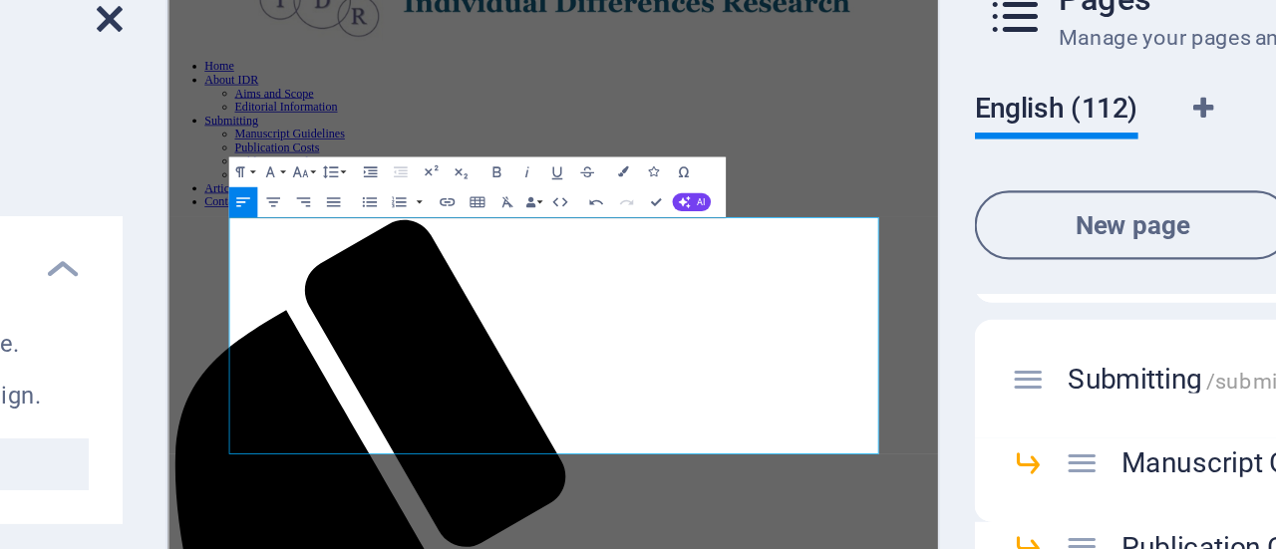
click at [406, 111] on icon at bounding box center [404, 114] width 12 height 16
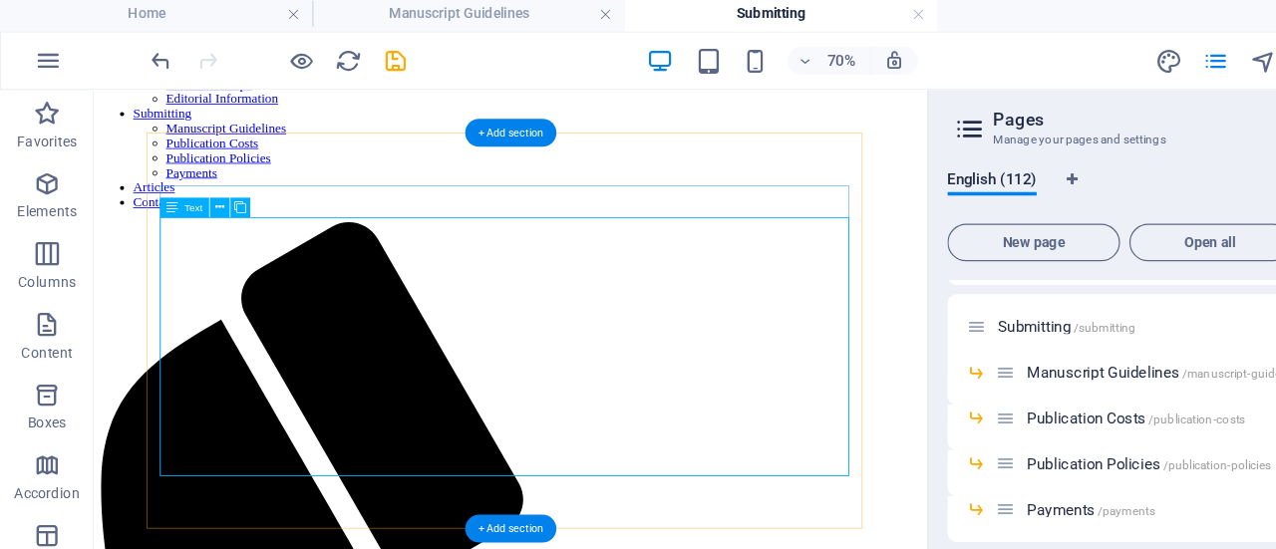
scroll to position [199, 0]
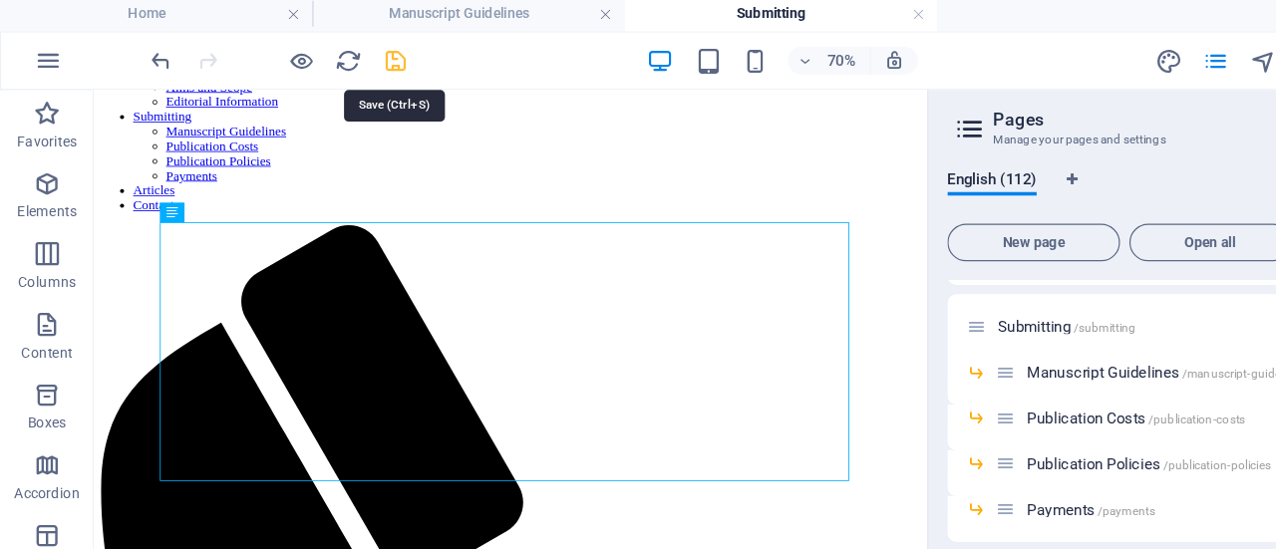
click at [331, 50] on icon "save" at bounding box center [336, 55] width 23 height 23
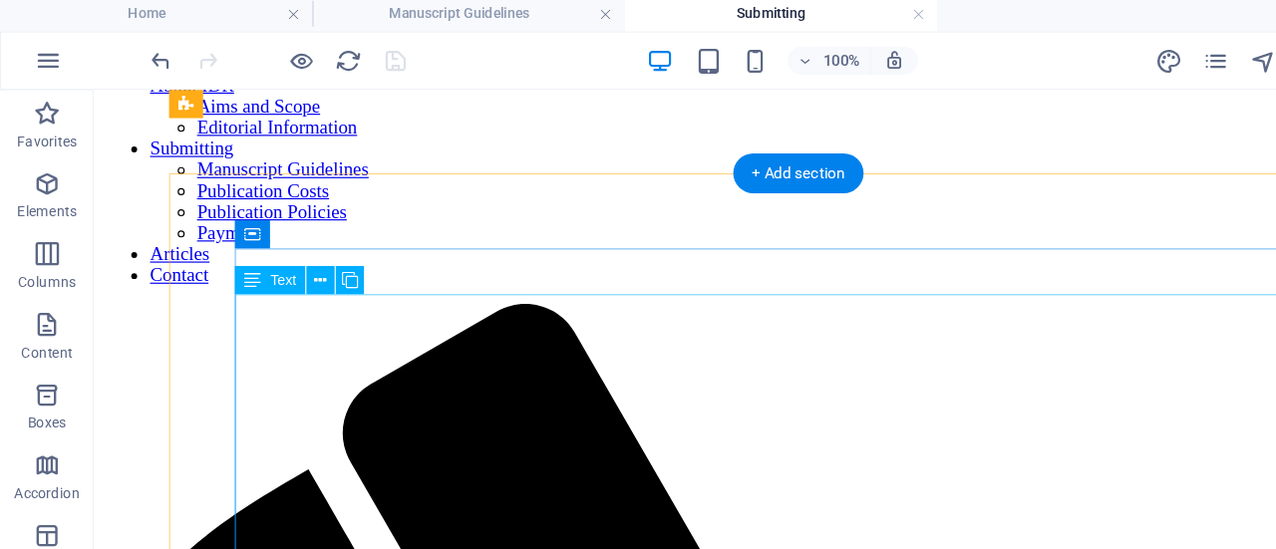
scroll to position [181, 0]
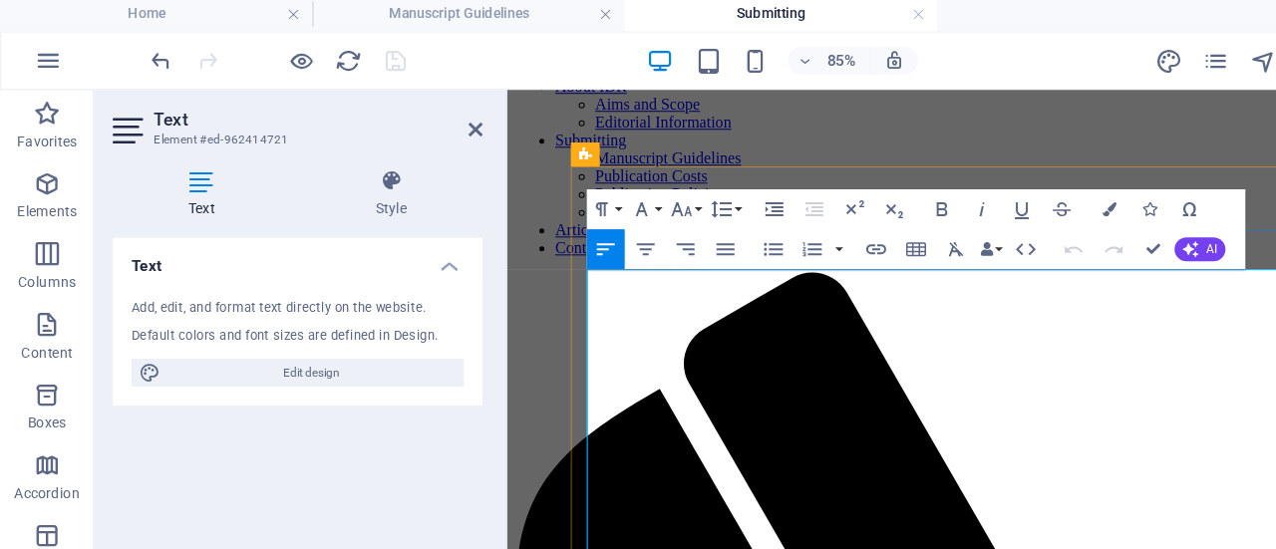
click at [406, 107] on icon at bounding box center [404, 114] width 12 height 16
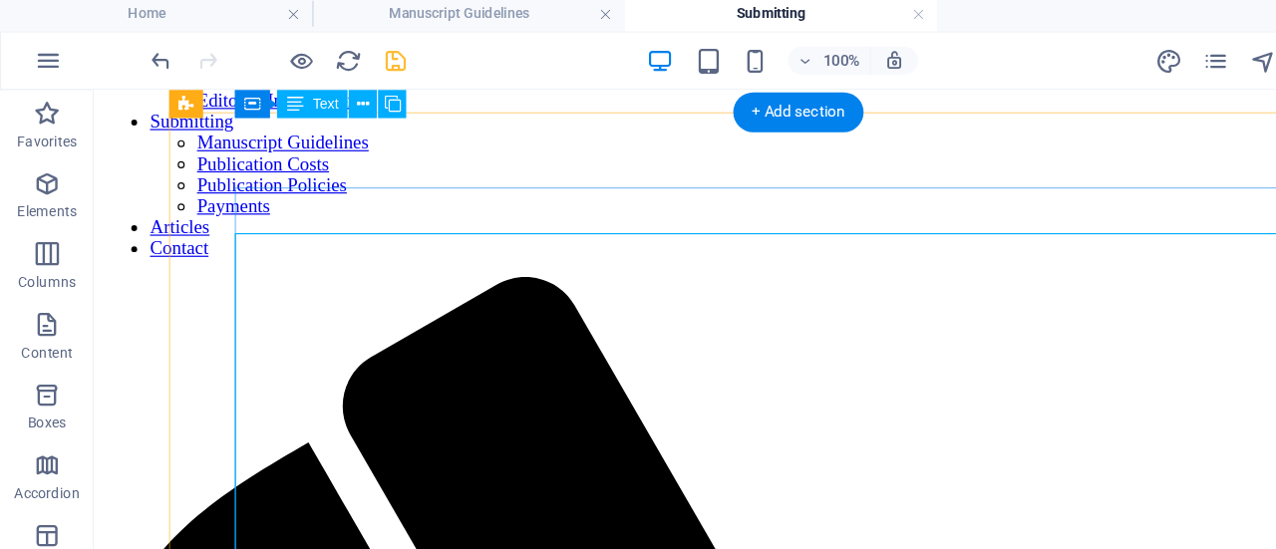
scroll to position [203, 0]
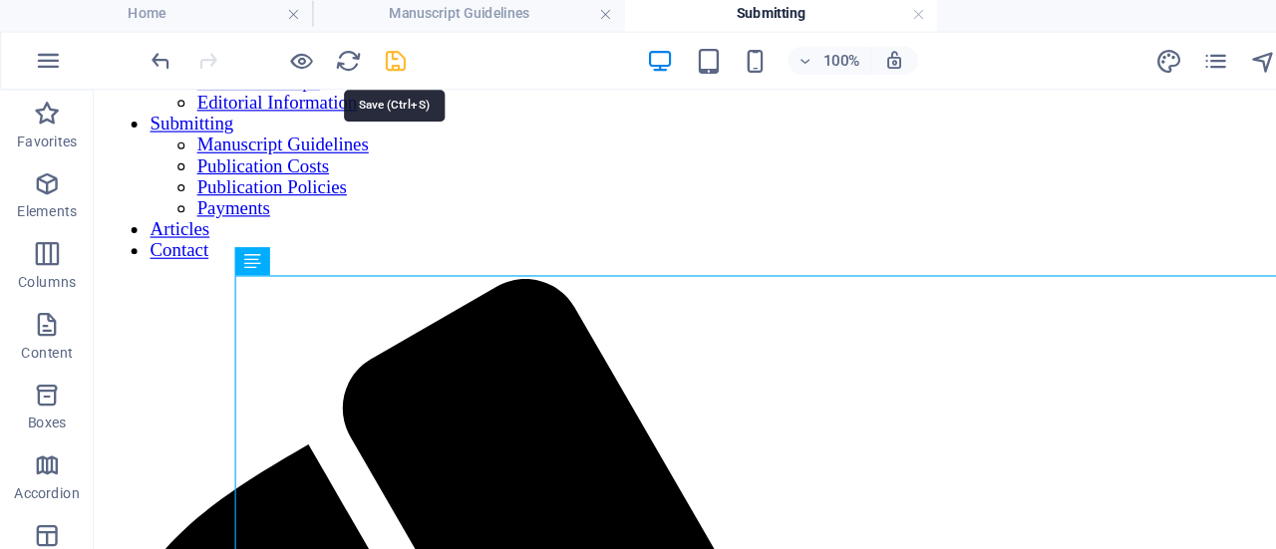
click at [334, 57] on icon "save" at bounding box center [336, 55] width 23 height 23
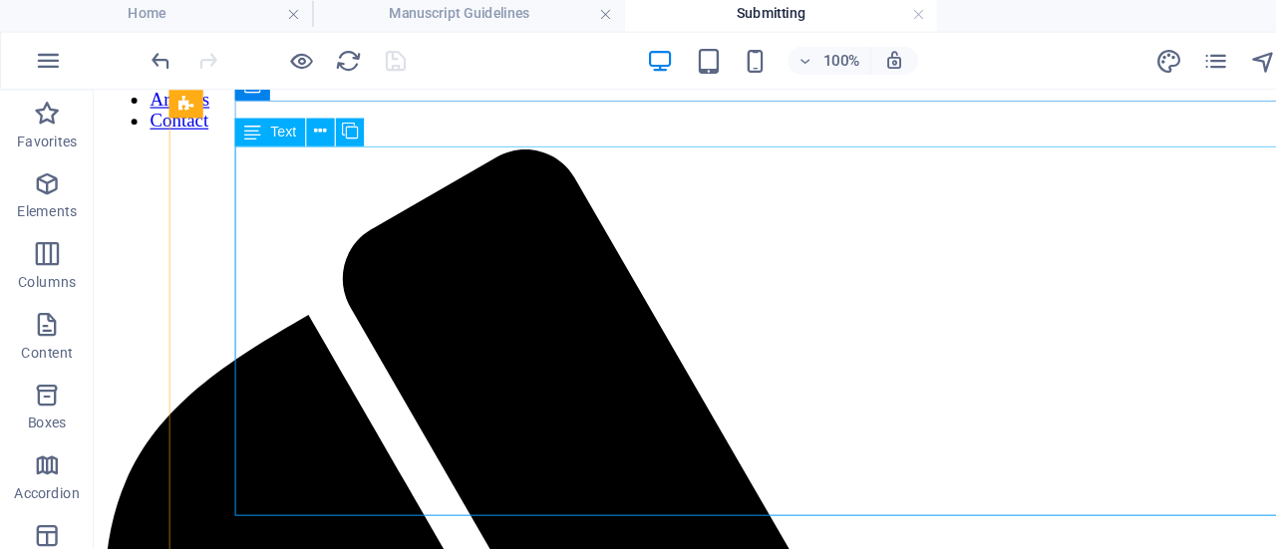
scroll to position [312, 0]
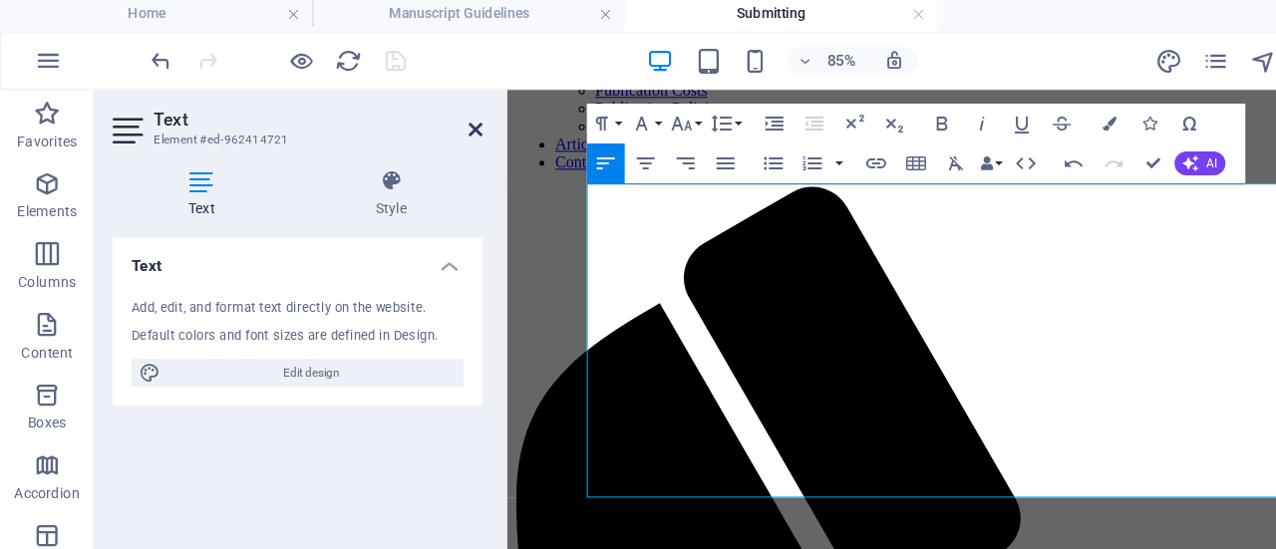
click at [402, 115] on icon at bounding box center [404, 114] width 12 height 16
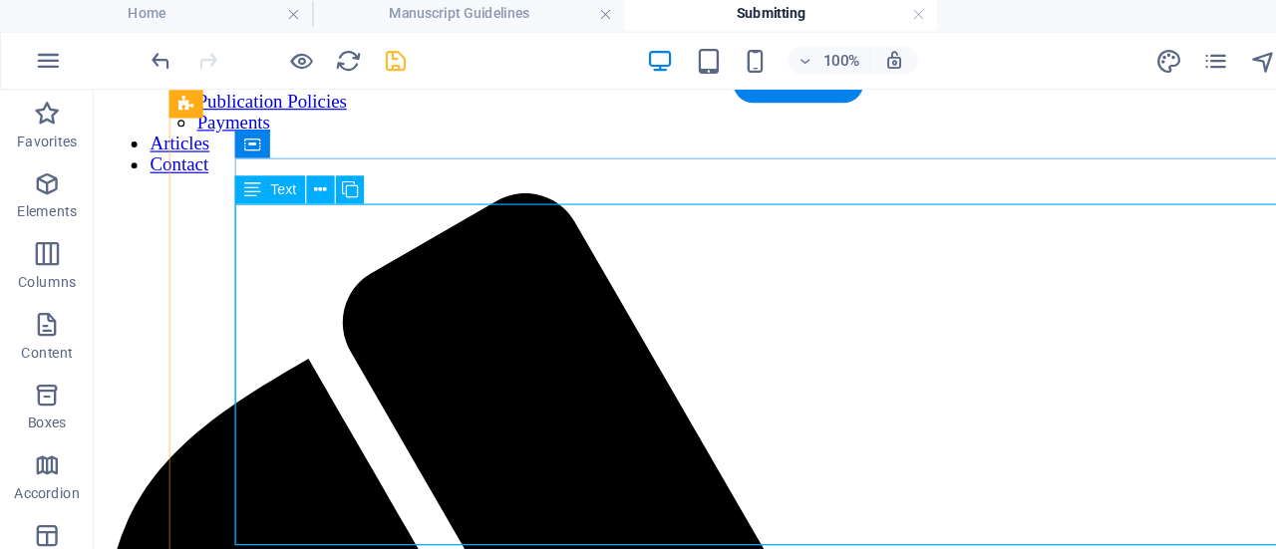
scroll to position [258, 0]
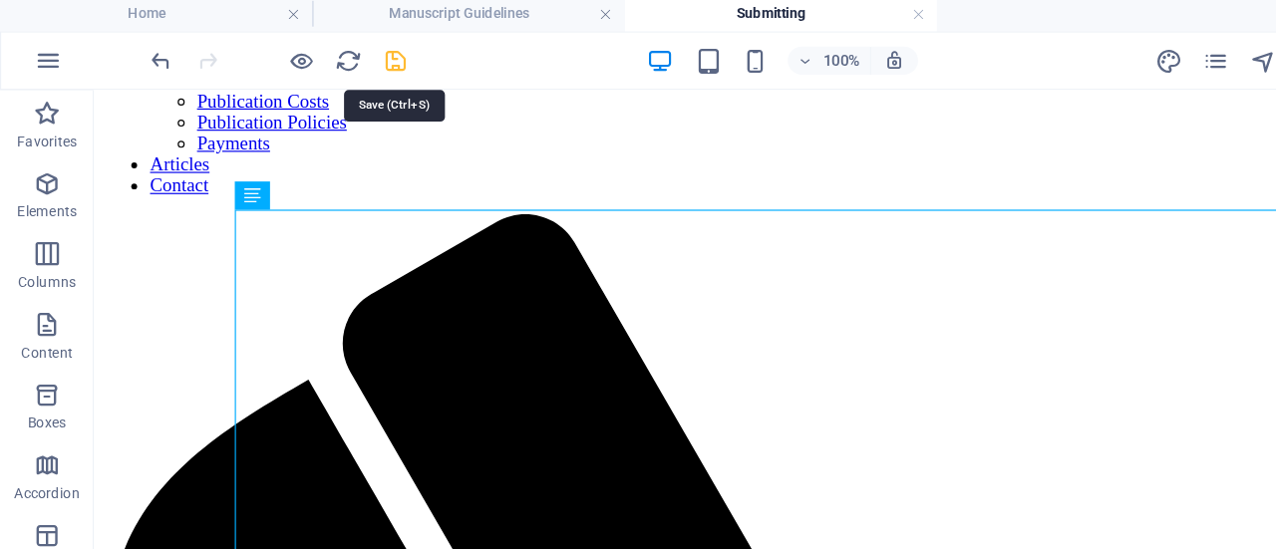
click at [340, 57] on icon "save" at bounding box center [336, 55] width 23 height 23
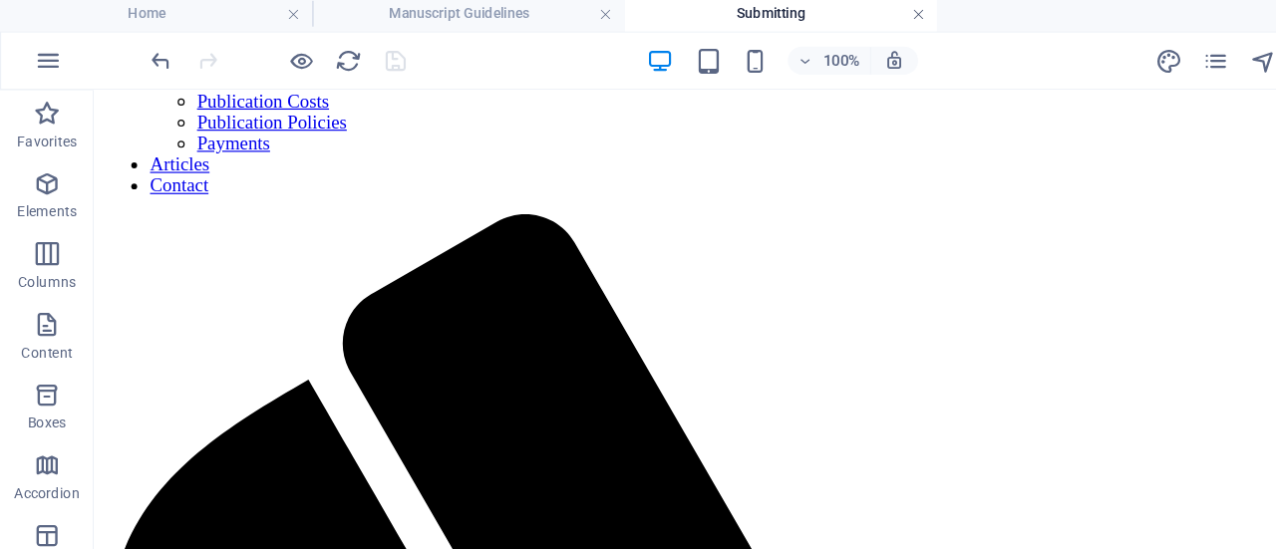
click at [779, 17] on link at bounding box center [780, 15] width 12 height 19
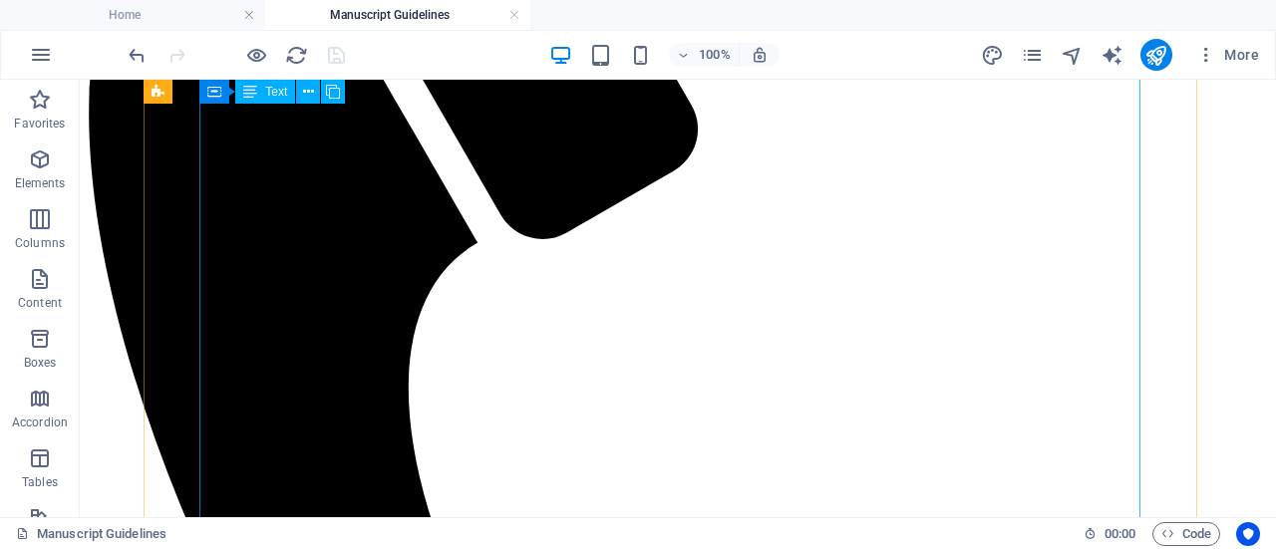
scroll to position [719, 0]
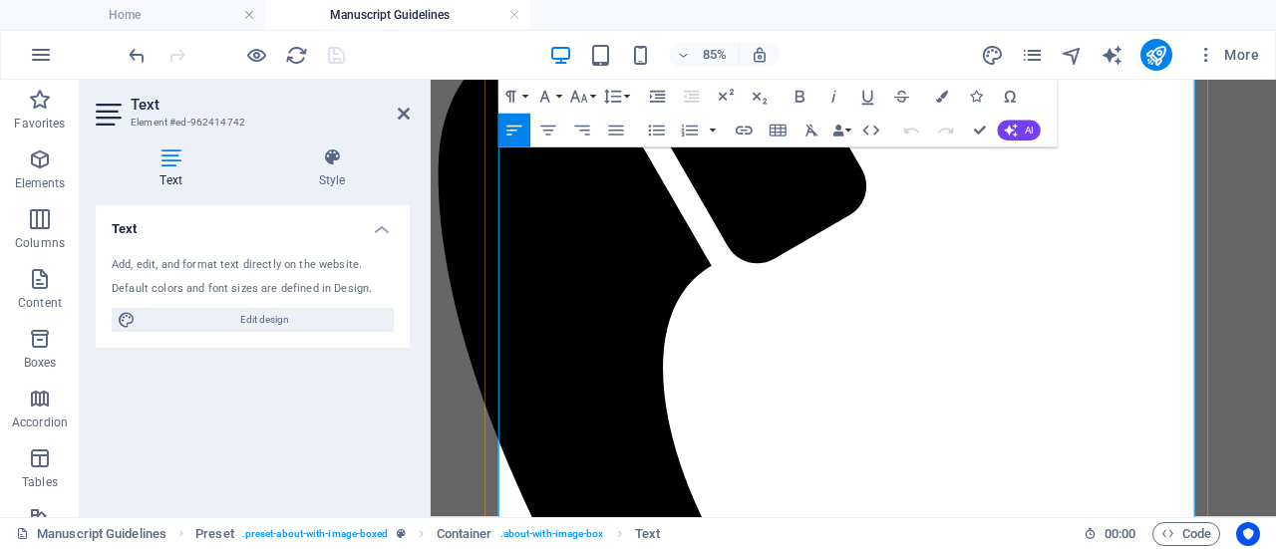
scroll to position [660, 0]
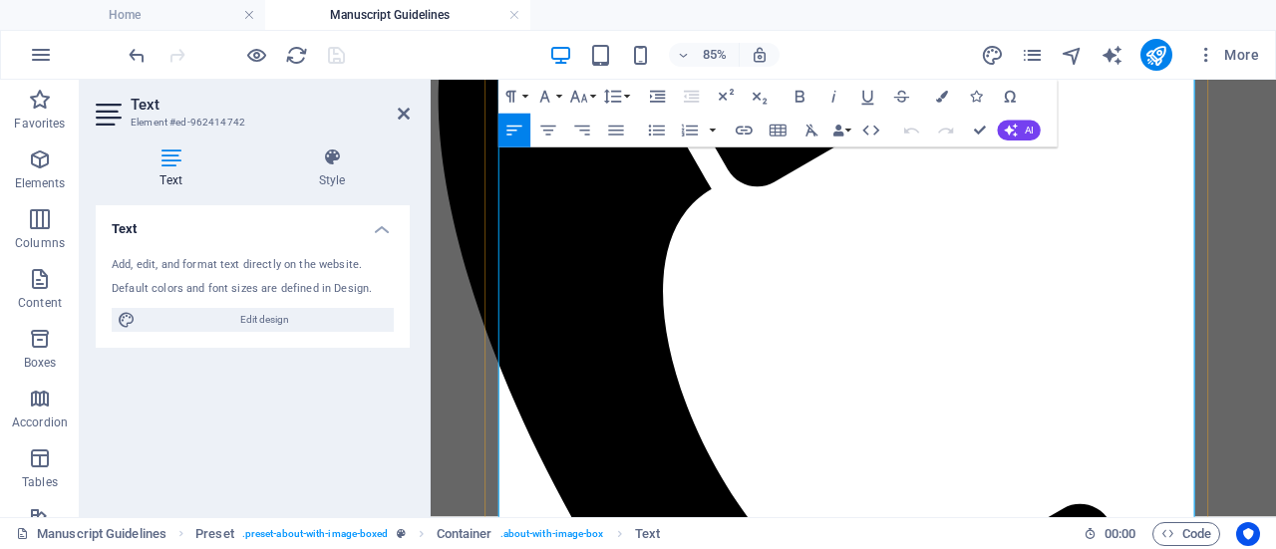
click at [400, 109] on icon at bounding box center [404, 114] width 12 height 16
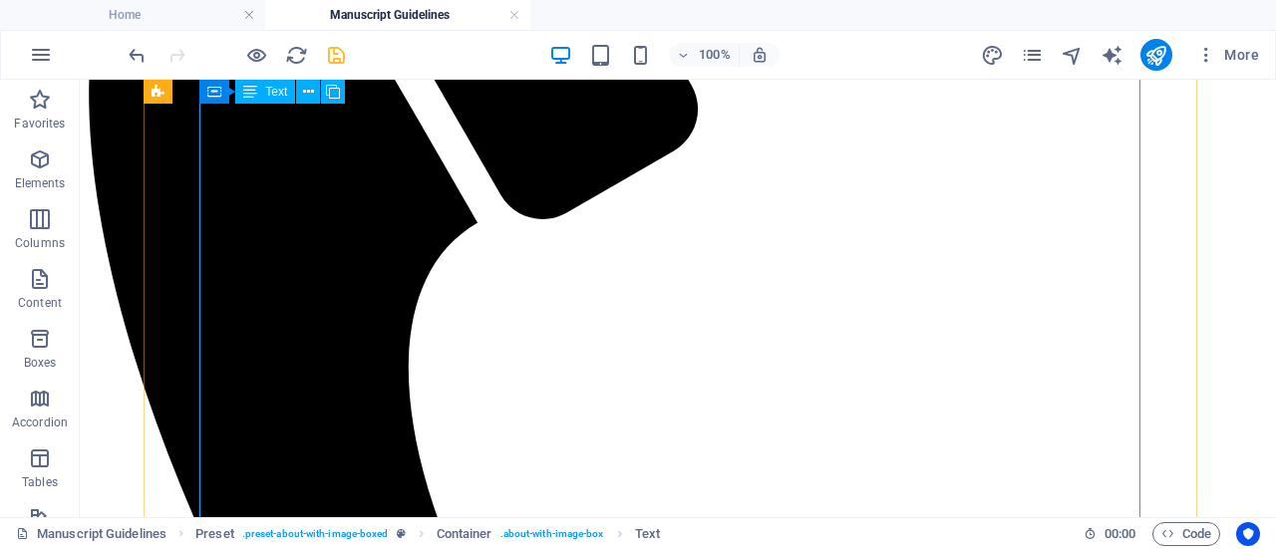
scroll to position [743, 0]
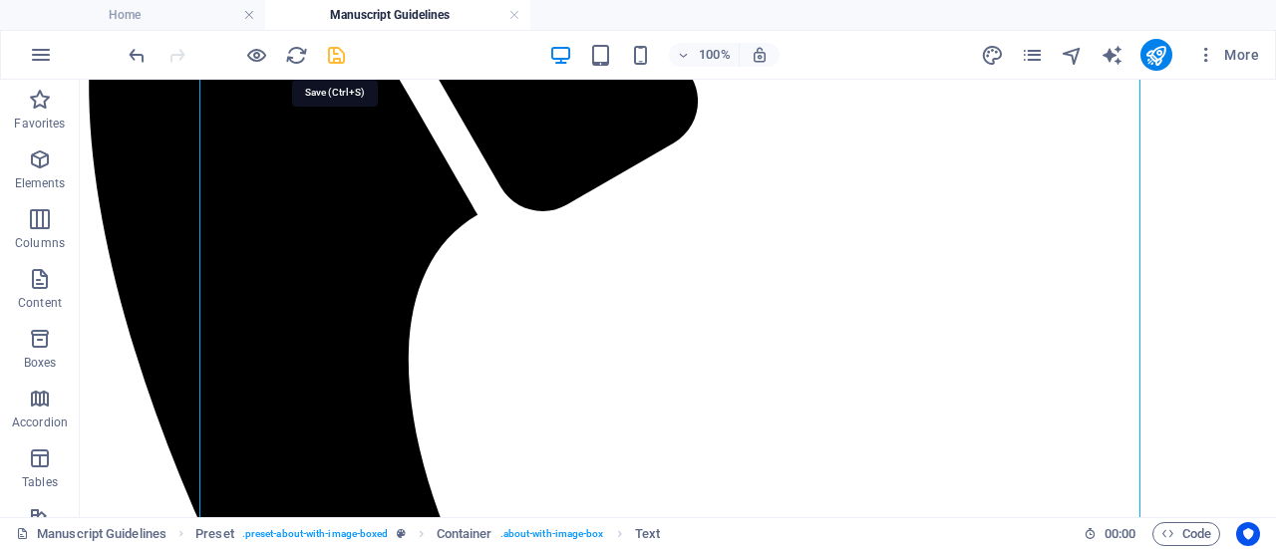
click at [334, 53] on icon "save" at bounding box center [336, 55] width 23 height 23
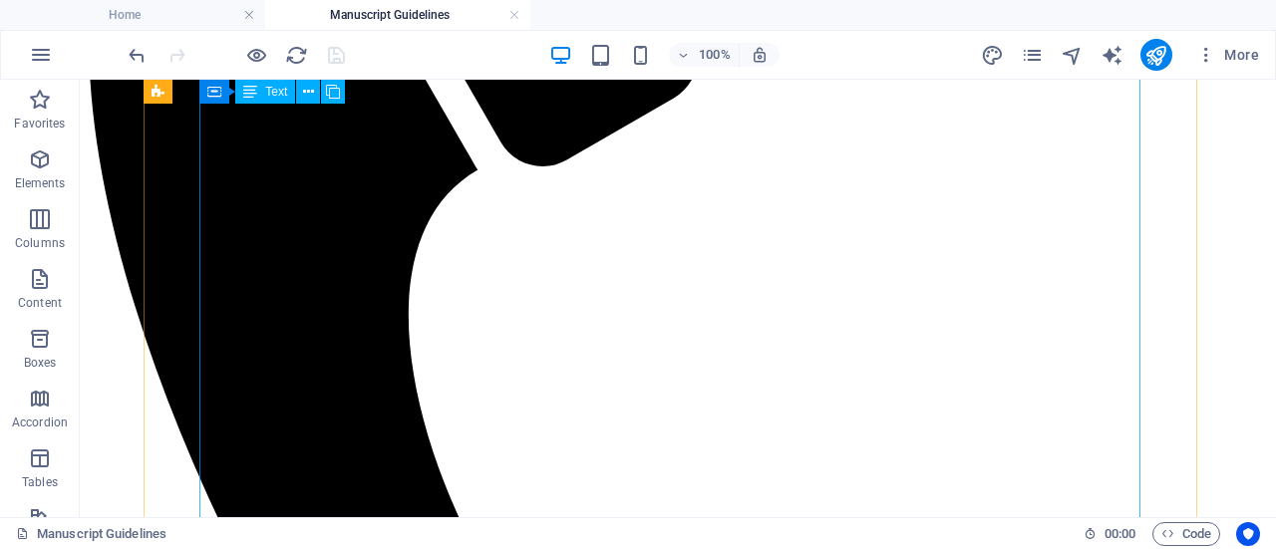
scroll to position [787, 0]
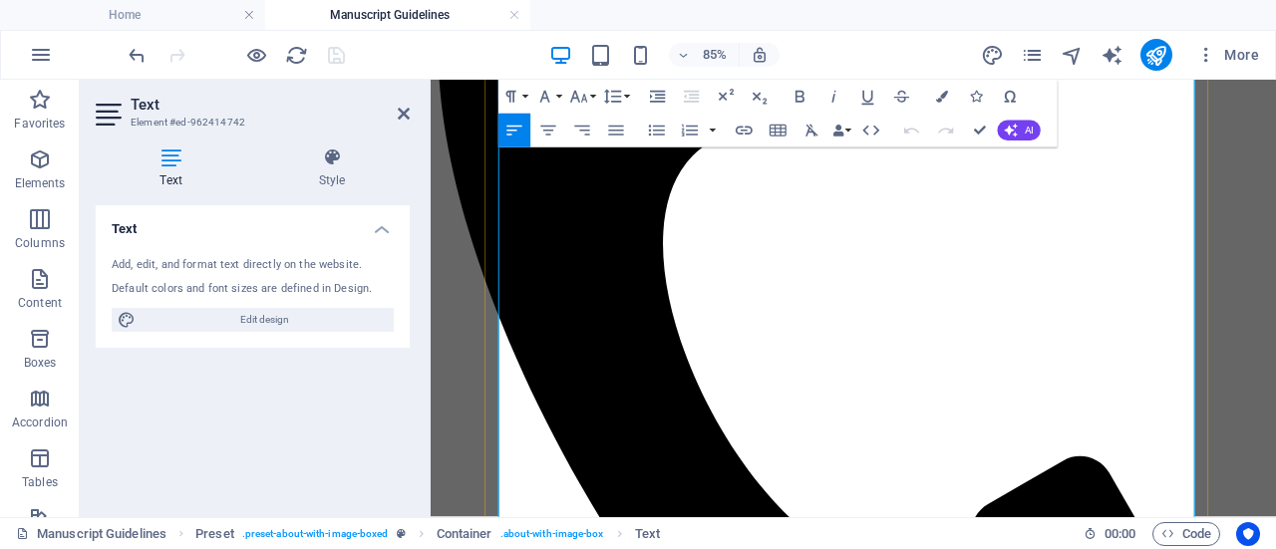
scroll to position [720, 0]
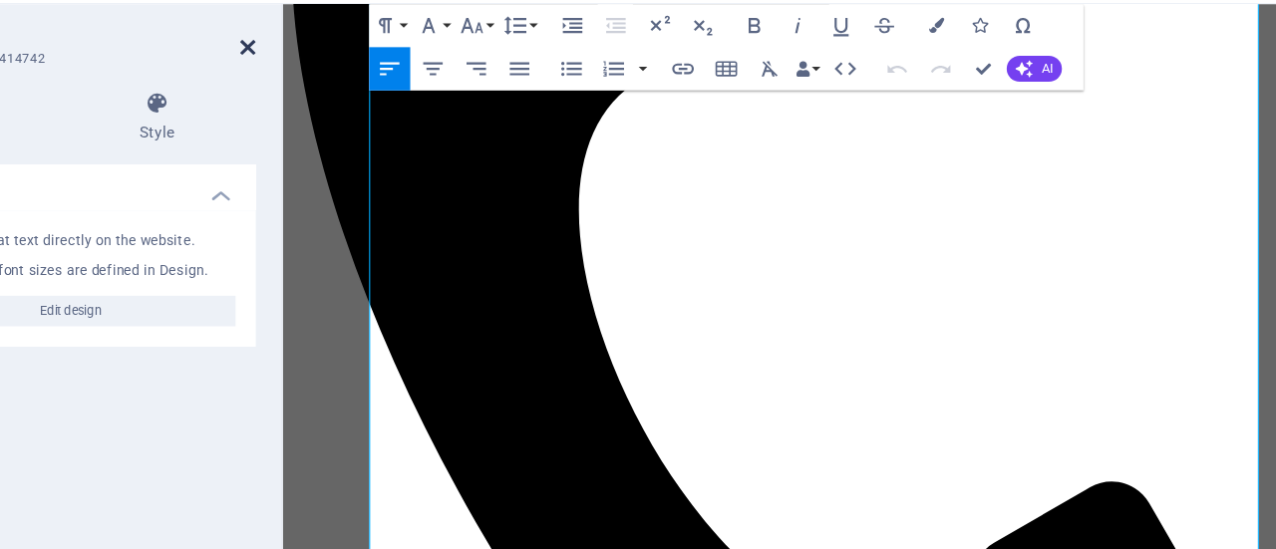
click at [404, 111] on icon at bounding box center [404, 114] width 12 height 16
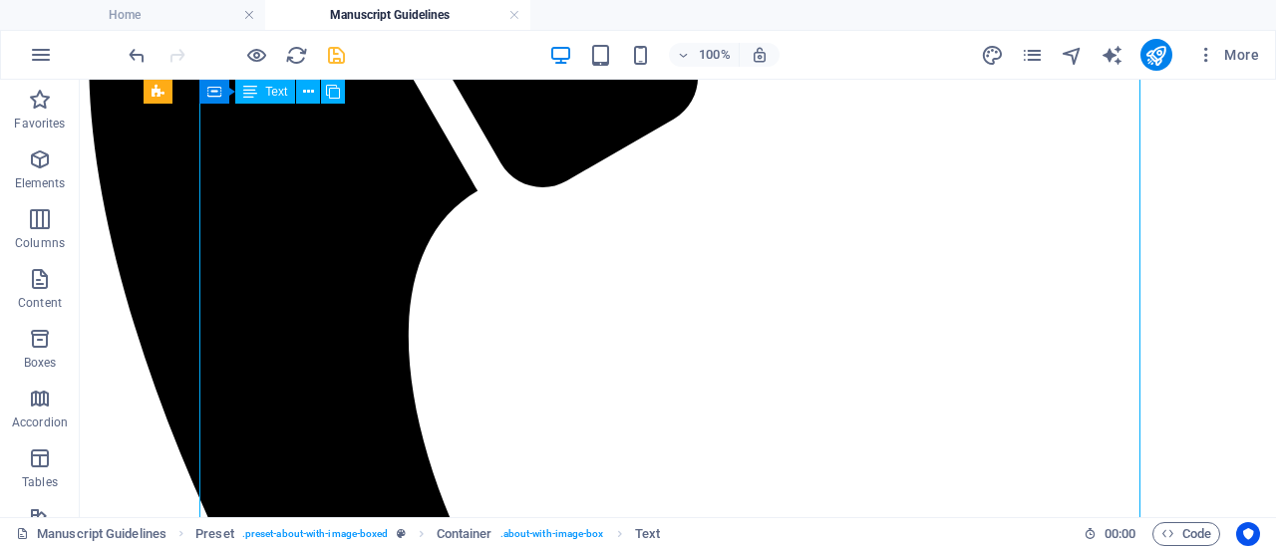
scroll to position [765, 0]
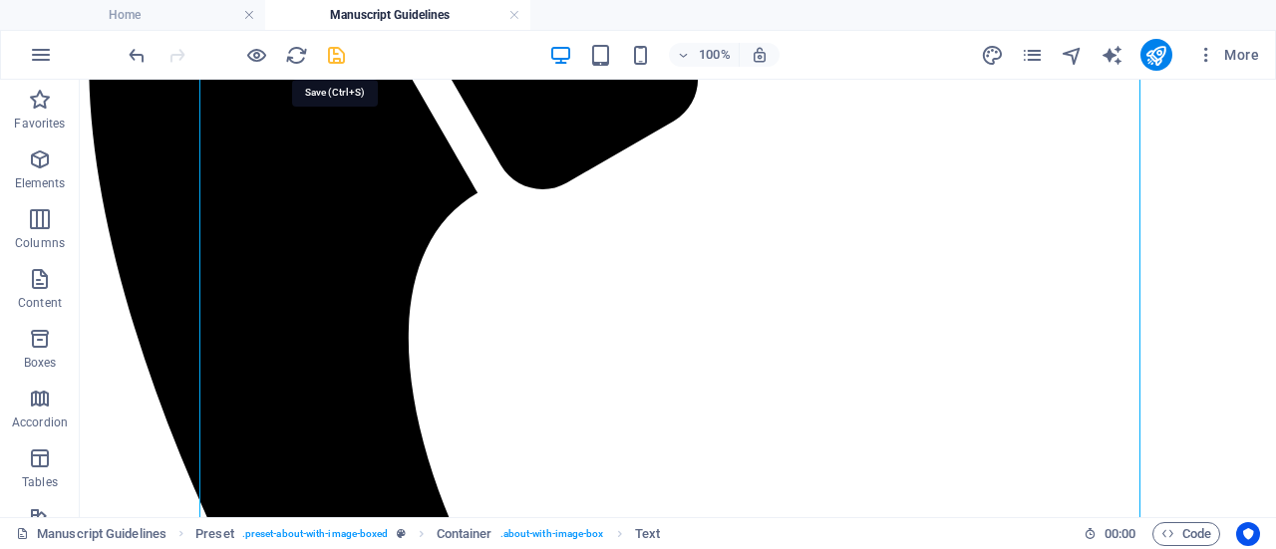
click at [341, 56] on icon "save" at bounding box center [336, 55] width 23 height 23
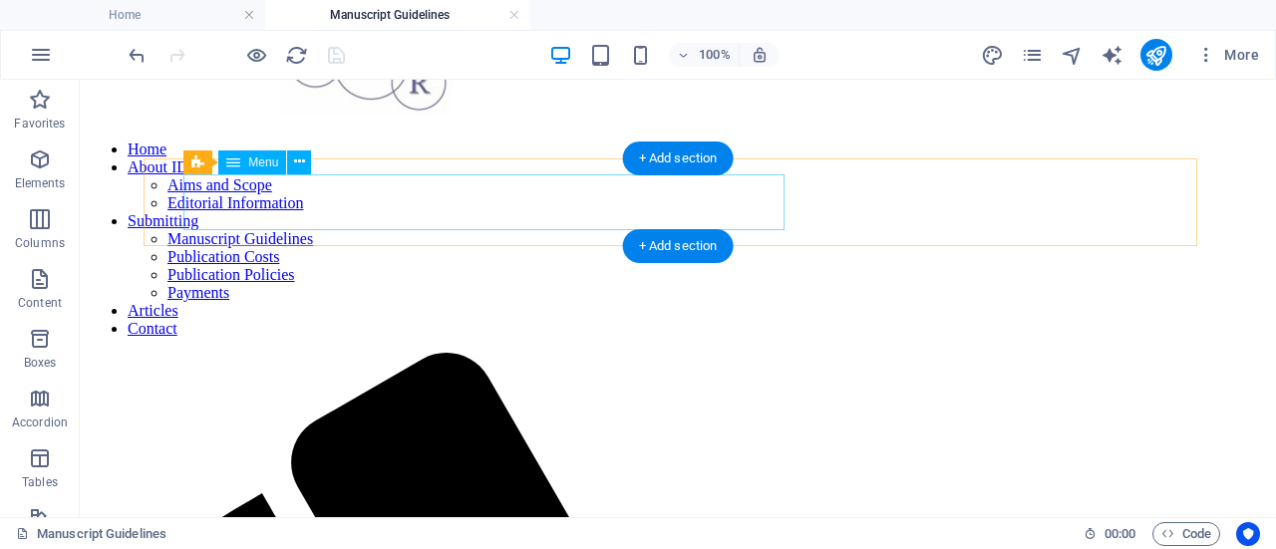
scroll to position [0, 0]
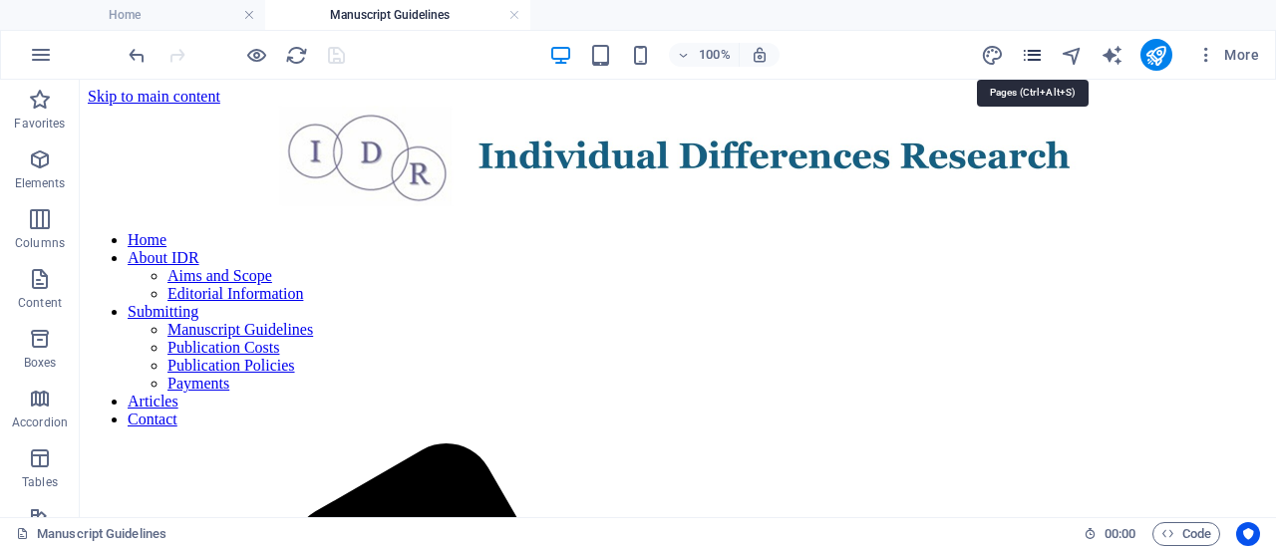
click at [1031, 49] on icon "pages" at bounding box center [1032, 55] width 23 height 23
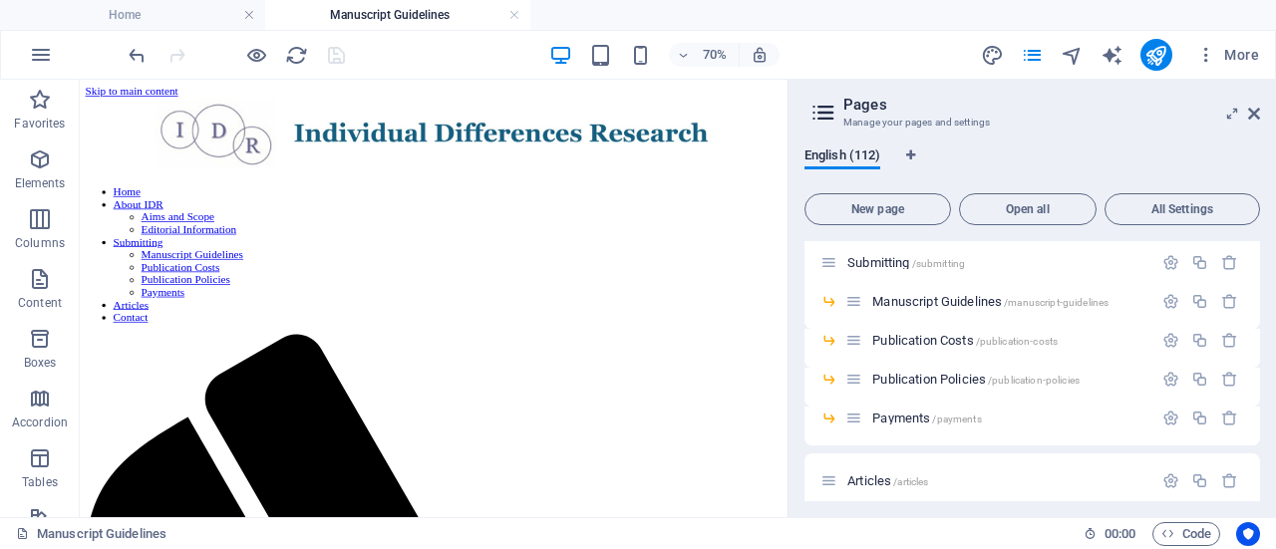
scroll to position [208, 0]
click at [922, 376] on span "Publication Policies /publication-policies" at bounding box center [975, 380] width 207 height 15
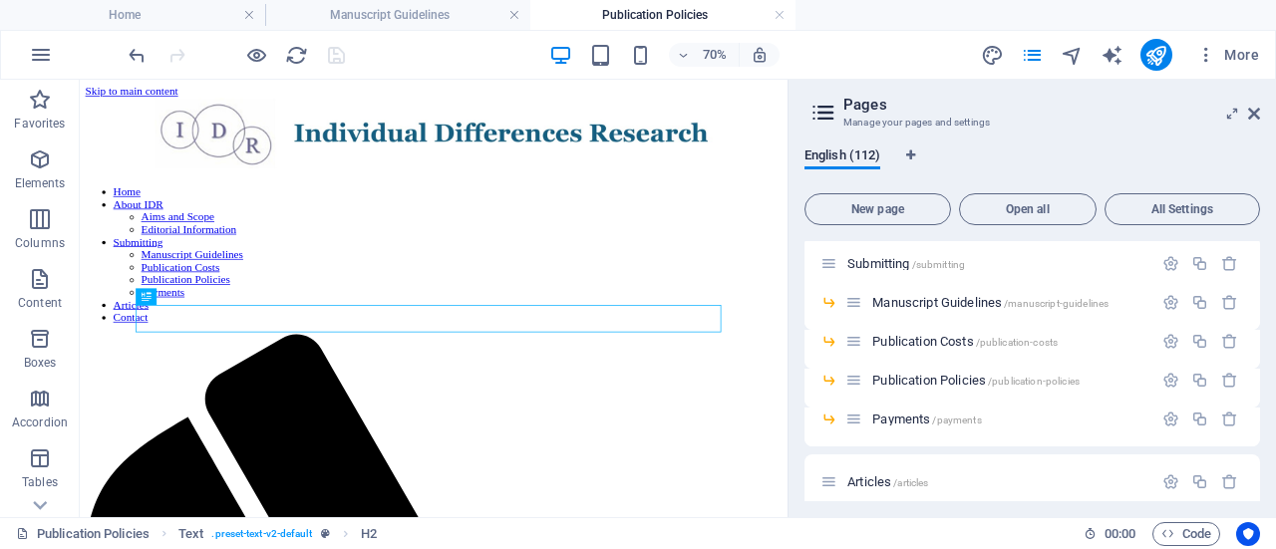
scroll to position [0, 0]
drag, startPoint x: 1254, startPoint y: 113, endPoint x: 896, endPoint y: 88, distance: 358.8
click at [1254, 113] on icon at bounding box center [1254, 114] width 12 height 16
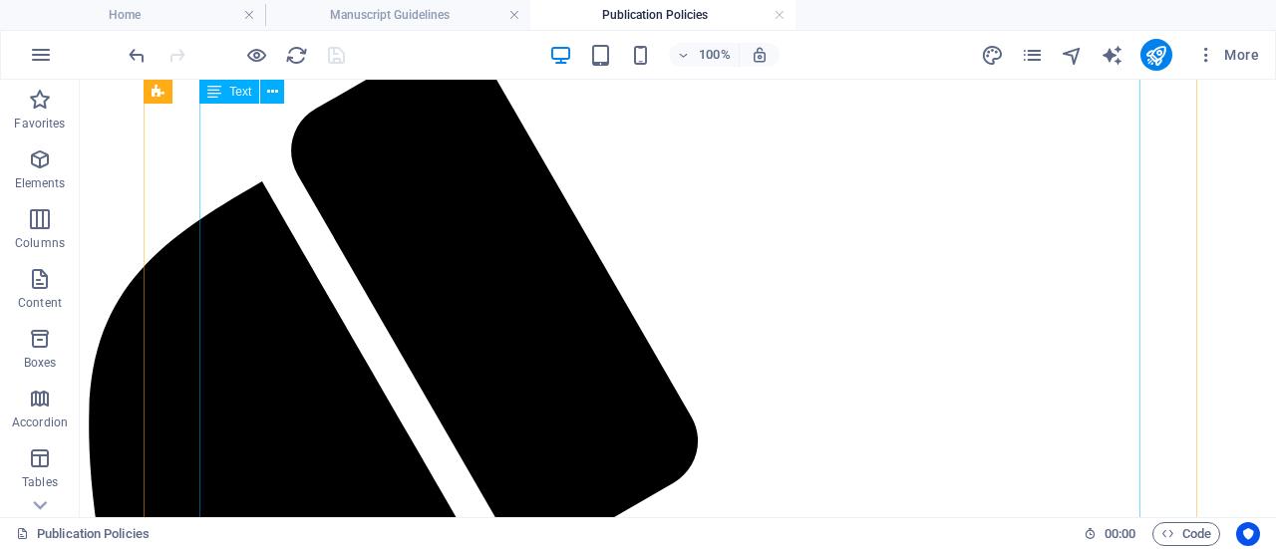
scroll to position [404, 0]
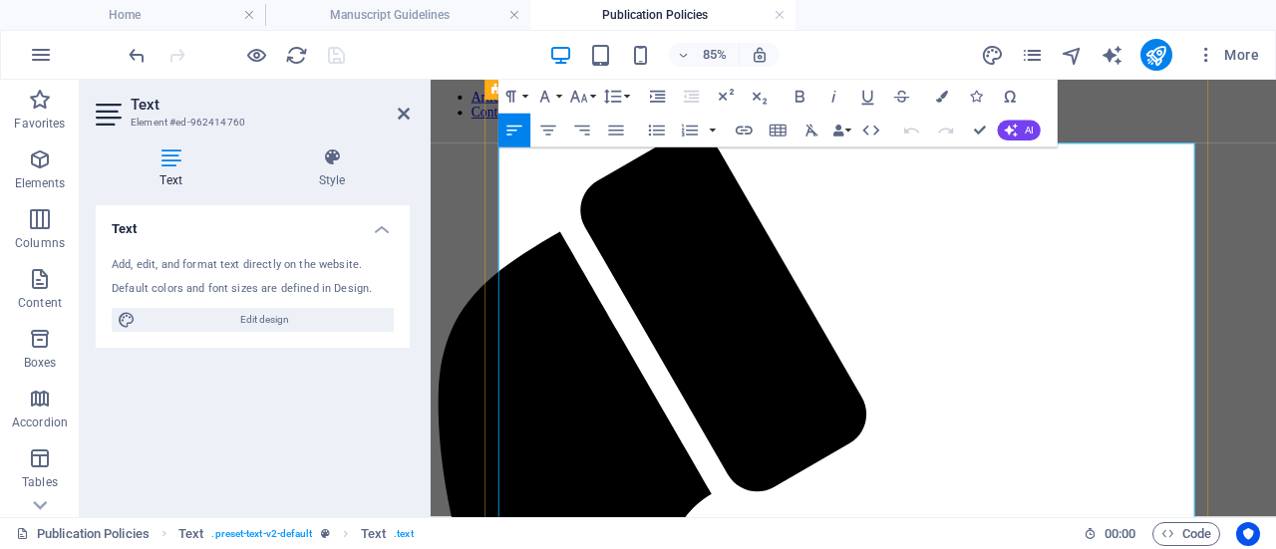
scroll to position [305, 0]
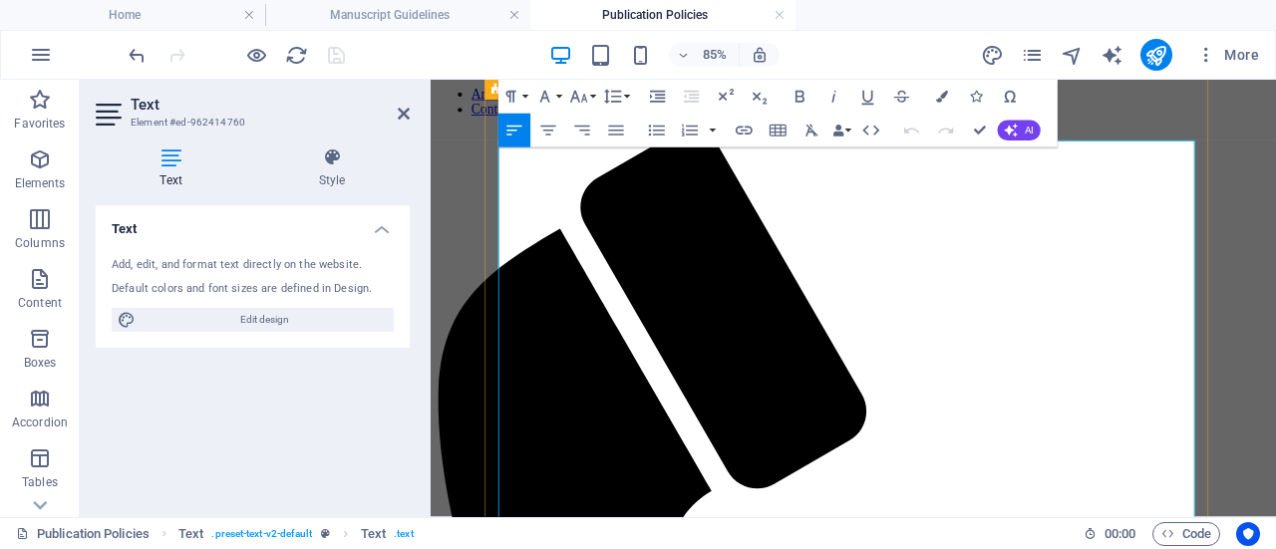
click at [403, 112] on icon at bounding box center [404, 114] width 12 height 16
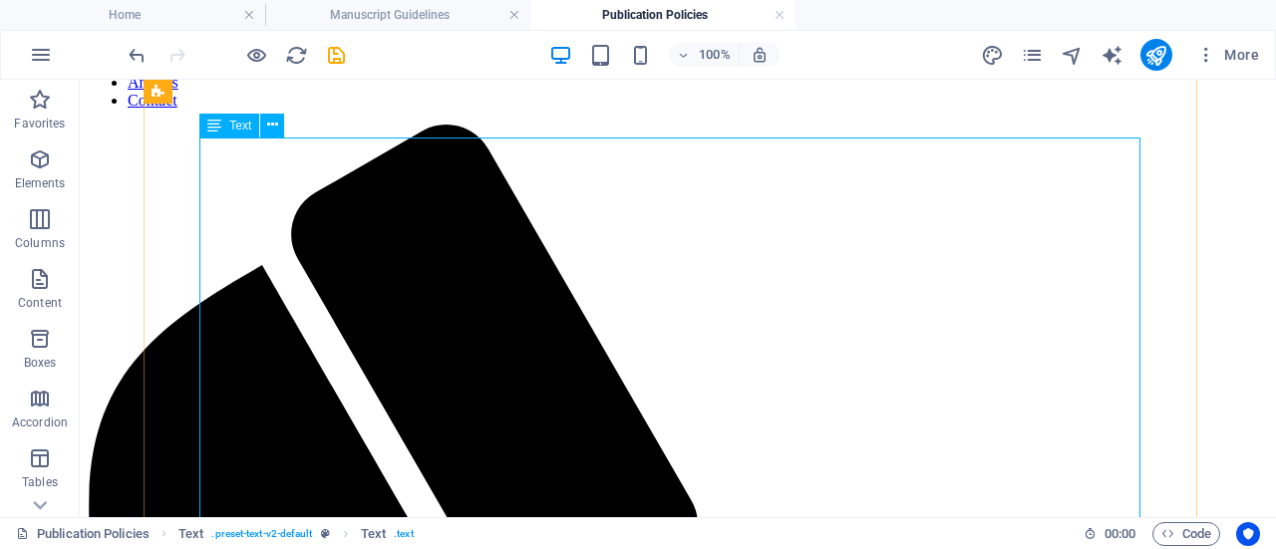
scroll to position [389, 0]
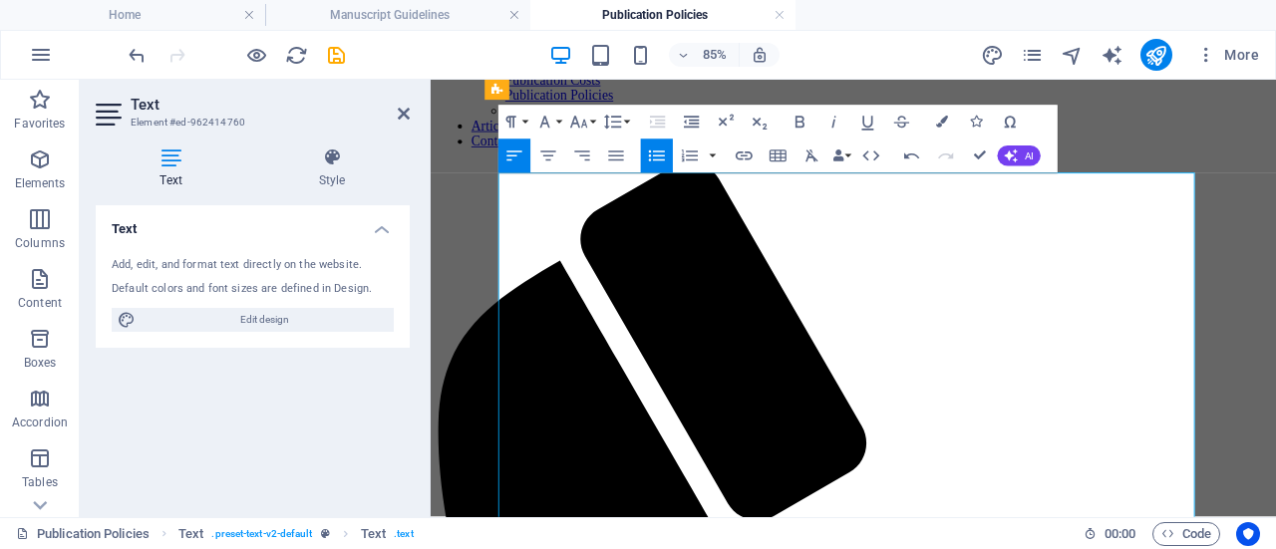
scroll to position [310, 0]
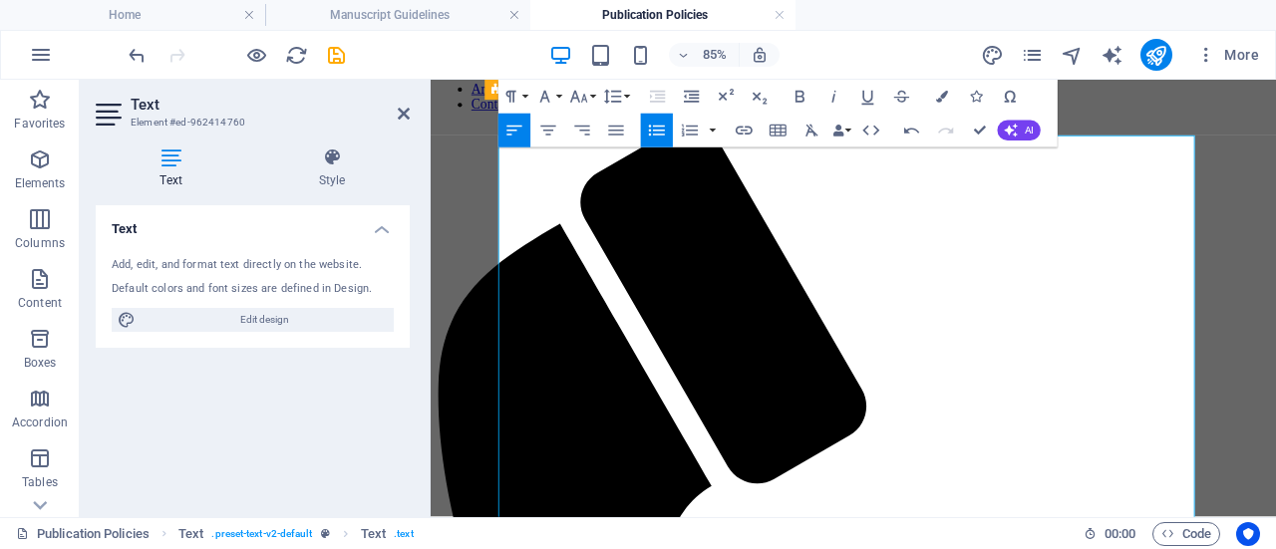
click at [401, 110] on icon at bounding box center [404, 114] width 12 height 16
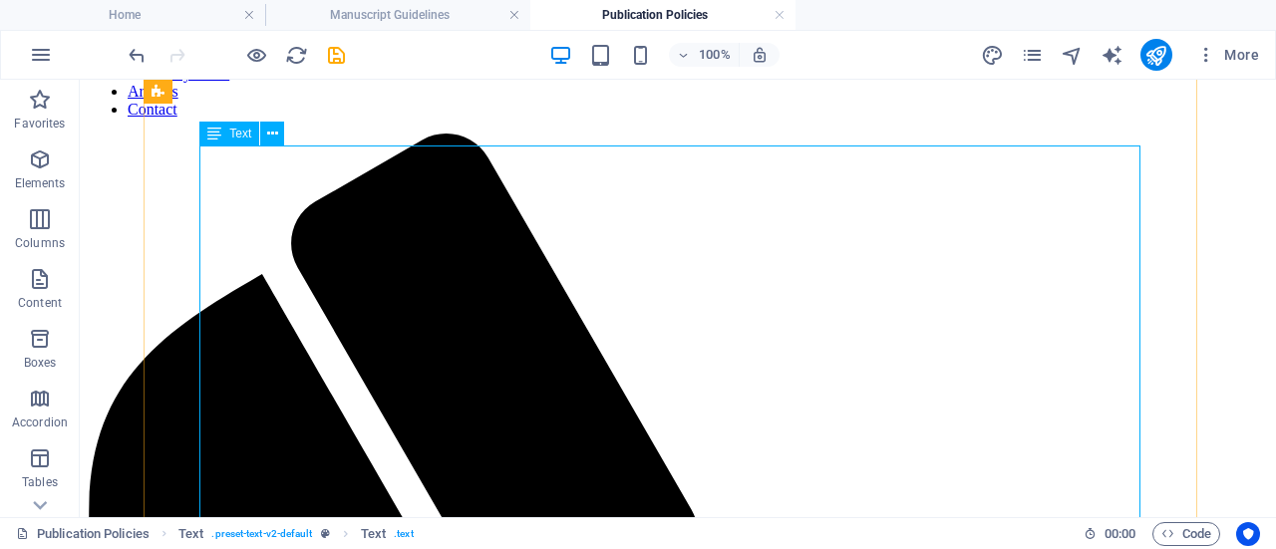
scroll to position [399, 0]
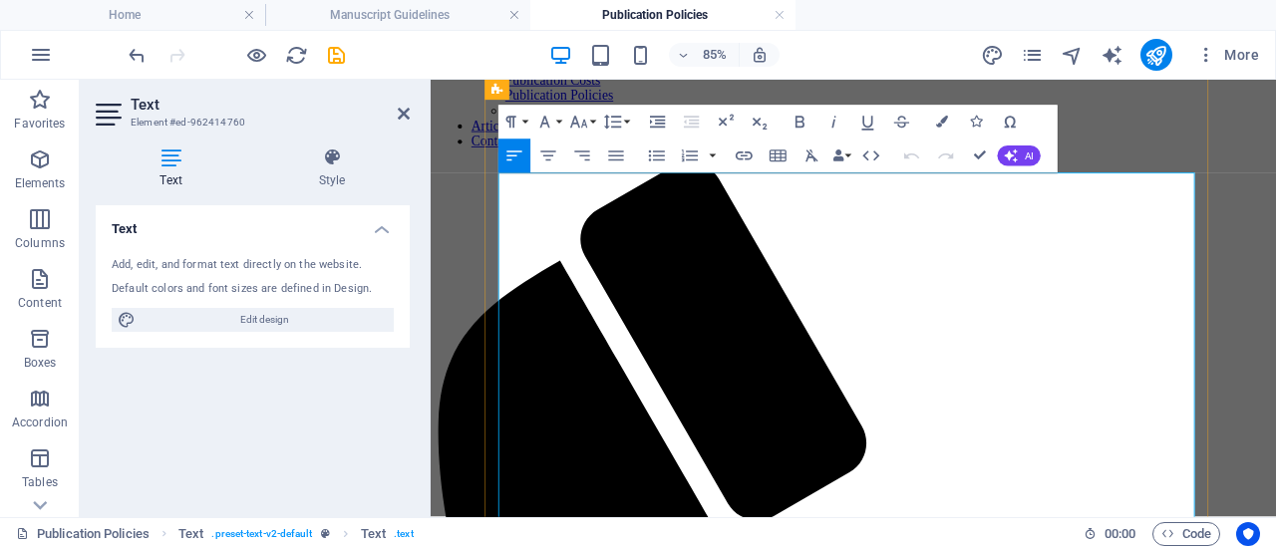
drag, startPoint x: 907, startPoint y: 449, endPoint x: 1122, endPoint y: 429, distance: 215.3
click at [133, 52] on icon "undo" at bounding box center [137, 55] width 23 height 23
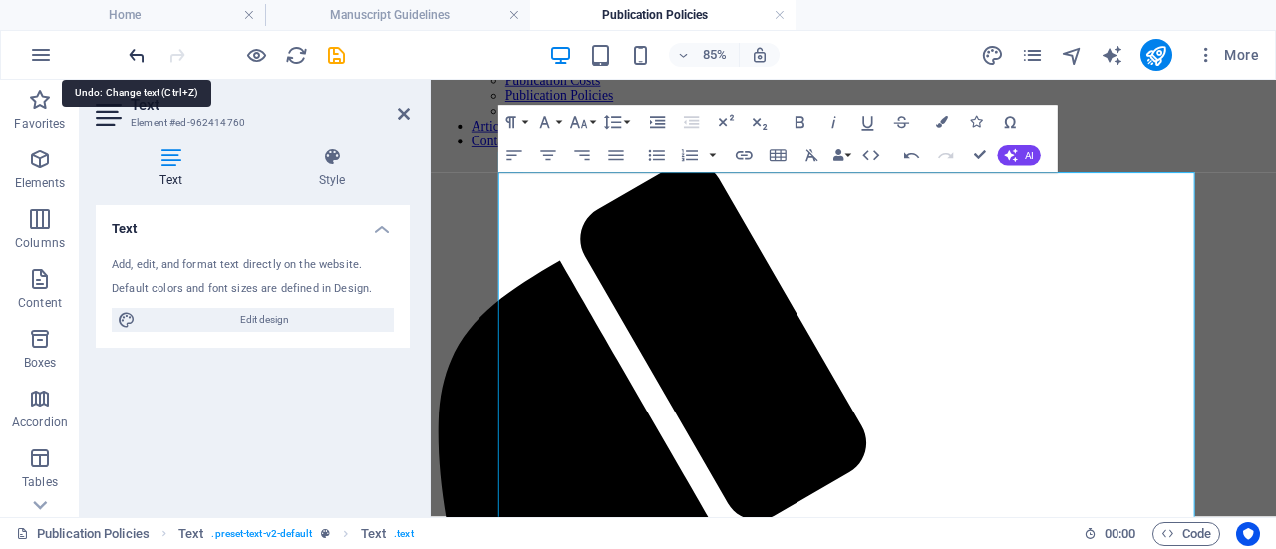
click at [133, 52] on icon "undo" at bounding box center [137, 55] width 23 height 23
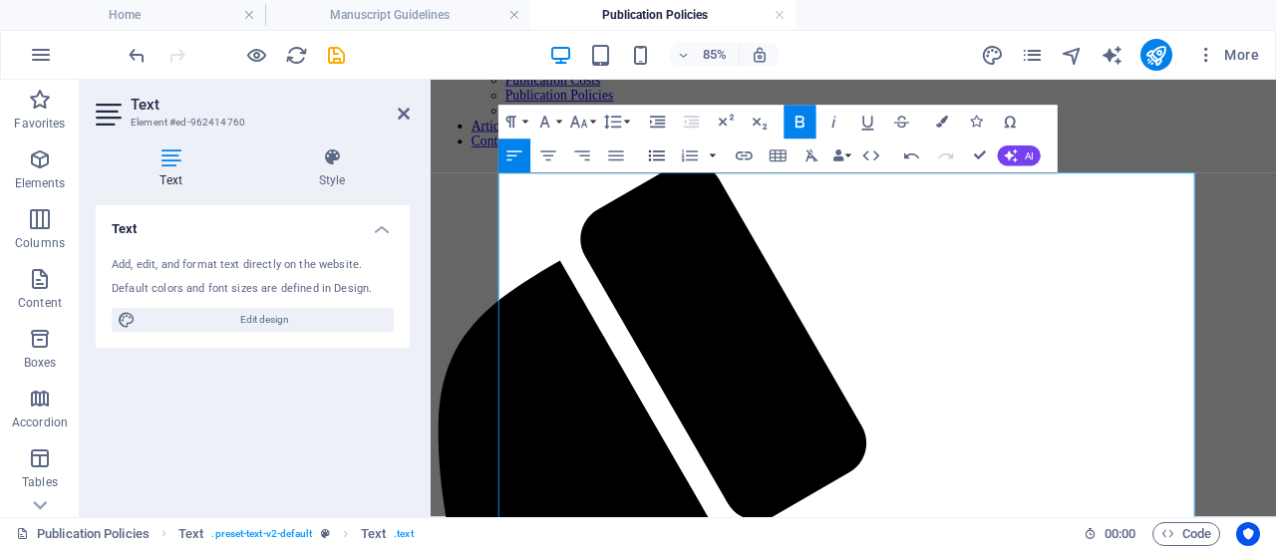
click at [660, 158] on icon "button" at bounding box center [657, 156] width 20 height 20
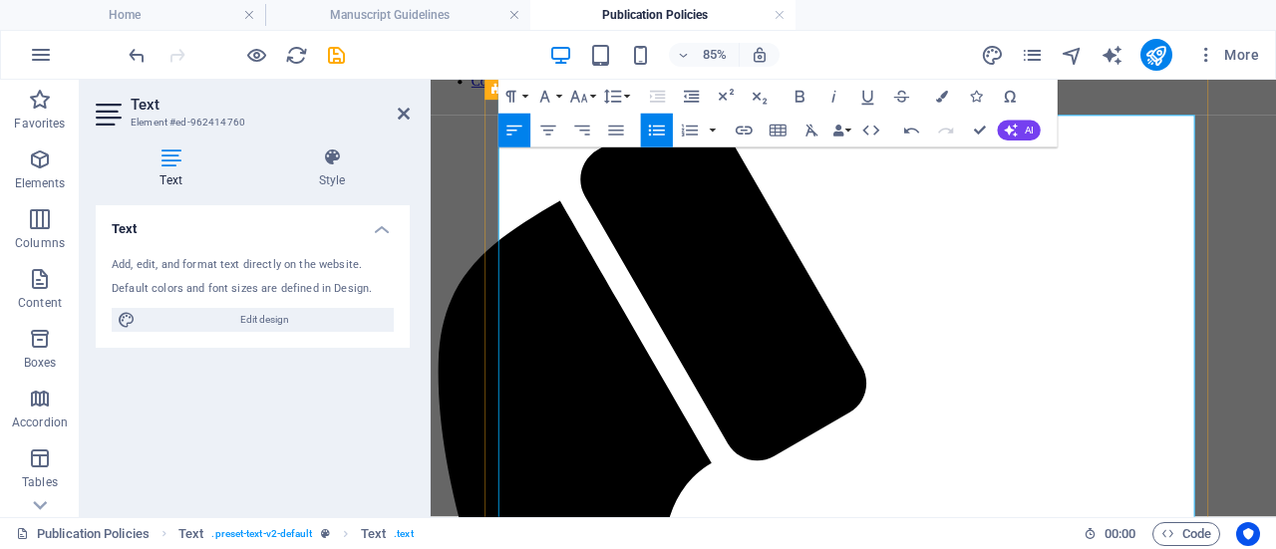
scroll to position [342, 0]
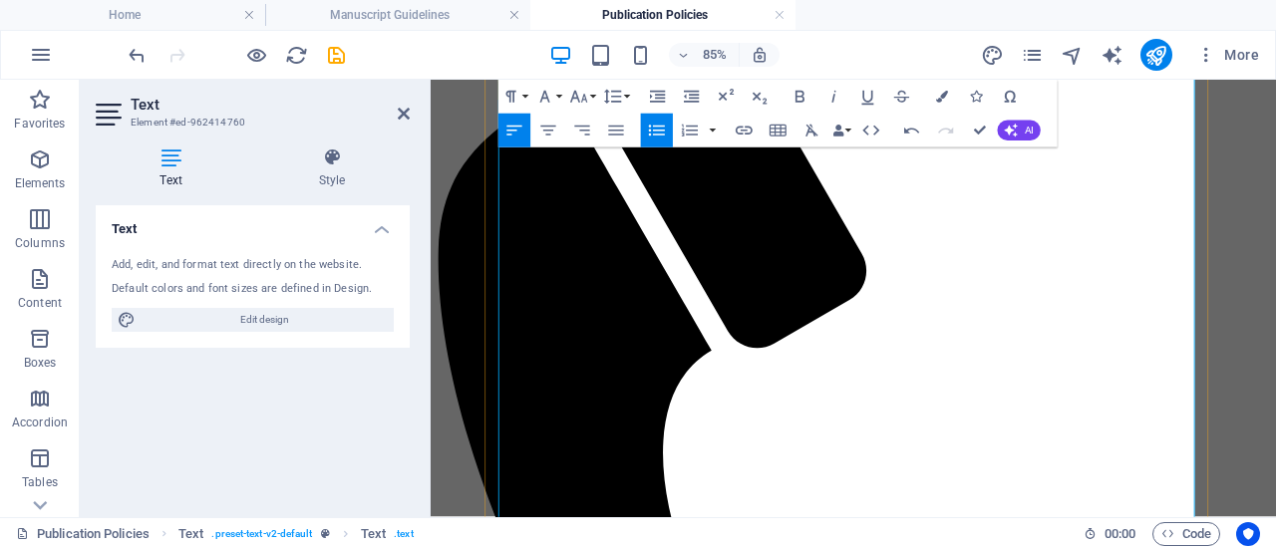
scroll to position [483, 0]
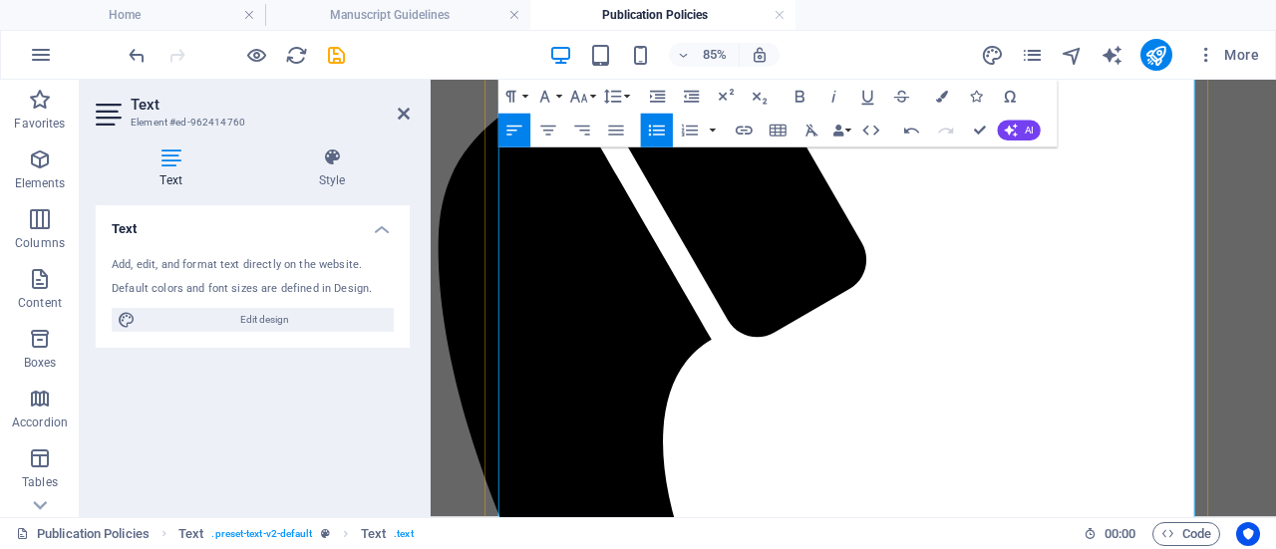
drag, startPoint x: 876, startPoint y: 381, endPoint x: 1160, endPoint y: 382, distance: 284.1
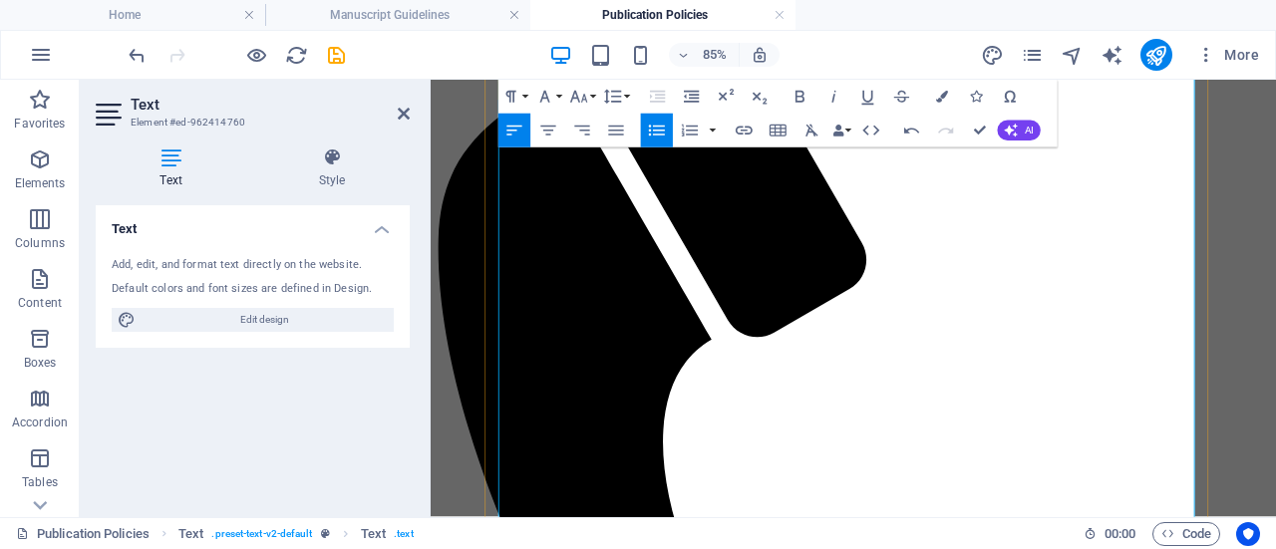
drag, startPoint x: 879, startPoint y: 386, endPoint x: 1194, endPoint y: 383, distance: 315.0
click at [744, 129] on icon "button" at bounding box center [744, 131] width 20 height 20
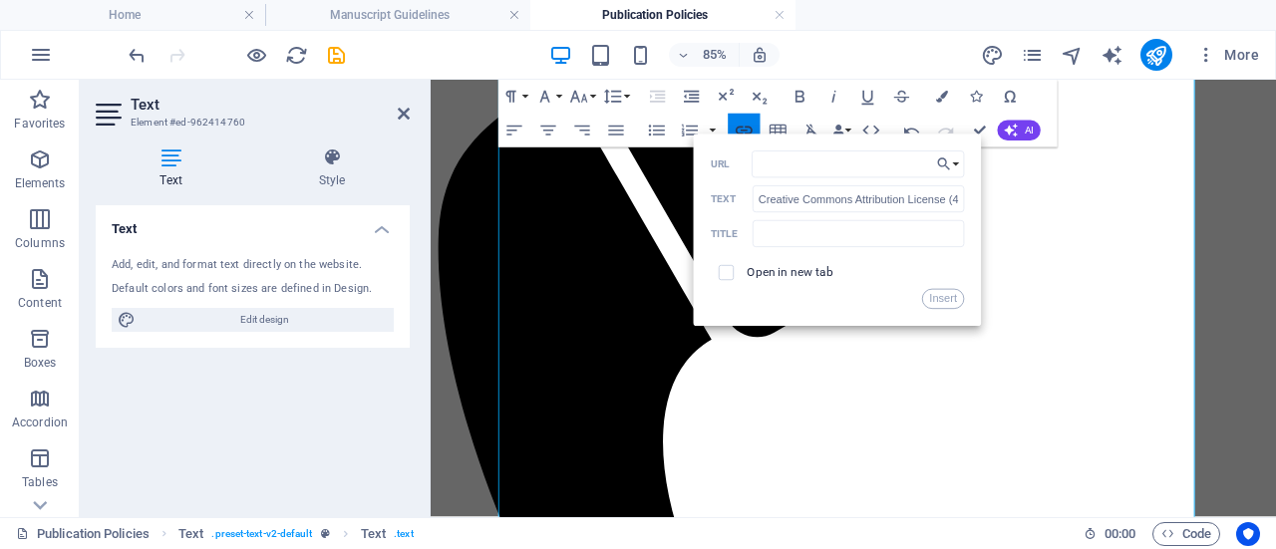
type input "[URL][DOMAIN_NAME]"
click at [939, 301] on button "Insert" at bounding box center [943, 299] width 43 height 20
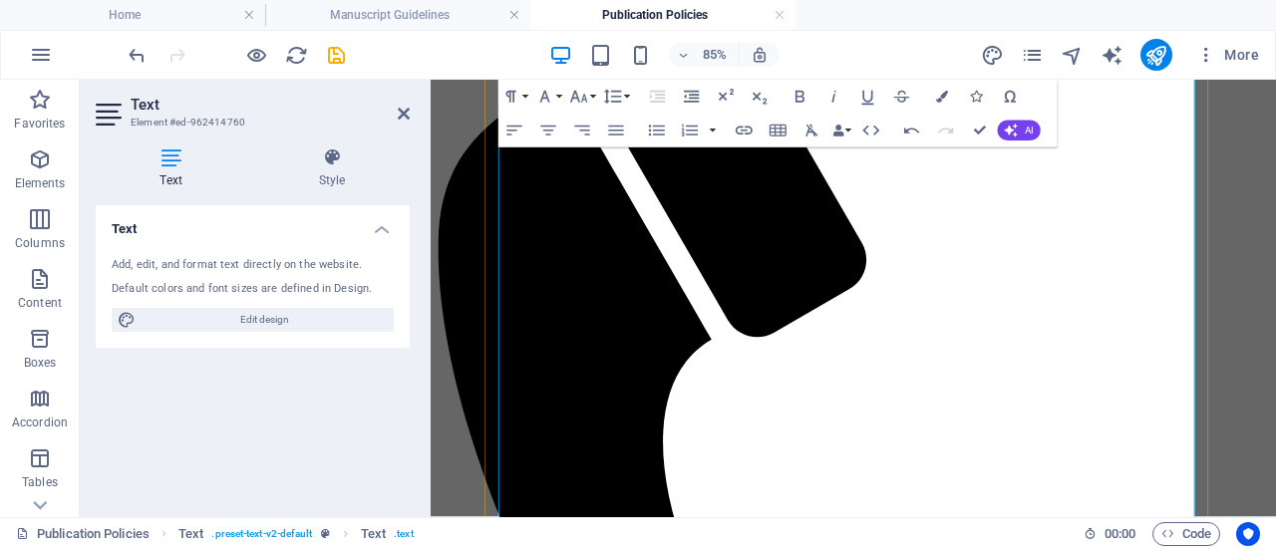
click at [402, 112] on icon at bounding box center [404, 114] width 12 height 16
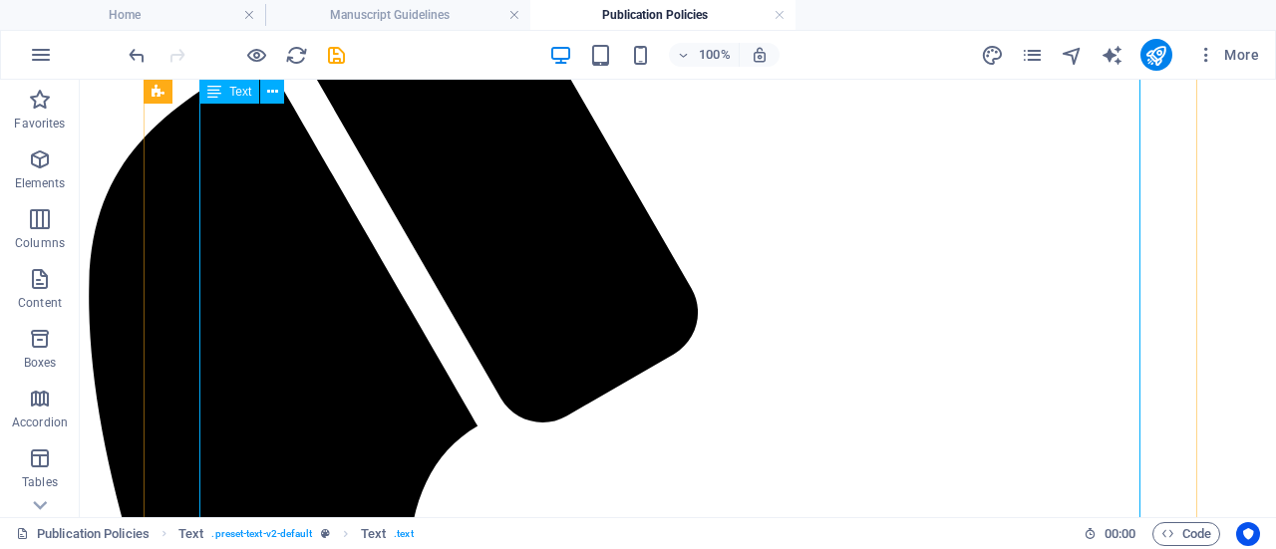
scroll to position [537, 0]
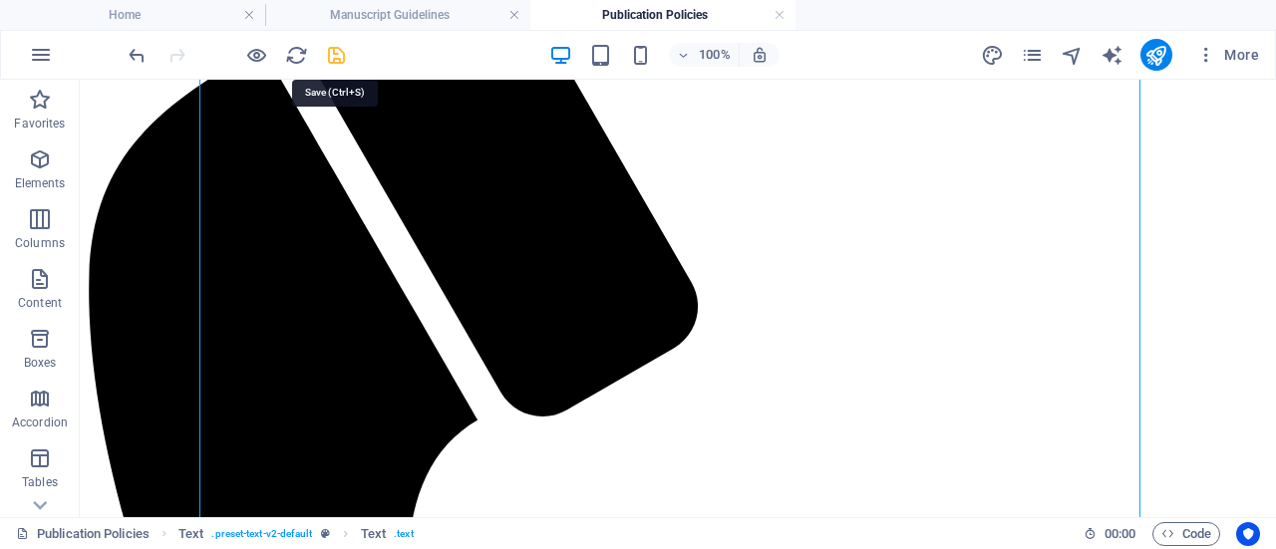
click at [335, 51] on icon "save" at bounding box center [336, 55] width 23 height 23
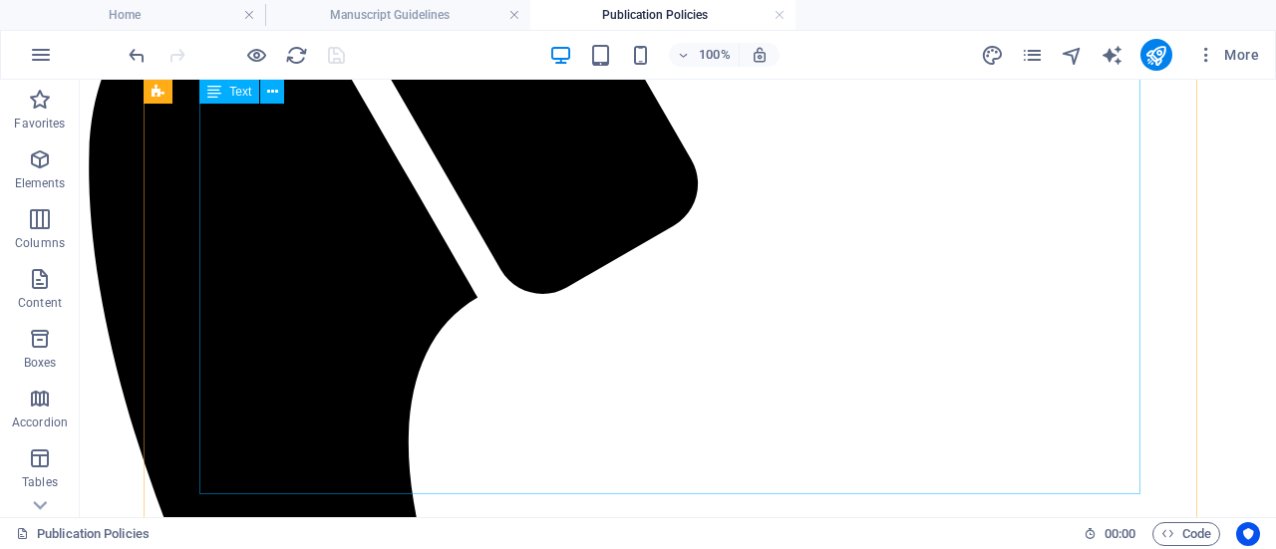
scroll to position [661, 0]
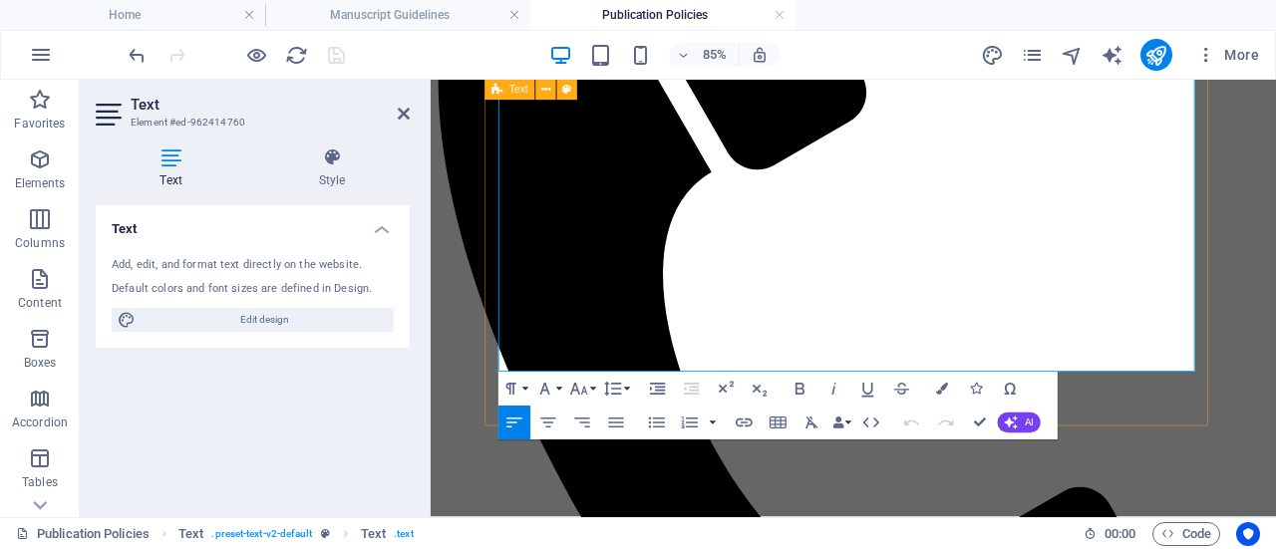
scroll to position [768, 0]
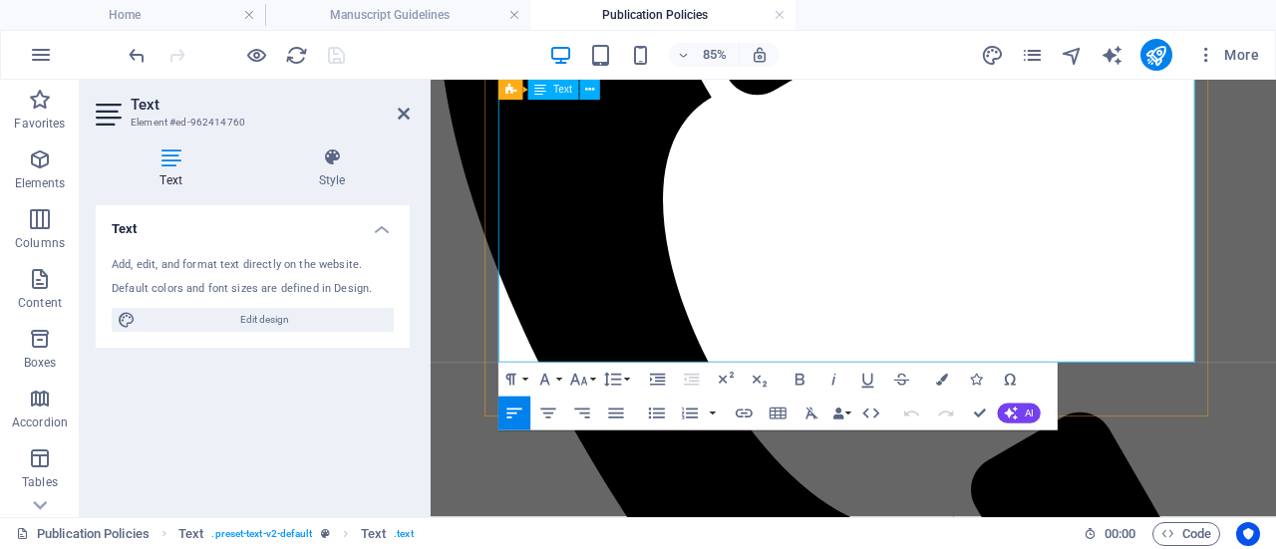
click at [407, 110] on icon at bounding box center [404, 114] width 12 height 16
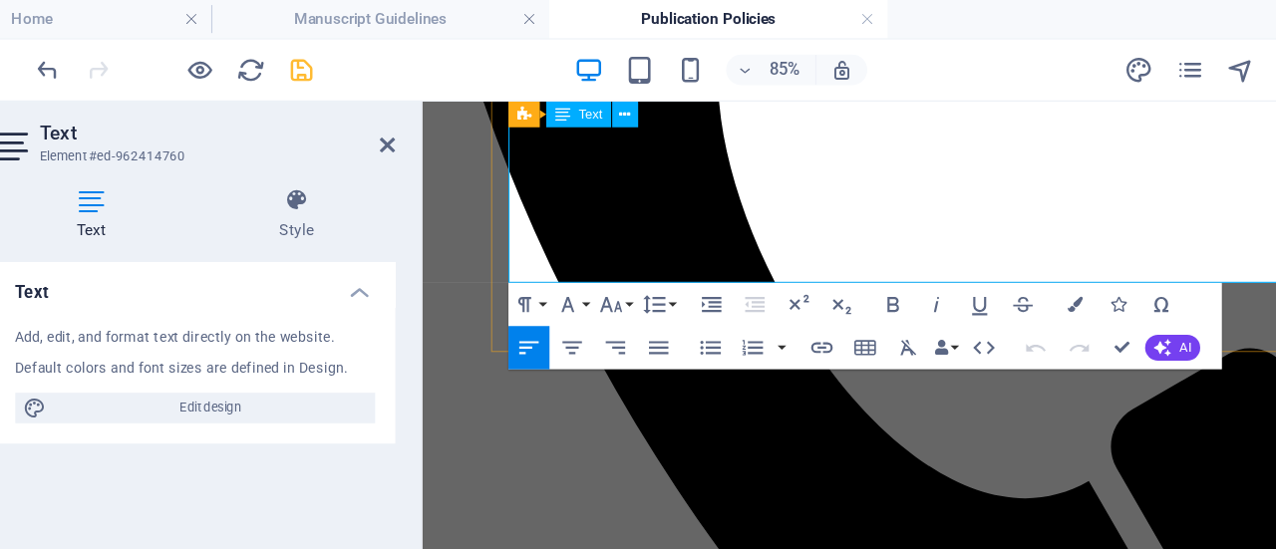
scroll to position [840, 0]
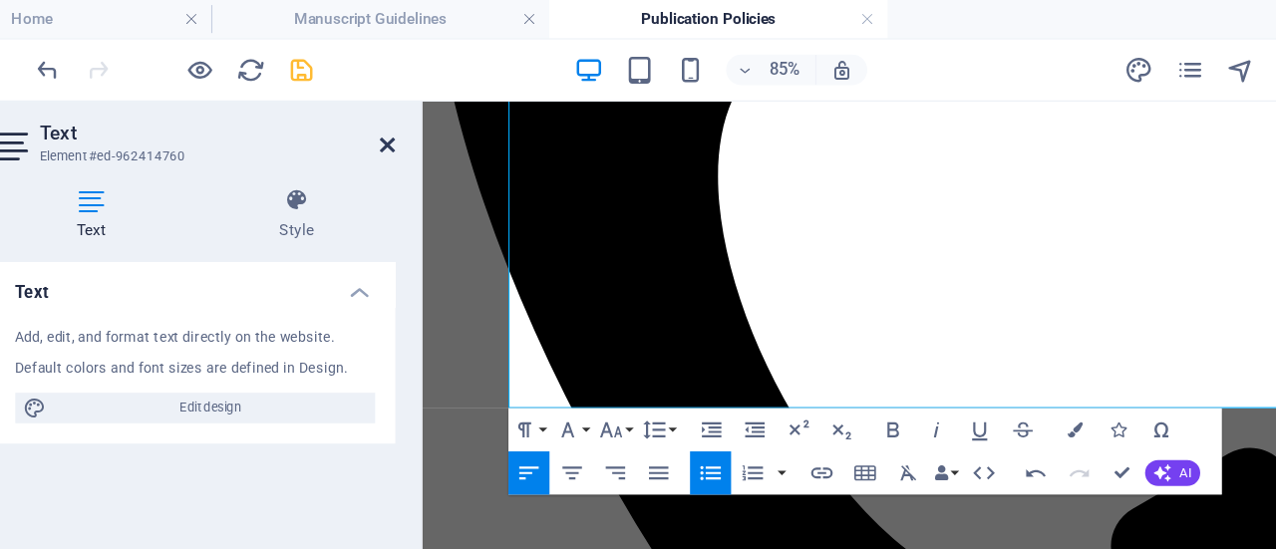
click at [407, 117] on icon at bounding box center [404, 114] width 12 height 16
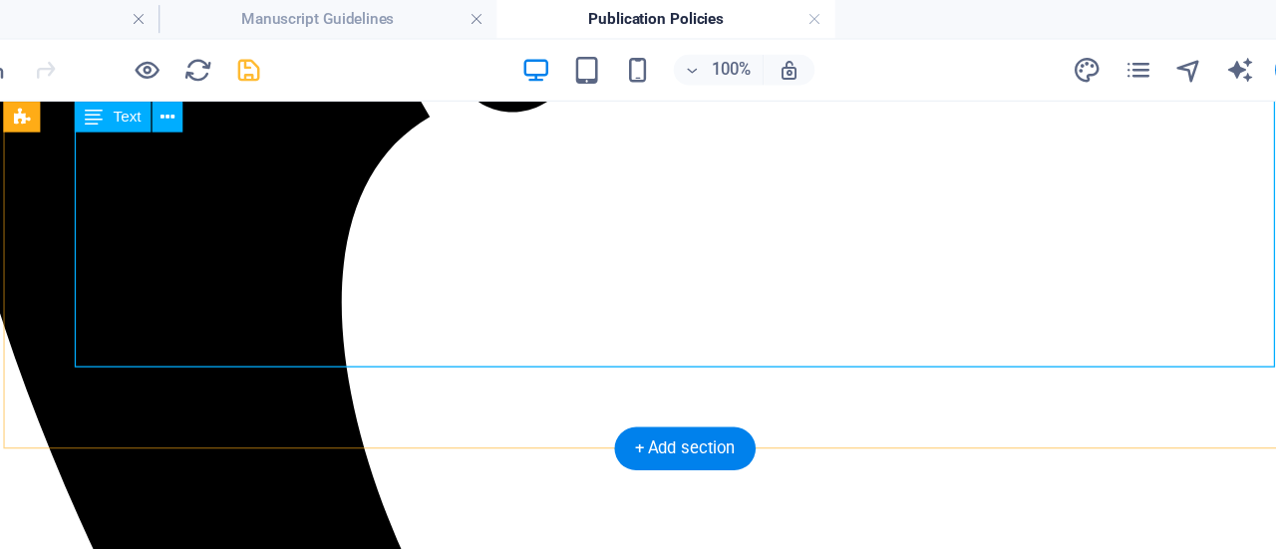
scroll to position [867, 0]
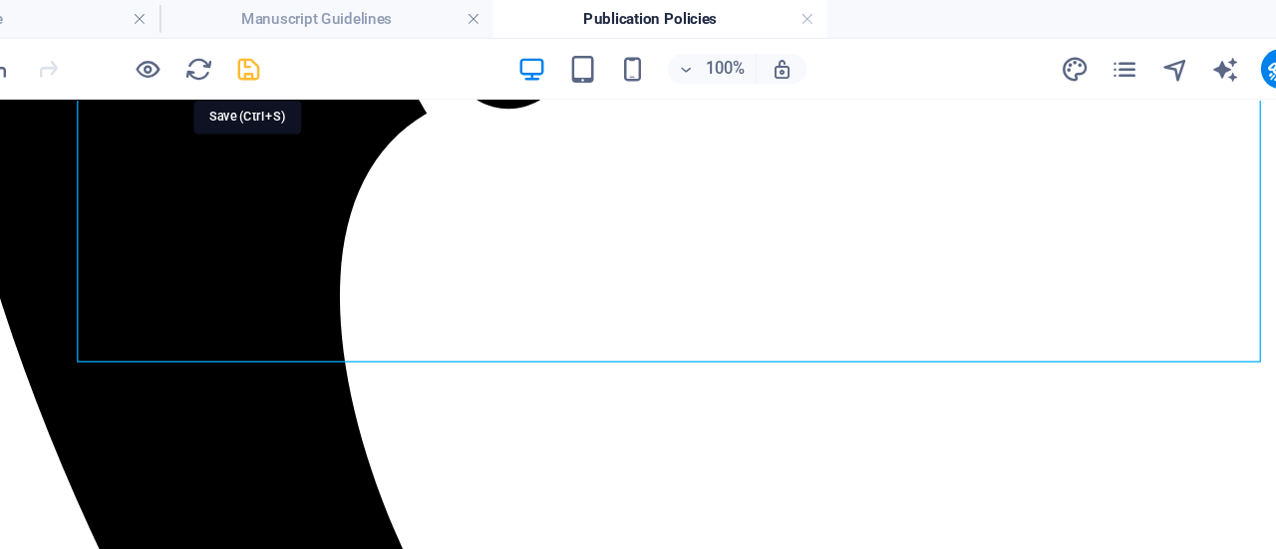
click at [341, 53] on icon "save" at bounding box center [336, 55] width 23 height 23
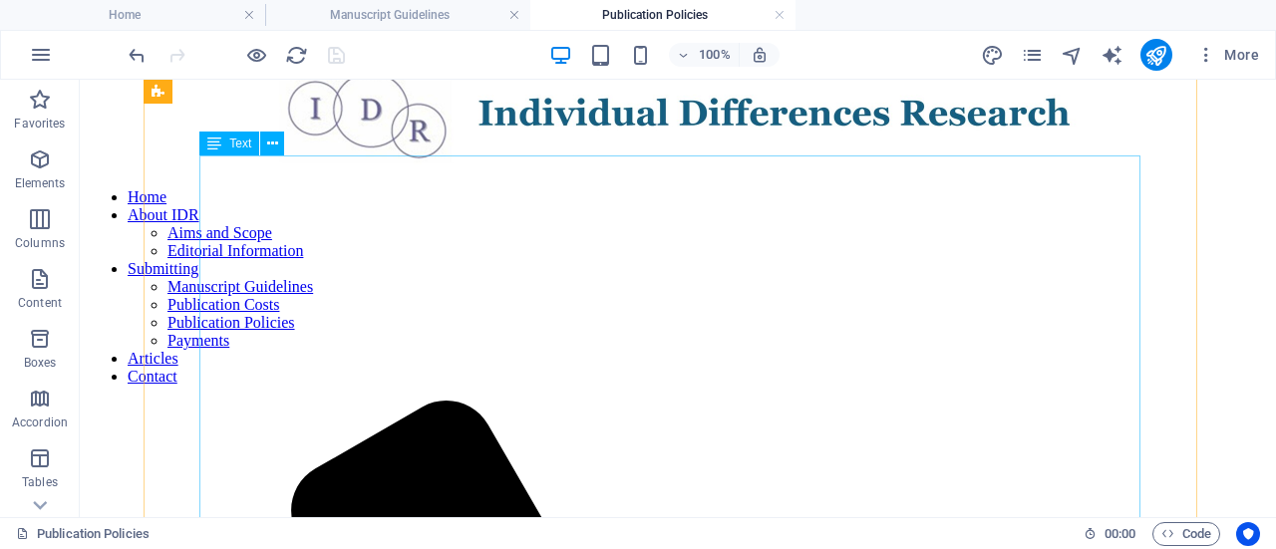
scroll to position [0, 0]
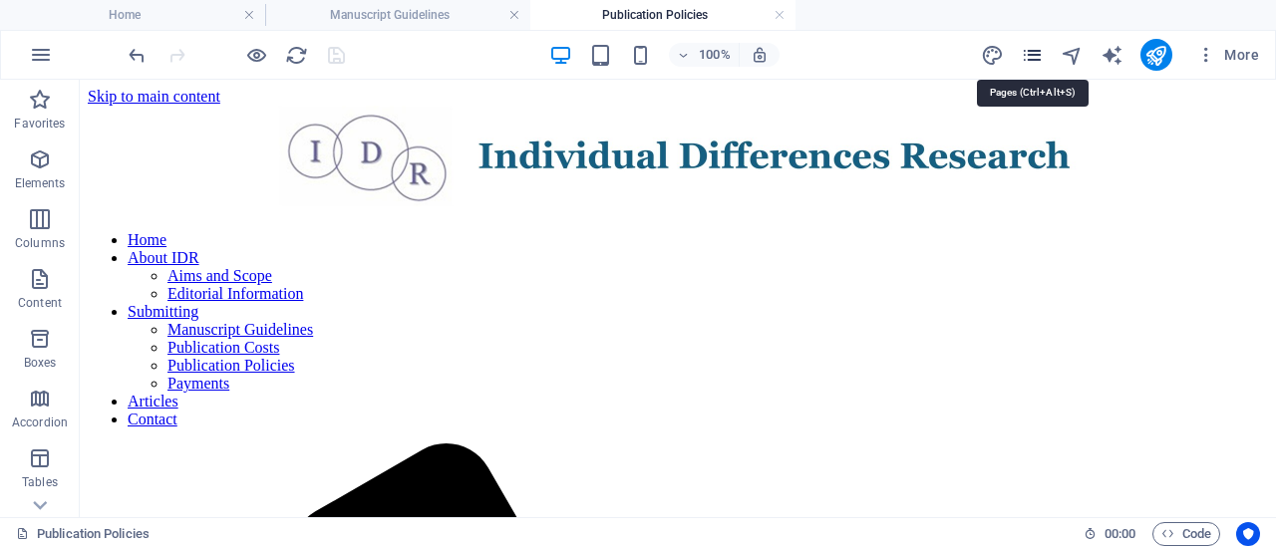
click at [1038, 52] on icon "pages" at bounding box center [1032, 55] width 23 height 23
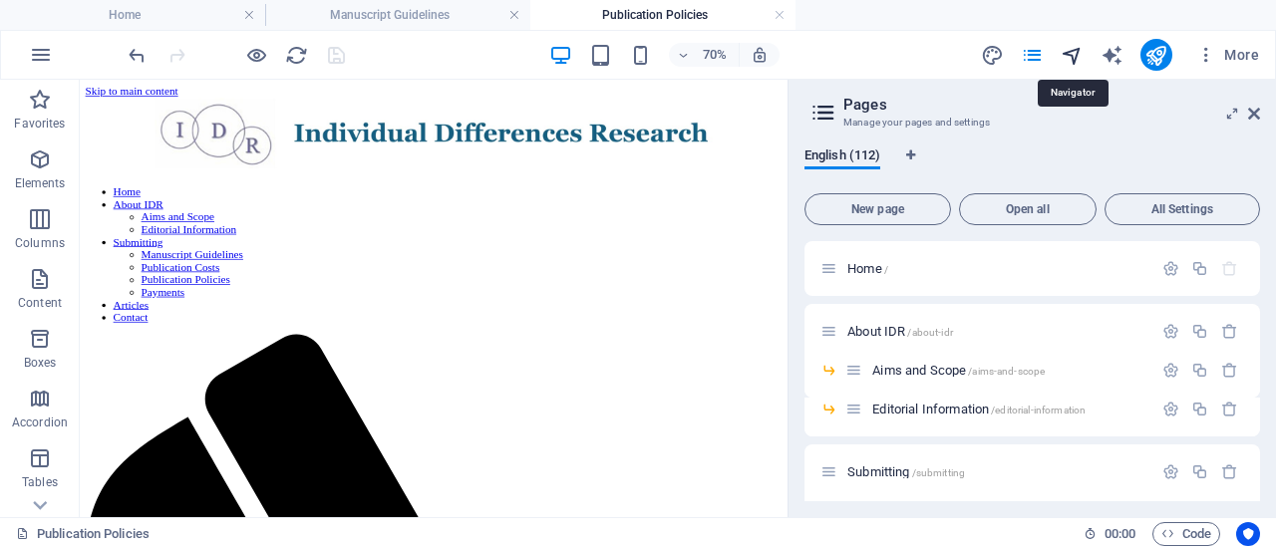
click at [1074, 57] on icon "navigator" at bounding box center [1072, 55] width 23 height 23
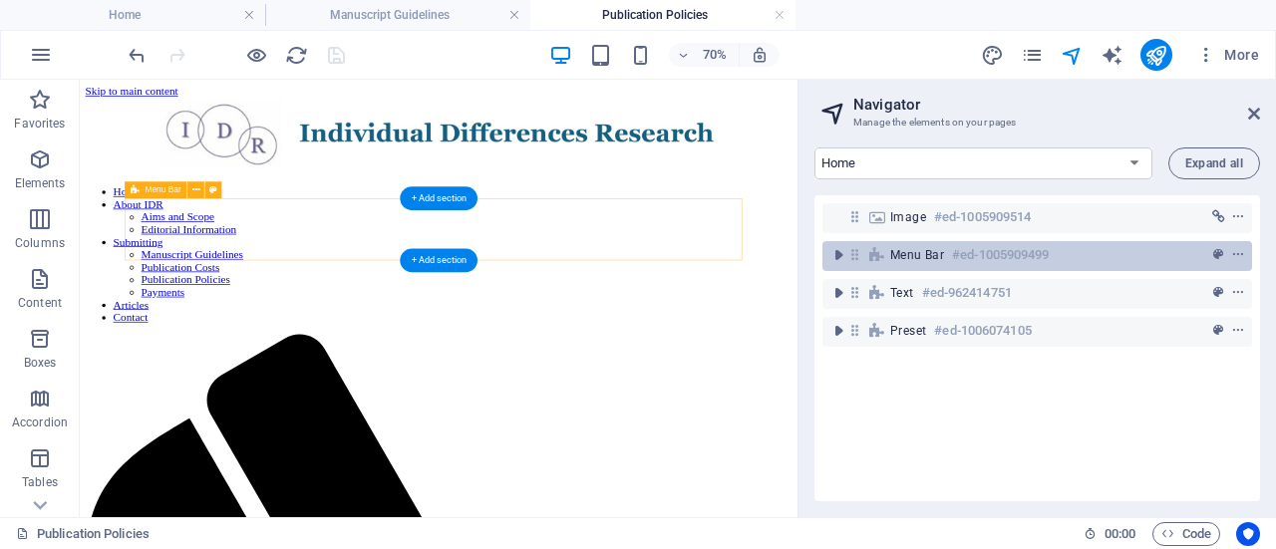
click at [1041, 262] on h6 "#ed-1005909499" at bounding box center [1000, 255] width 97 height 24
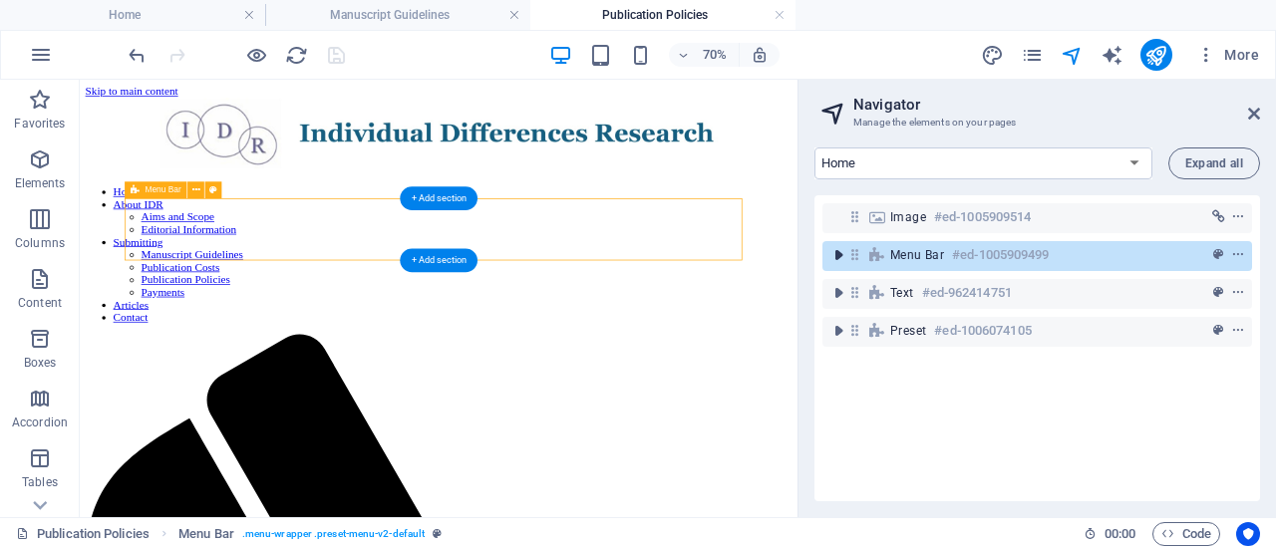
click at [838, 252] on icon "toggle-expand" at bounding box center [838, 255] width 20 height 20
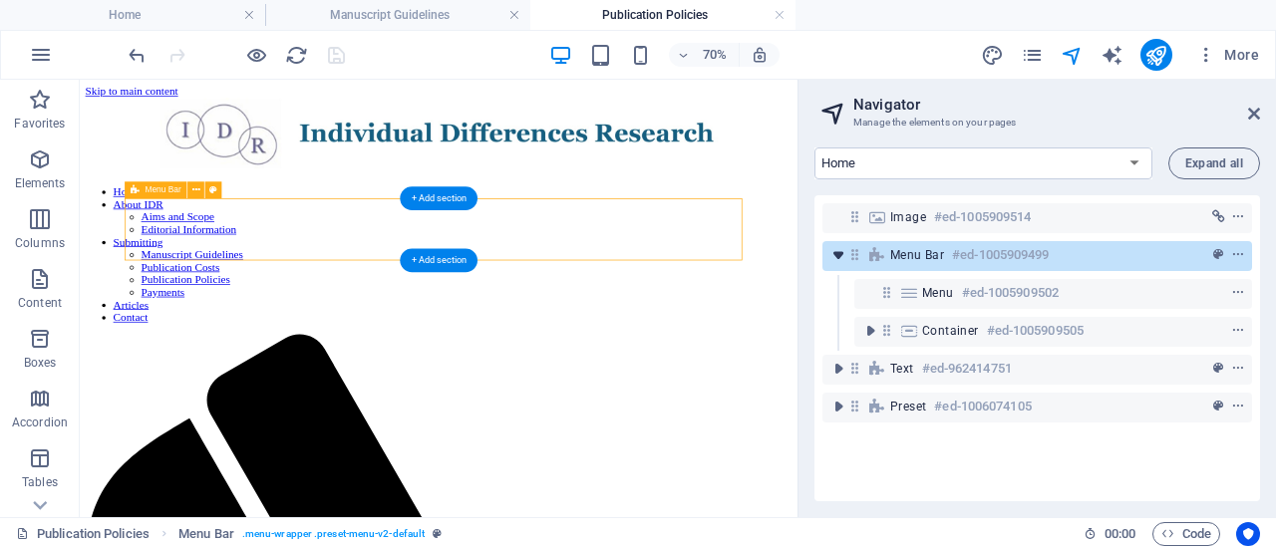
click at [839, 254] on icon "toggle-expand" at bounding box center [838, 255] width 20 height 20
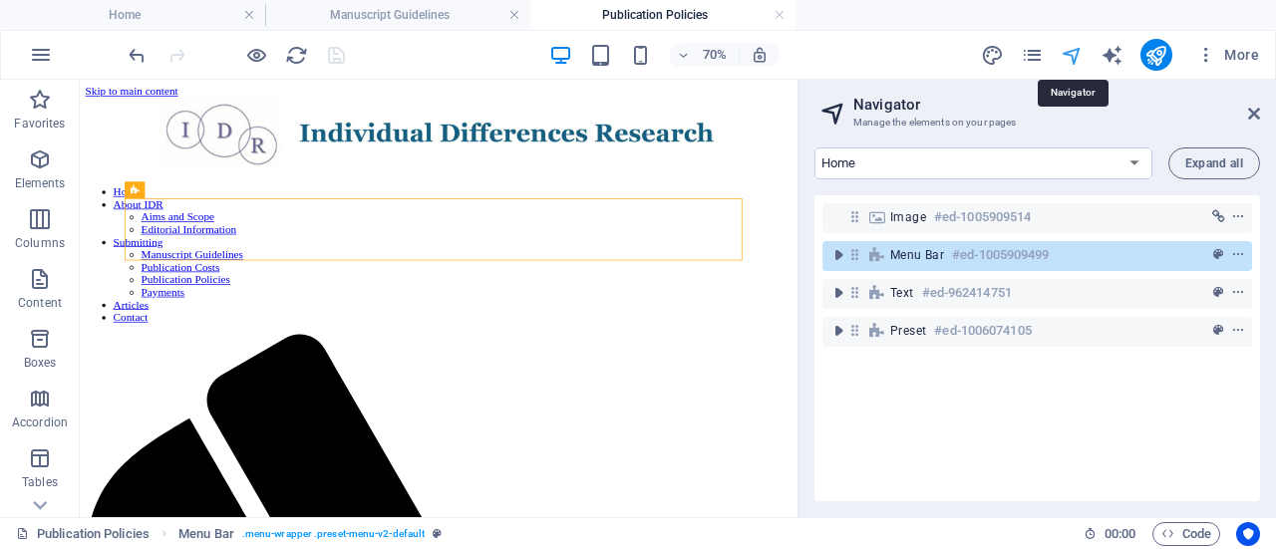
click at [1077, 60] on icon "navigator" at bounding box center [1072, 55] width 23 height 23
click at [1032, 55] on icon "pages" at bounding box center [1032, 55] width 23 height 23
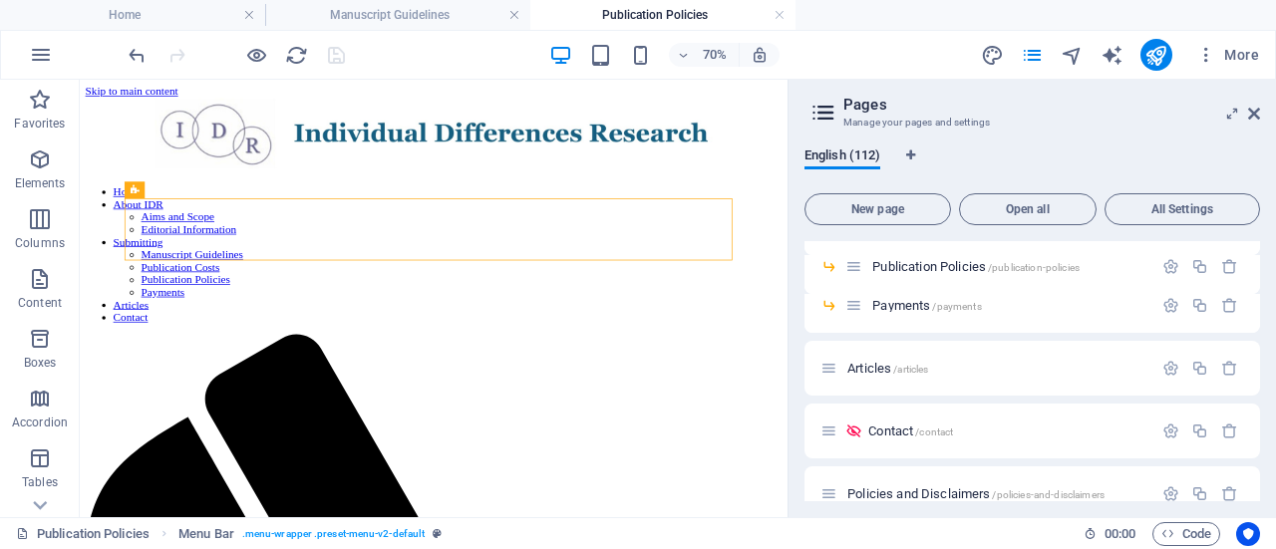
scroll to position [329, 0]
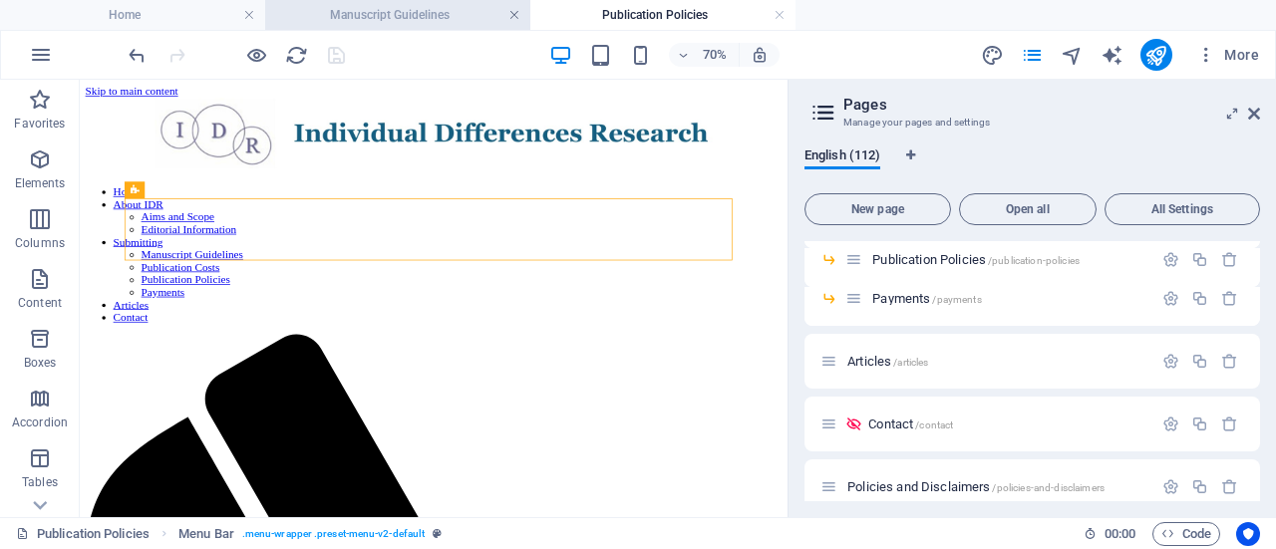
click at [516, 15] on link at bounding box center [514, 15] width 12 height 19
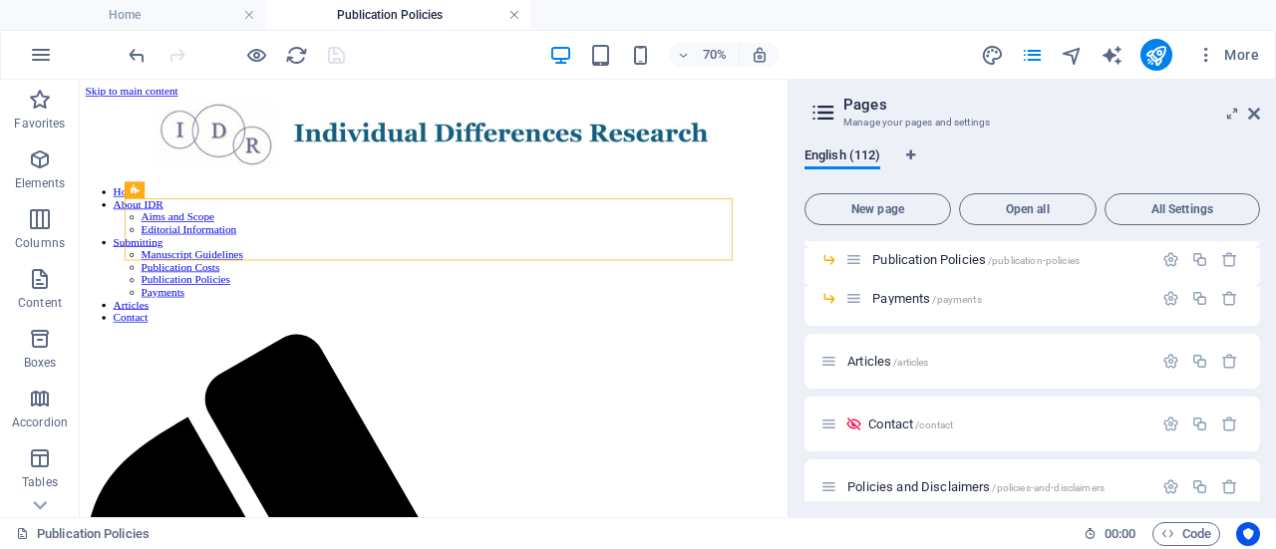
click at [514, 17] on link at bounding box center [514, 15] width 12 height 19
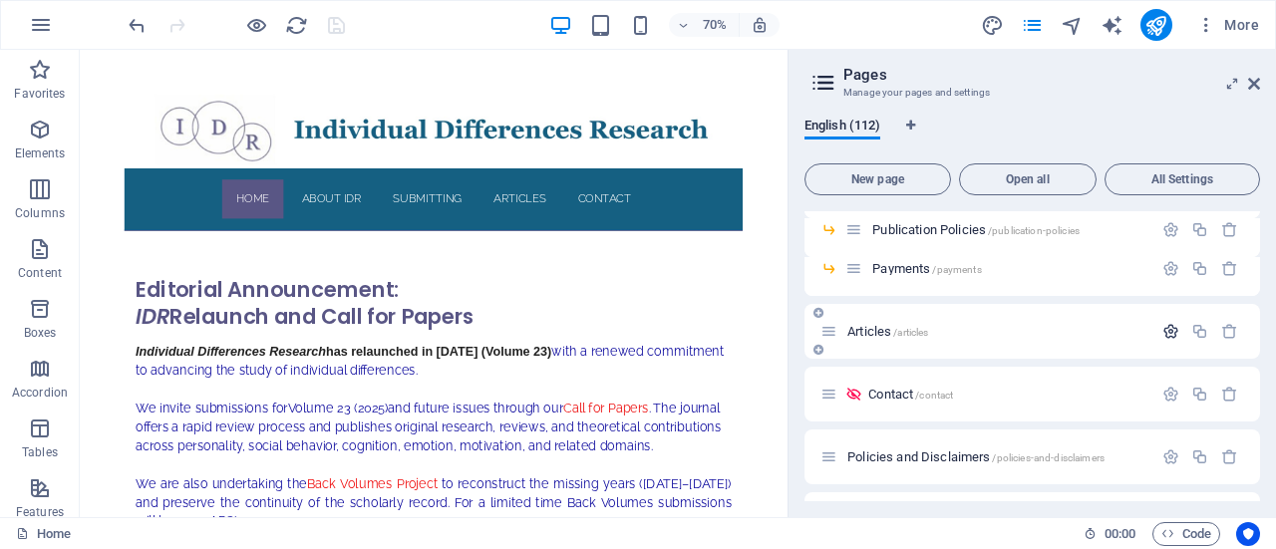
click at [1170, 330] on icon "button" at bounding box center [1170, 331] width 17 height 17
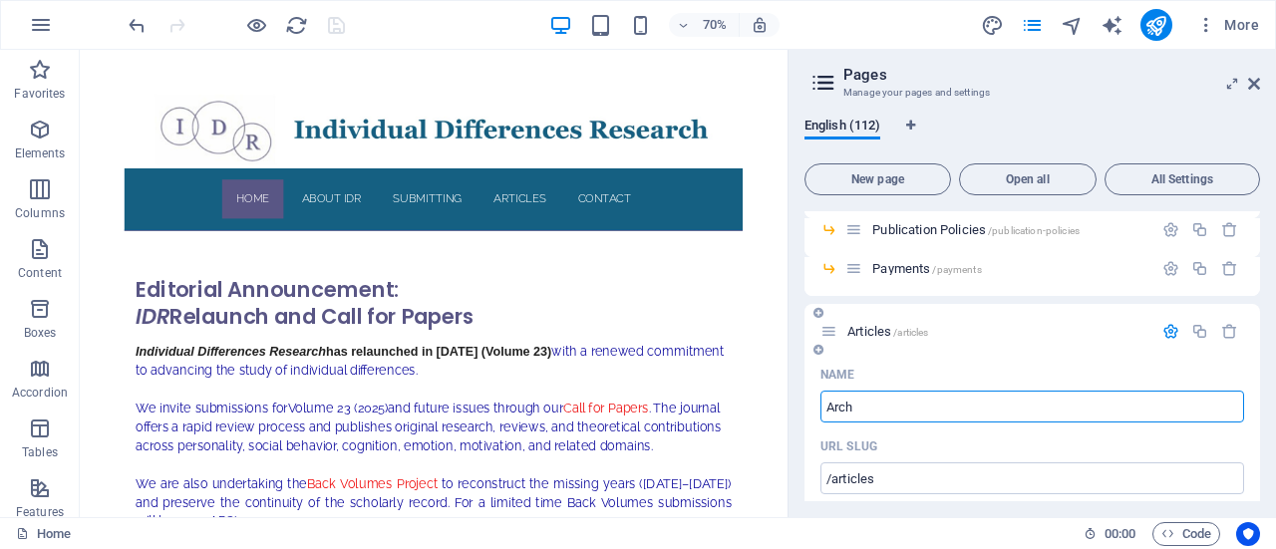
type input "Archi"
type input "/ar"
type input "Ar"
type input "Archives"
type input "/archives"
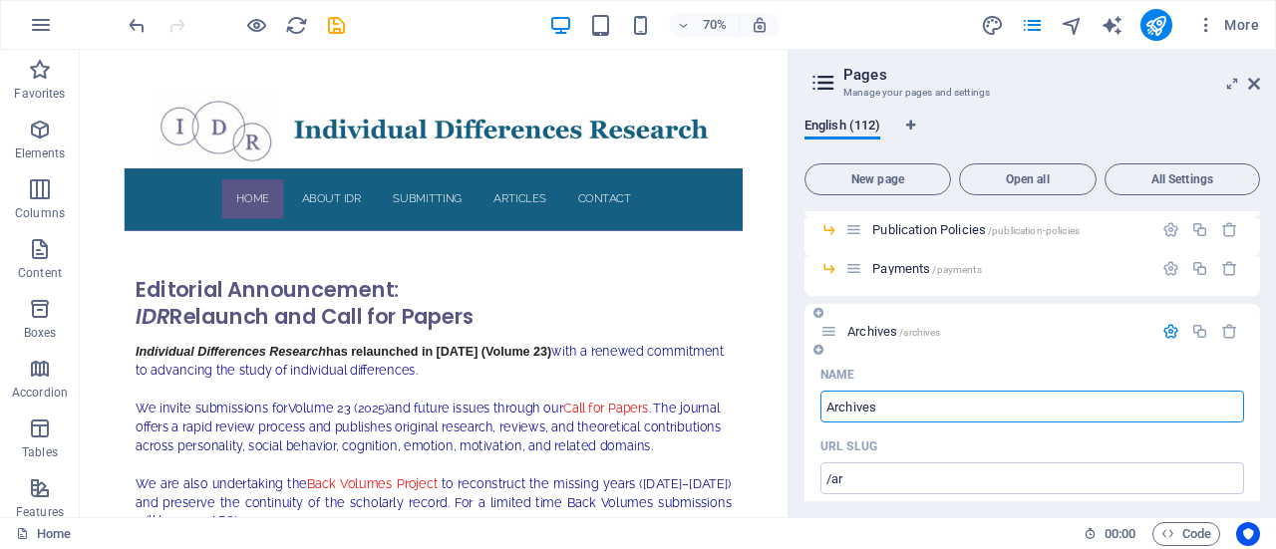
type input "Archives"
click at [796, 335] on div "English (112) New page Open all All Settings Home / About IDR /about-idr Aims a…" at bounding box center [1032, 310] width 487 height 416
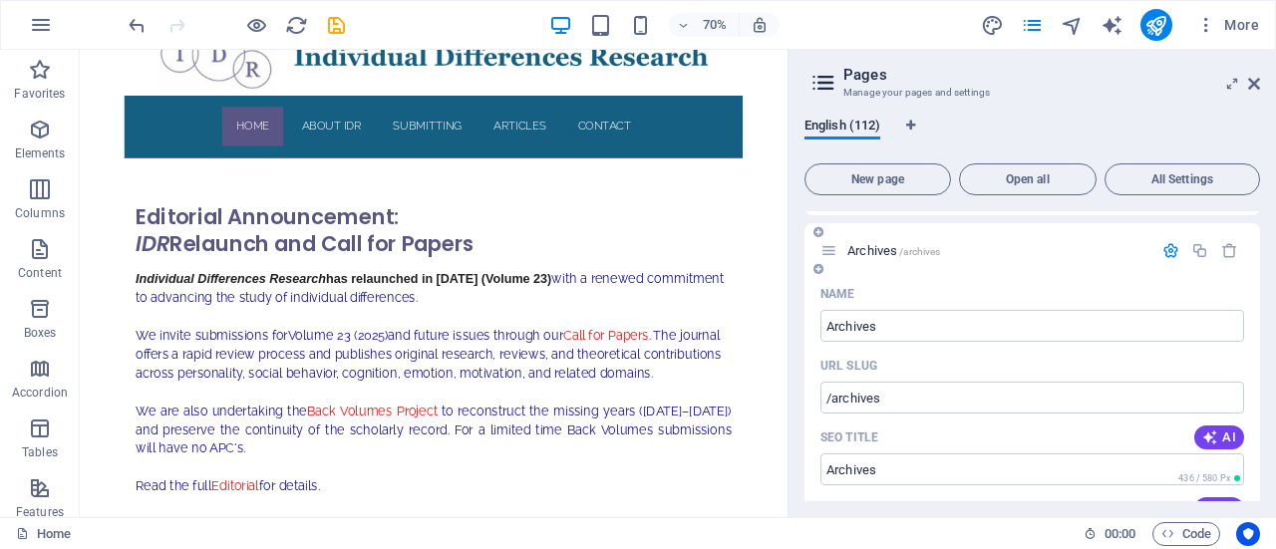
scroll to position [403, 0]
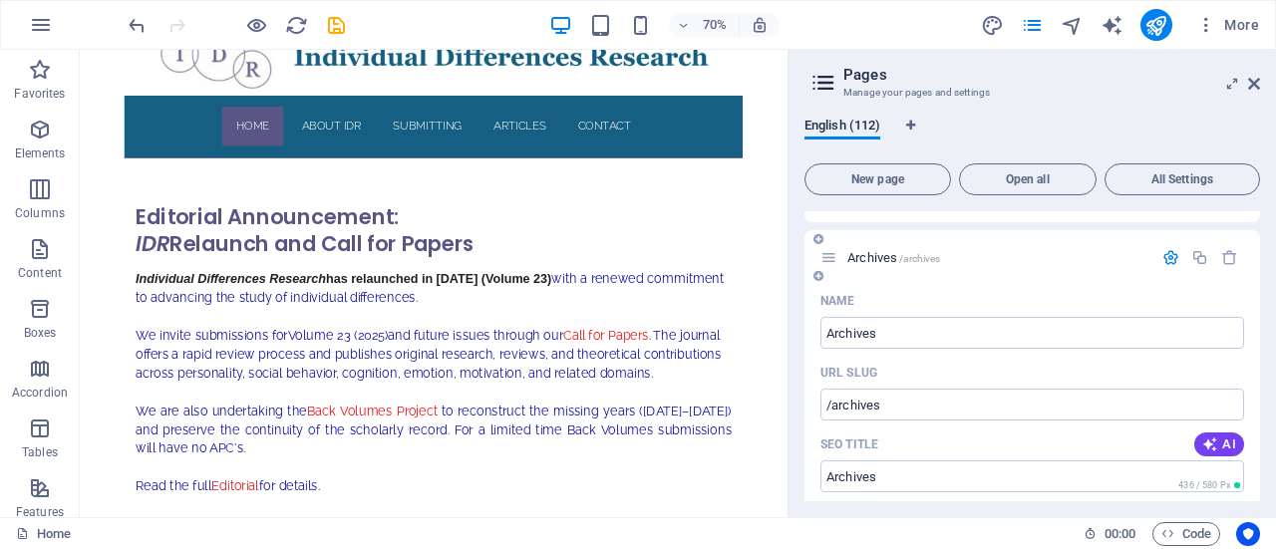
click at [1165, 256] on icon "button" at bounding box center [1170, 257] width 17 height 17
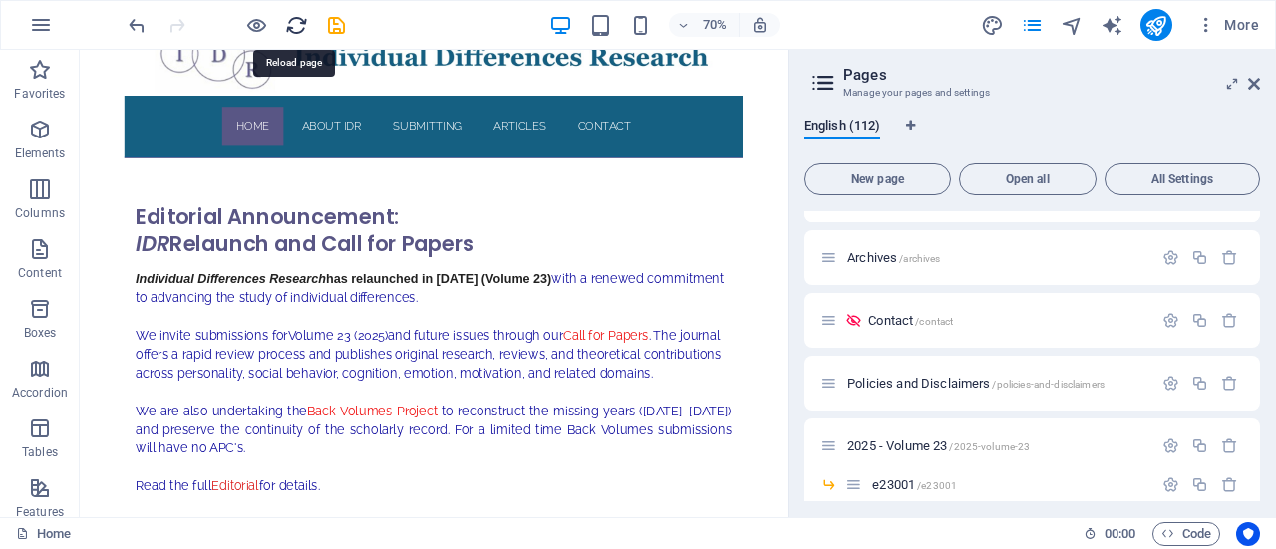
click at [295, 19] on icon "reload" at bounding box center [296, 25] width 23 height 23
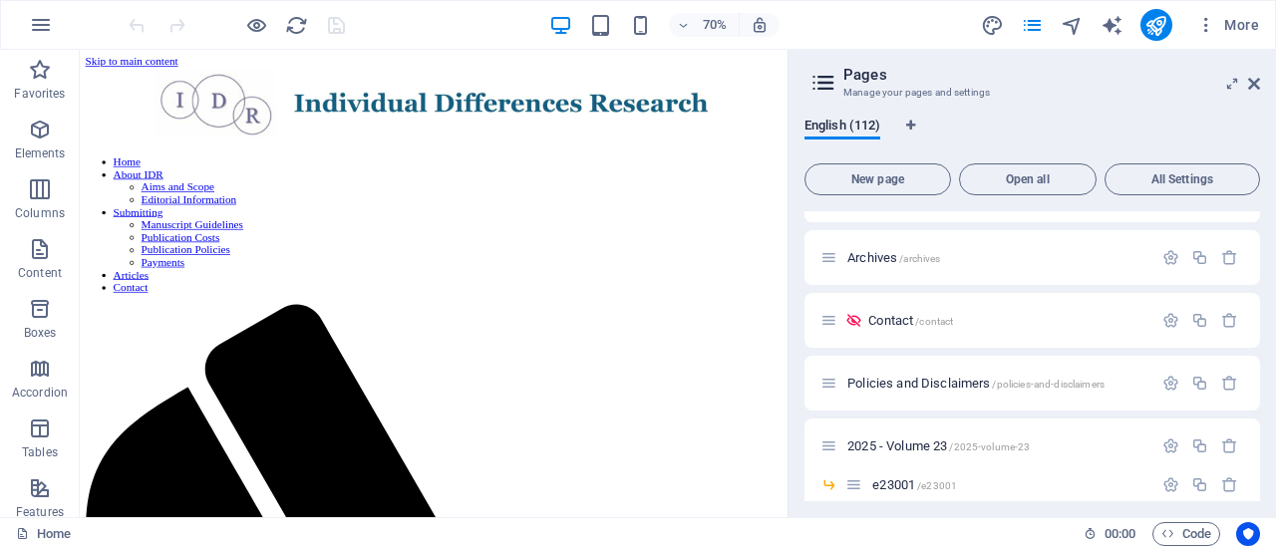
scroll to position [0, 0]
click at [1252, 76] on icon at bounding box center [1254, 84] width 12 height 16
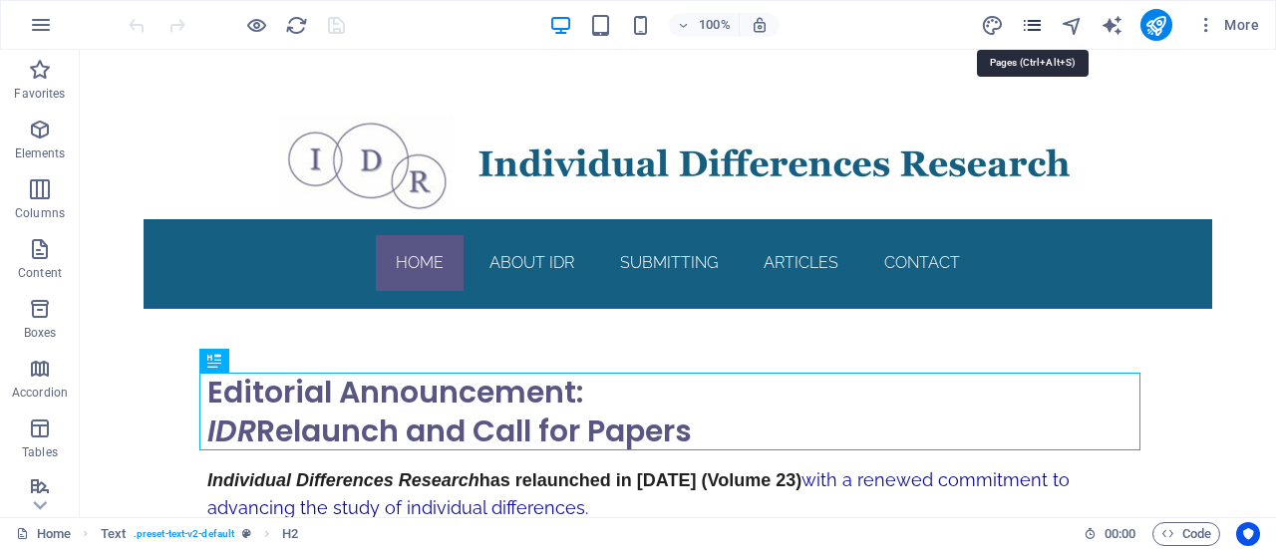
click at [1031, 22] on icon "pages" at bounding box center [1032, 25] width 23 height 23
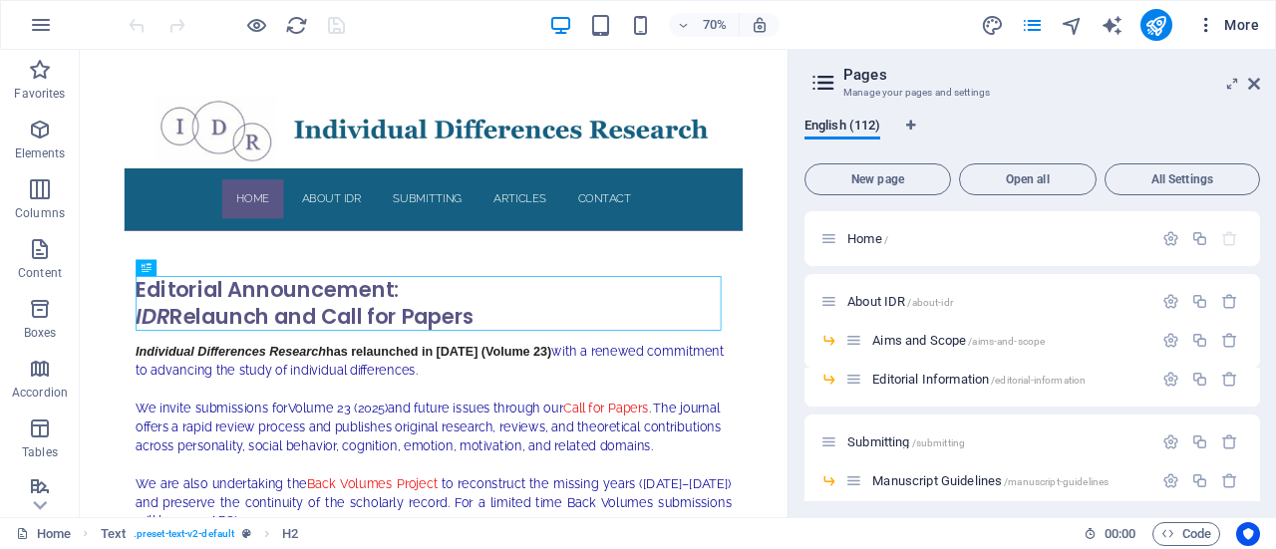
click at [1232, 26] on span "More" at bounding box center [1227, 25] width 63 height 20
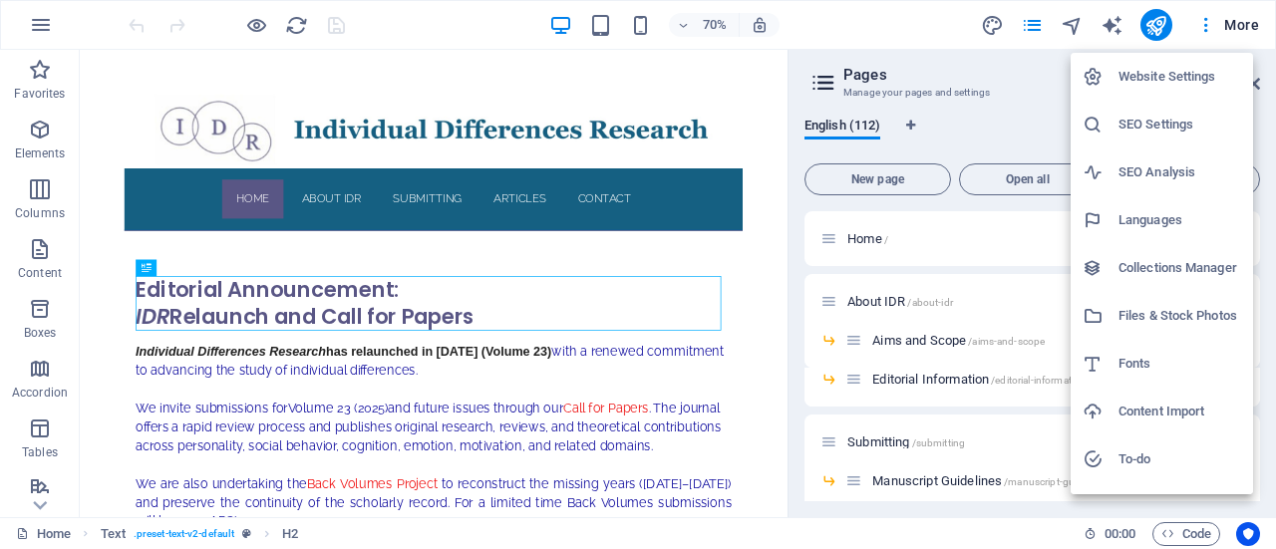
click at [1156, 67] on h6 "Website Settings" at bounding box center [1180, 77] width 123 height 24
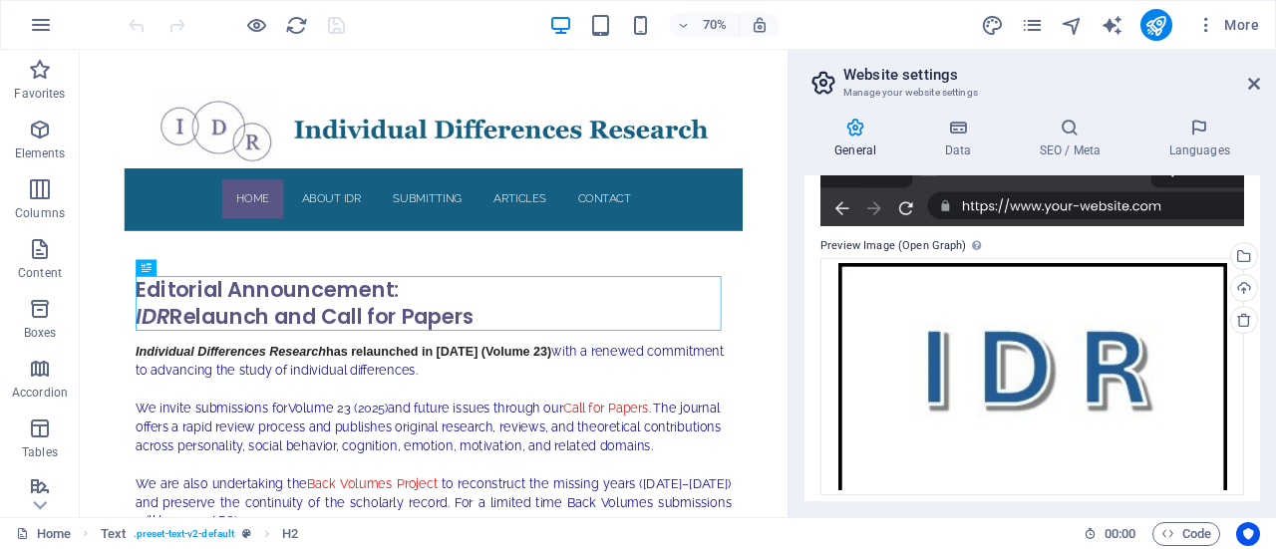
scroll to position [409, 0]
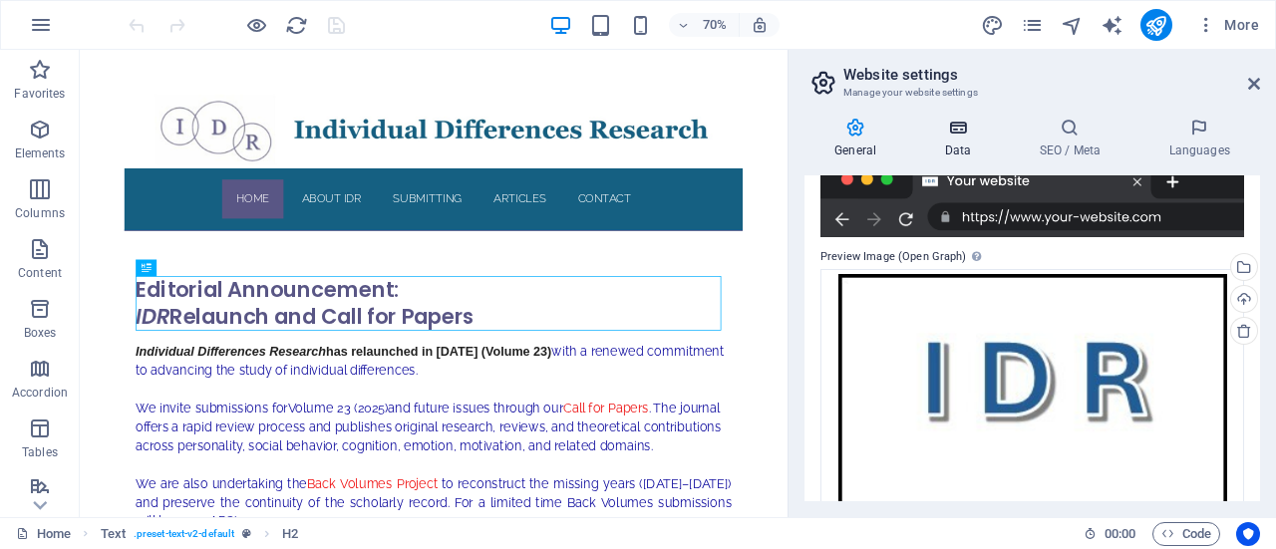
click at [956, 145] on h4 "Data" at bounding box center [961, 139] width 95 height 42
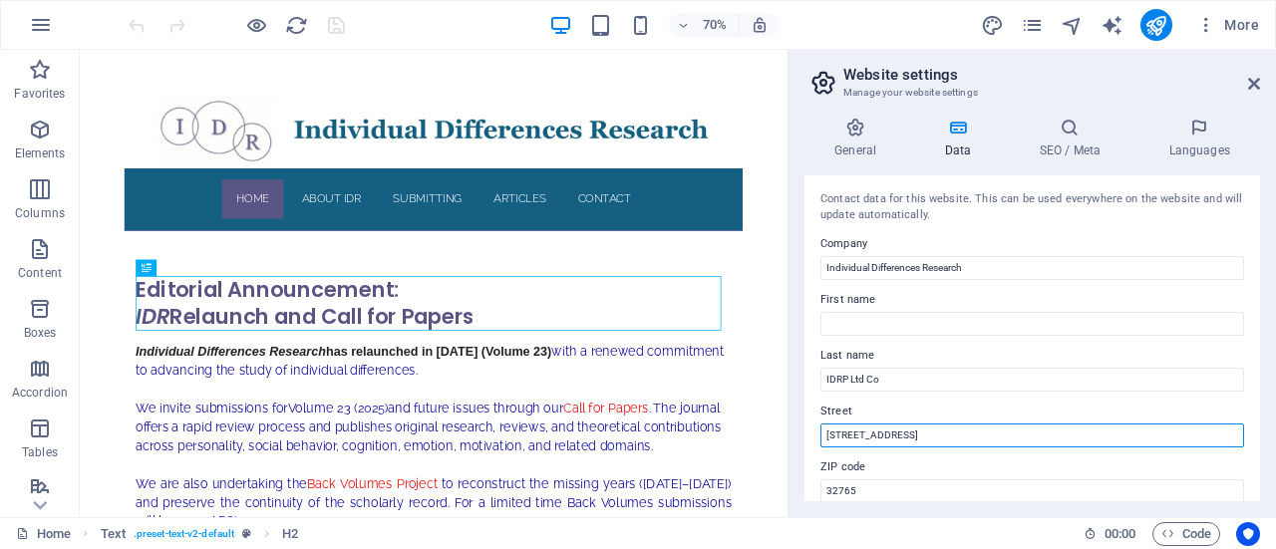
drag, startPoint x: 931, startPoint y: 434, endPoint x: 815, endPoint y: 432, distance: 115.7
click at [815, 432] on div "Contact data for this website. This can be used everywhere on the website and w…" at bounding box center [1032, 338] width 456 height 326
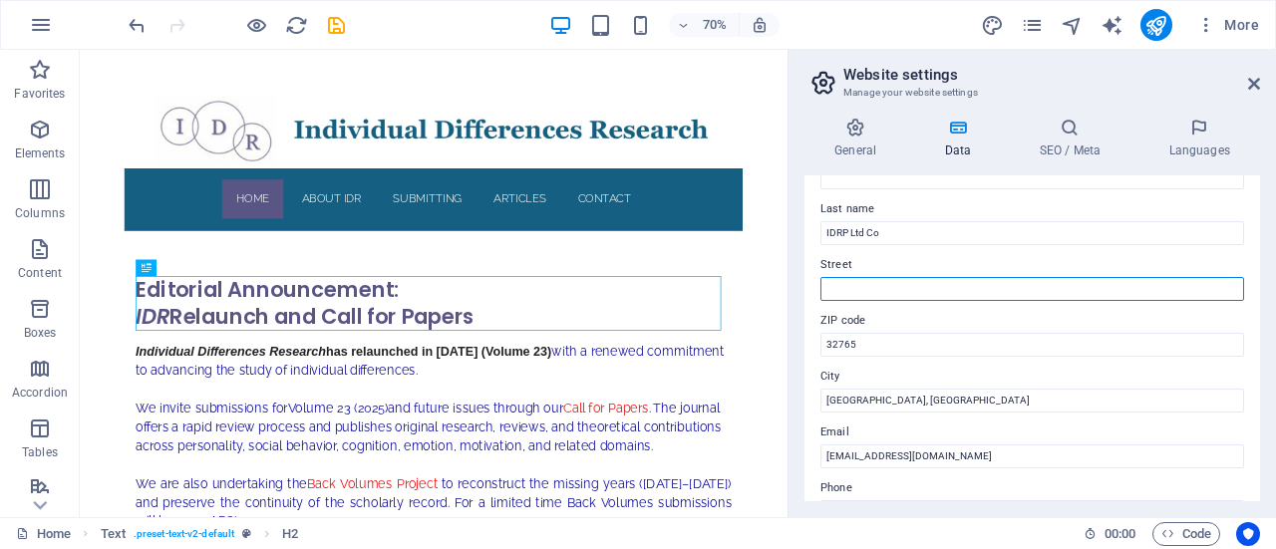
scroll to position [148, 0]
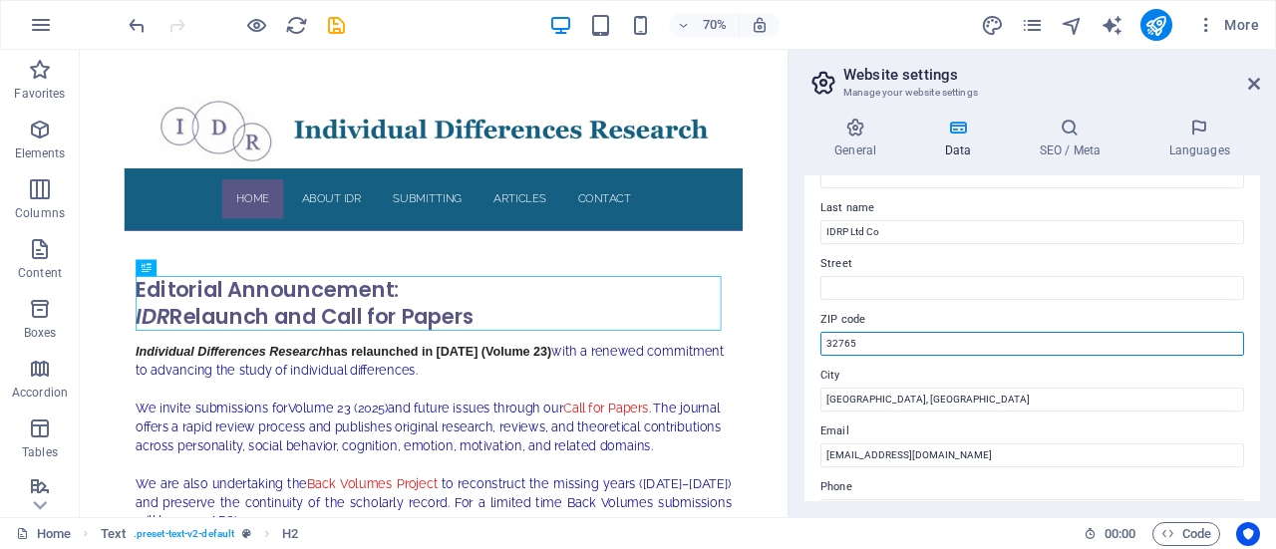
drag, startPoint x: 948, startPoint y: 394, endPoint x: 1073, endPoint y: 458, distance: 140.0
type input "3"
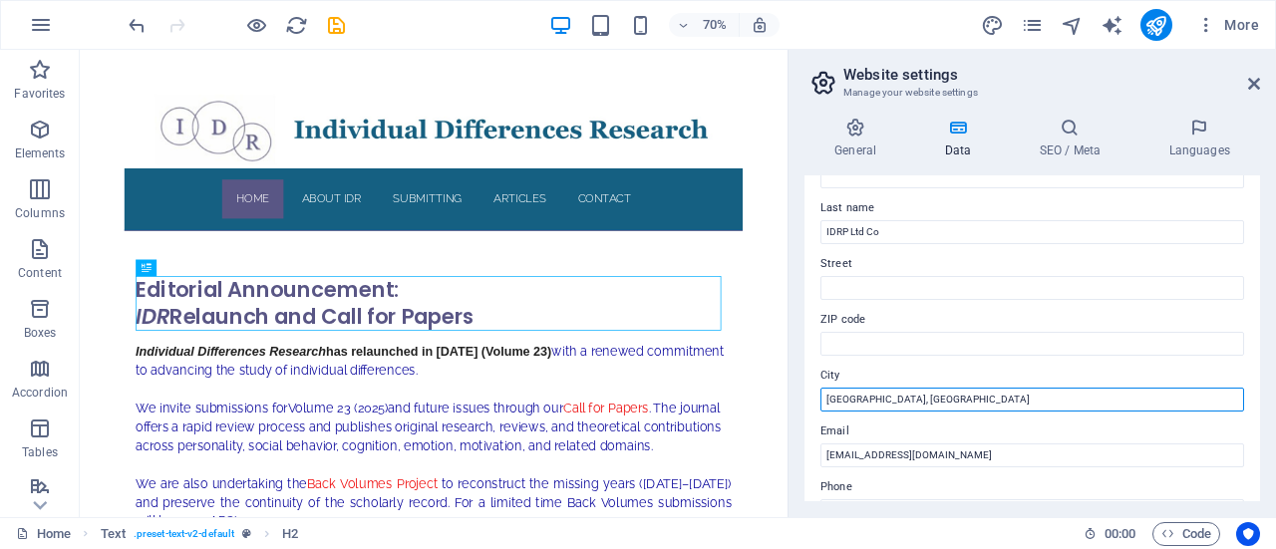
drag, startPoint x: 913, startPoint y: 403, endPoint x: 792, endPoint y: 404, distance: 121.6
click at [792, 404] on aside "Website settings Manage your website settings General Data SEO / Meta Languages…" at bounding box center [1032, 284] width 488 height 468
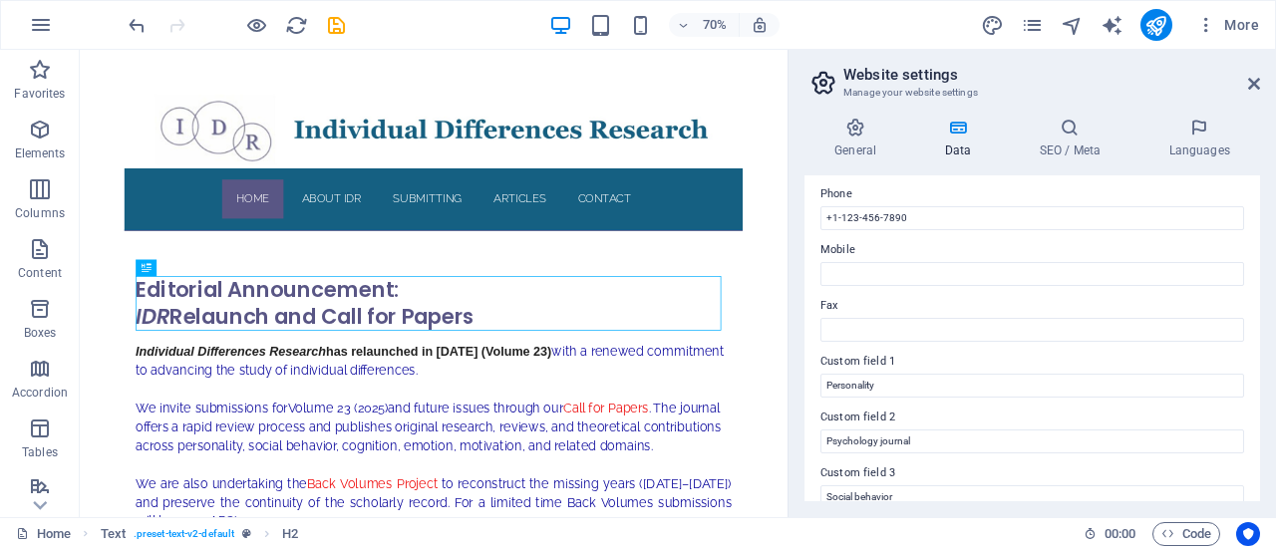
scroll to position [440, 0]
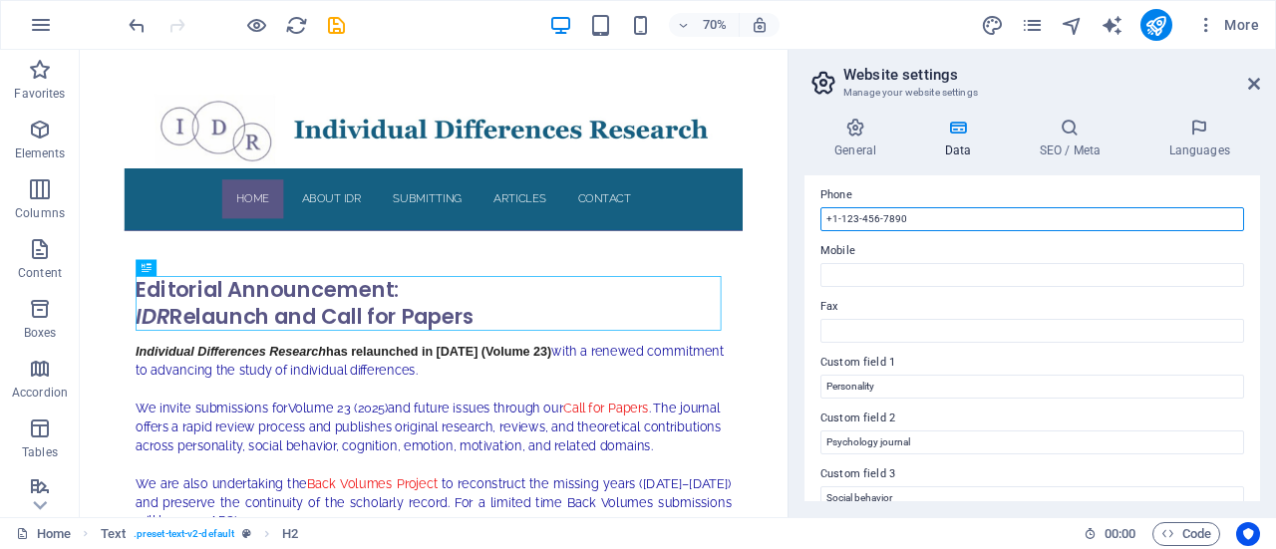
drag, startPoint x: 981, startPoint y: 221, endPoint x: 807, endPoint y: 215, distance: 173.6
click at [807, 215] on div "Contact data for this website. This can be used everywhere on the website and w…" at bounding box center [1032, 338] width 456 height 326
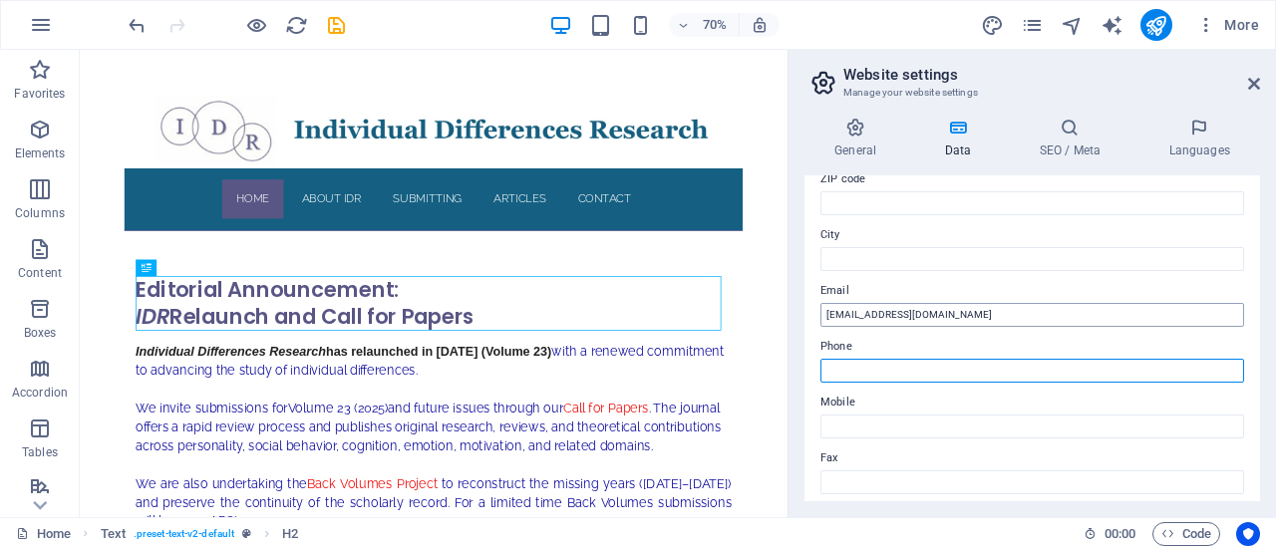
scroll to position [285, 0]
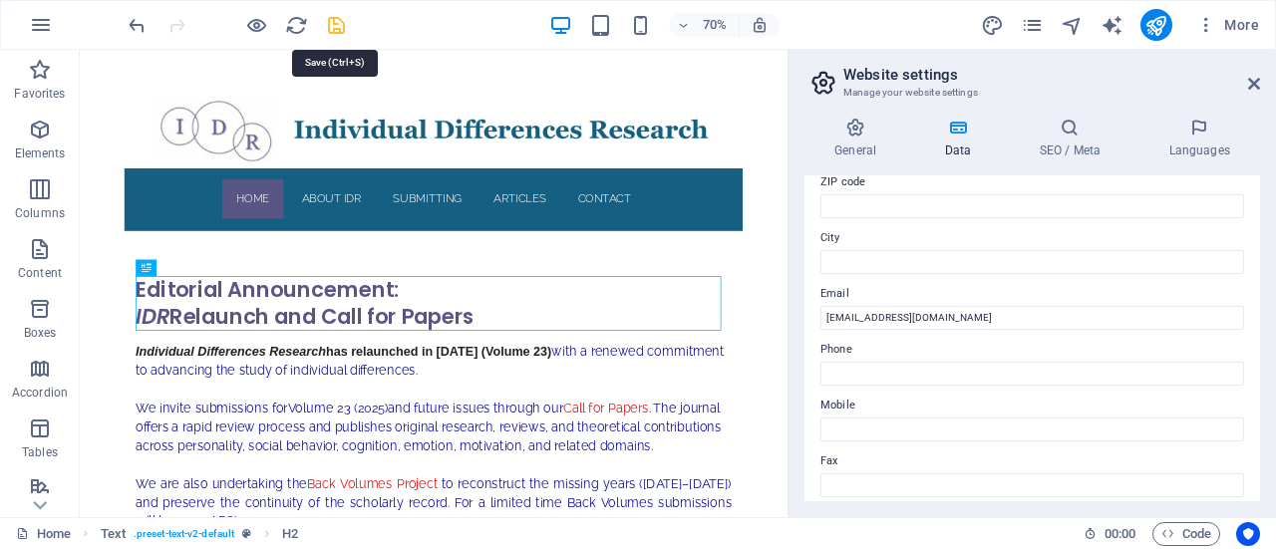
click at [337, 27] on icon "save" at bounding box center [336, 25] width 23 height 23
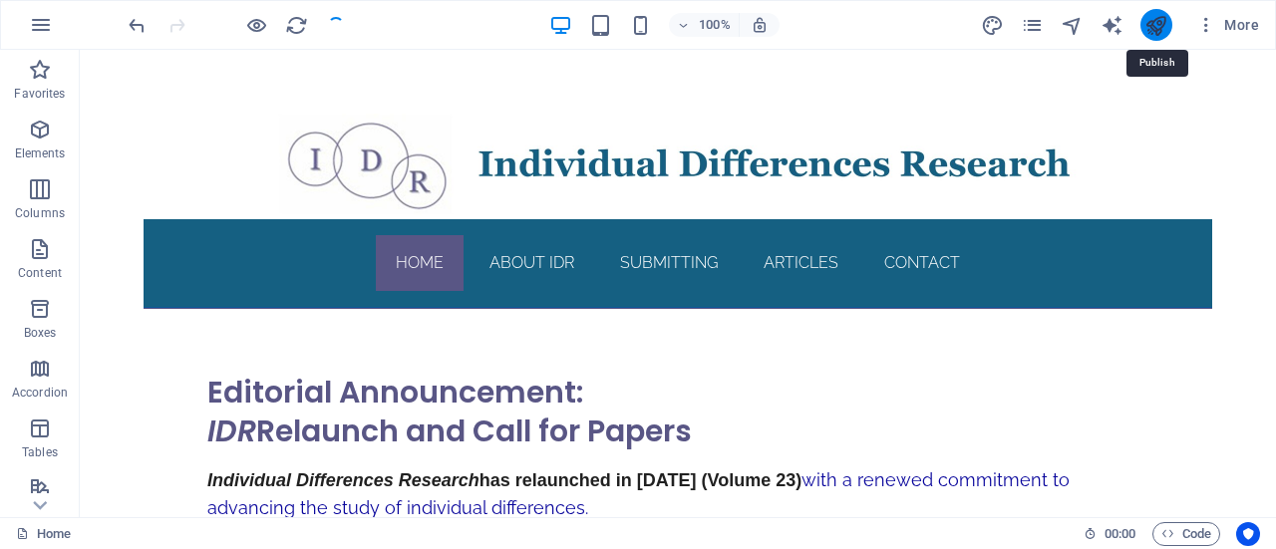
click at [1157, 27] on icon "publish" at bounding box center [1155, 25] width 23 height 23
click at [1158, 27] on icon "publish" at bounding box center [1155, 25] width 23 height 23
click at [1160, 19] on icon "publish" at bounding box center [1155, 25] width 23 height 23
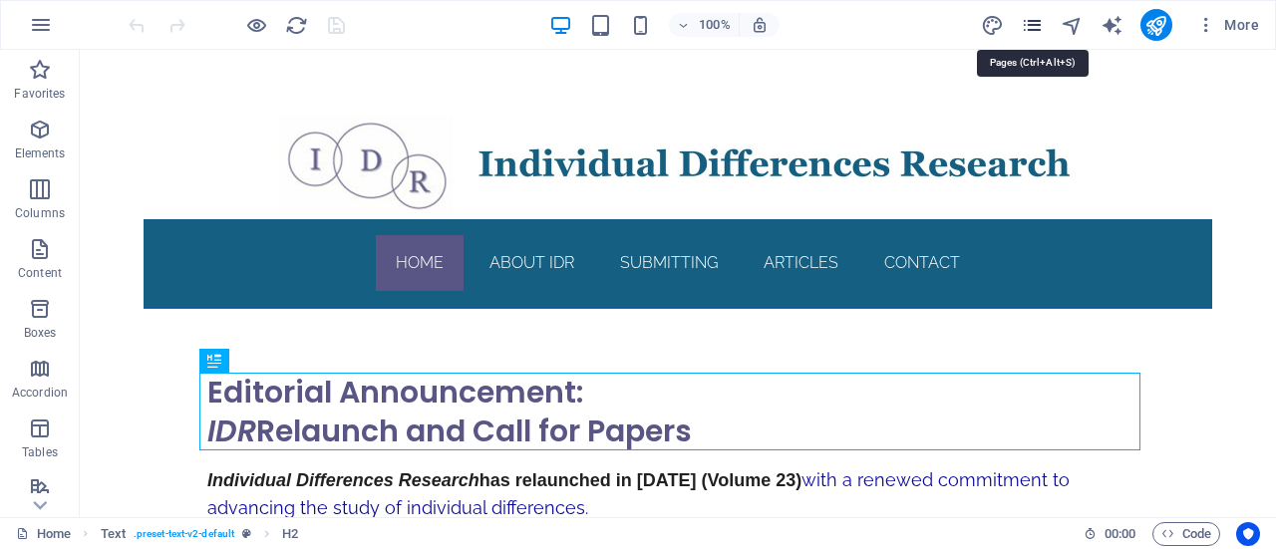
click at [1037, 25] on icon "pages" at bounding box center [1032, 25] width 23 height 23
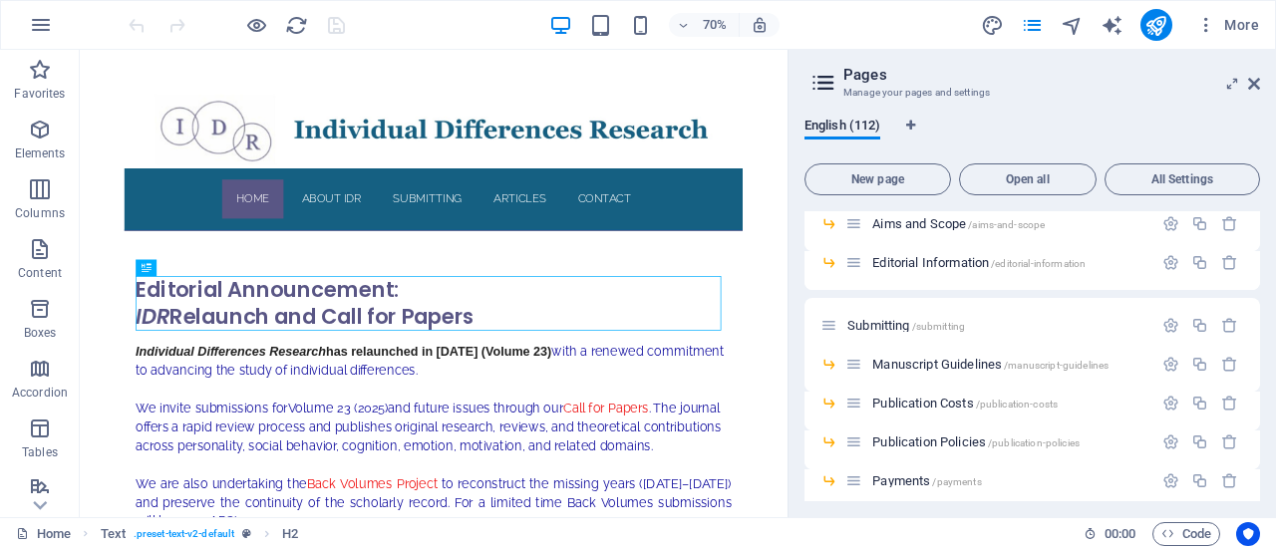
scroll to position [118, 0]
click at [884, 322] on span "Submitting /submitting" at bounding box center [906, 324] width 118 height 15
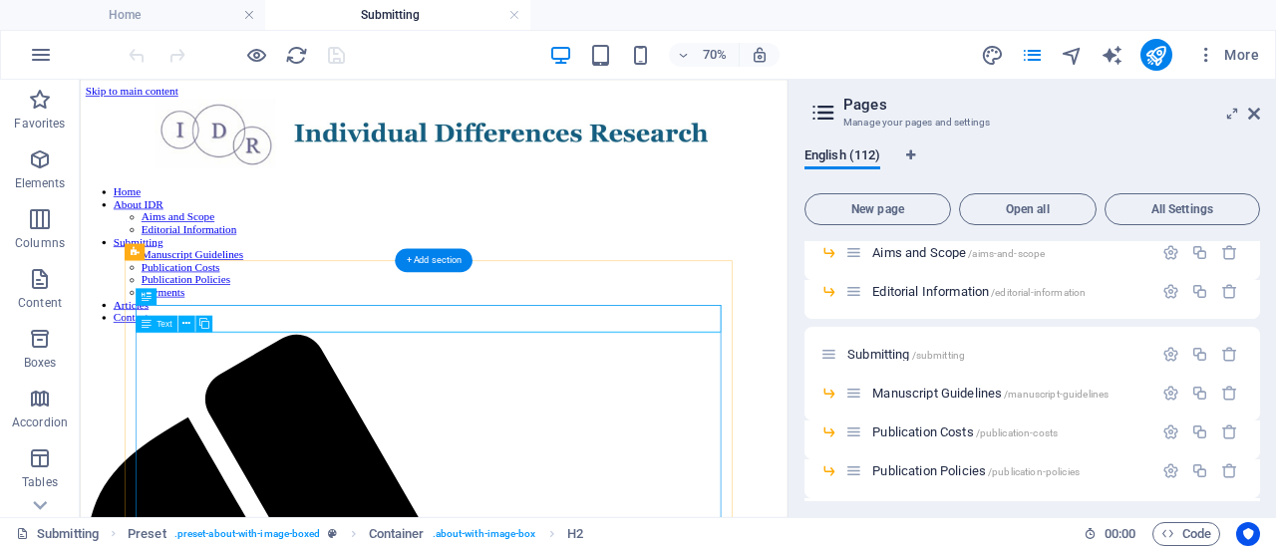
scroll to position [74, 0]
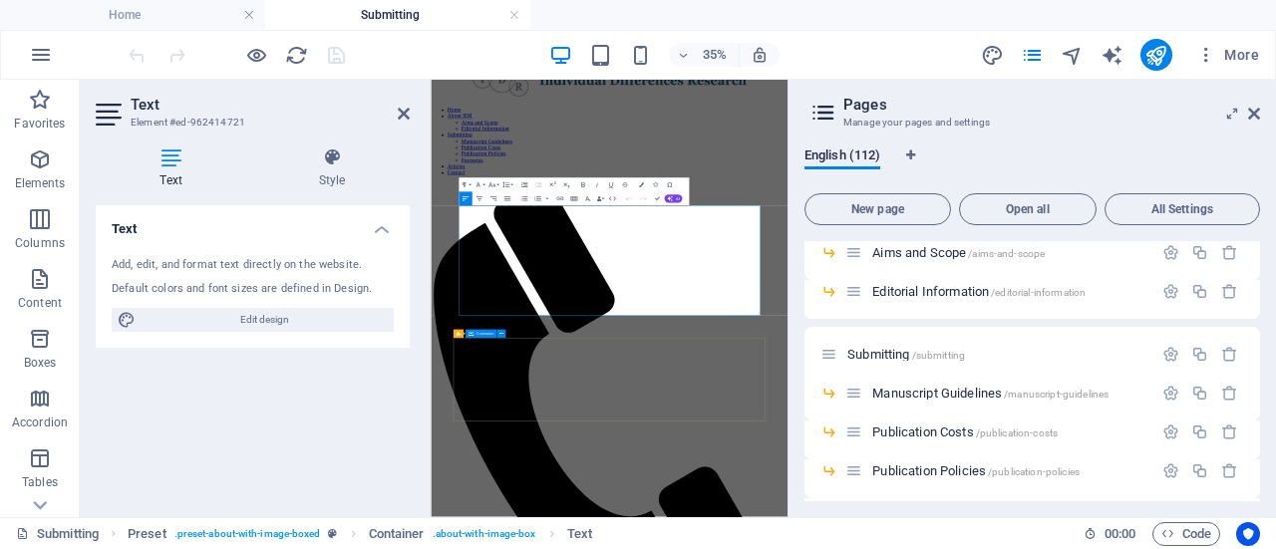
scroll to position [0, 0]
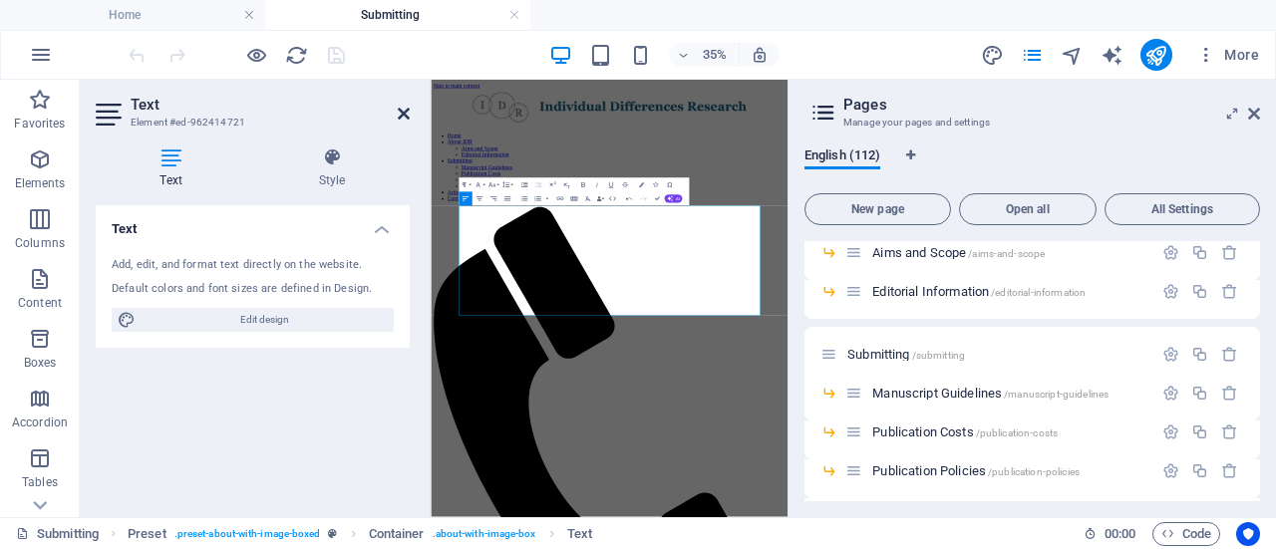
click at [403, 111] on icon at bounding box center [404, 114] width 12 height 16
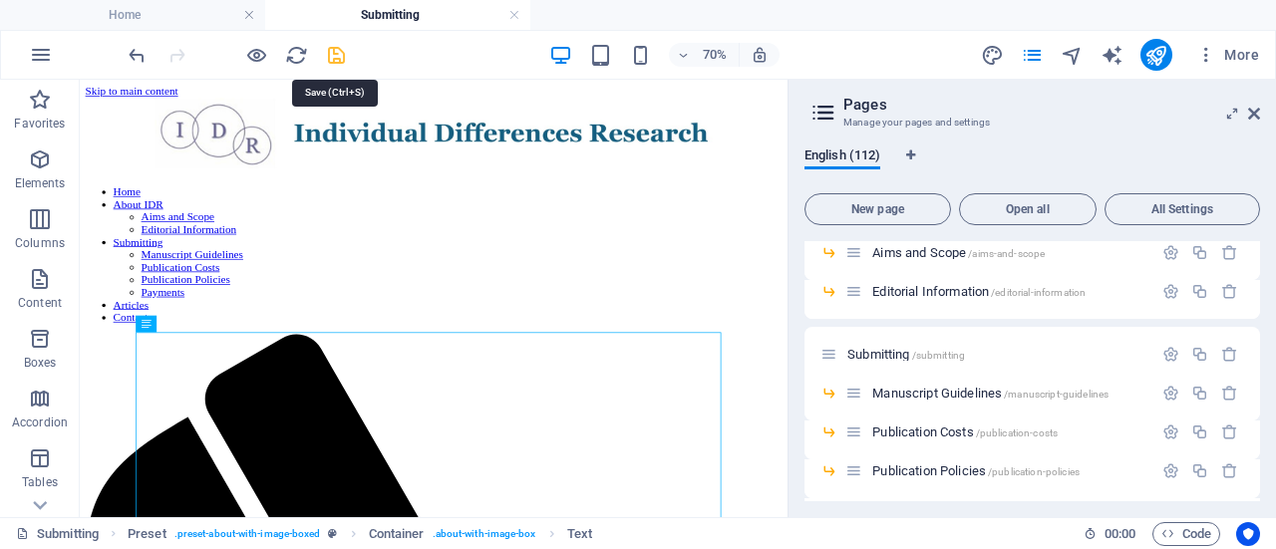
click at [327, 53] on icon "save" at bounding box center [336, 55] width 23 height 23
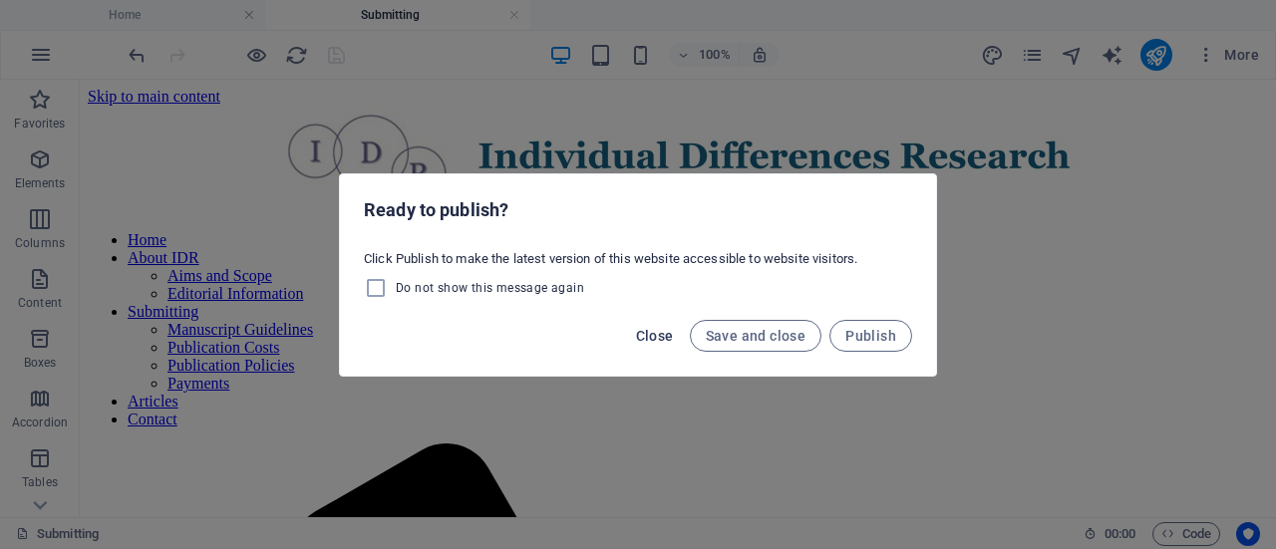
click at [659, 335] on span "Close" at bounding box center [655, 336] width 38 height 16
